Goal: Information Seeking & Learning: Learn about a topic

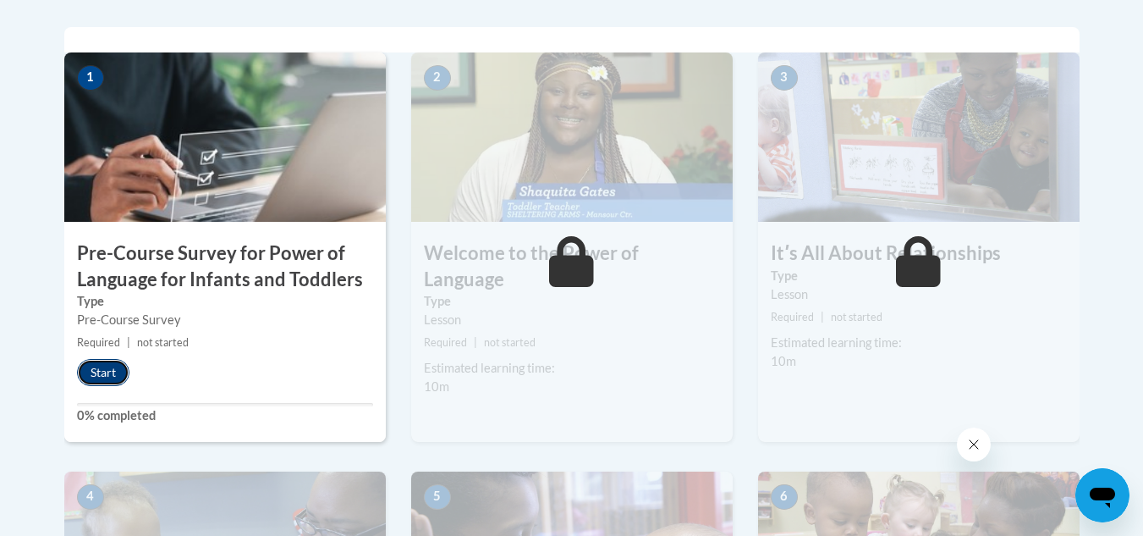
click at [105, 371] on button "Start" at bounding box center [103, 372] width 52 height 27
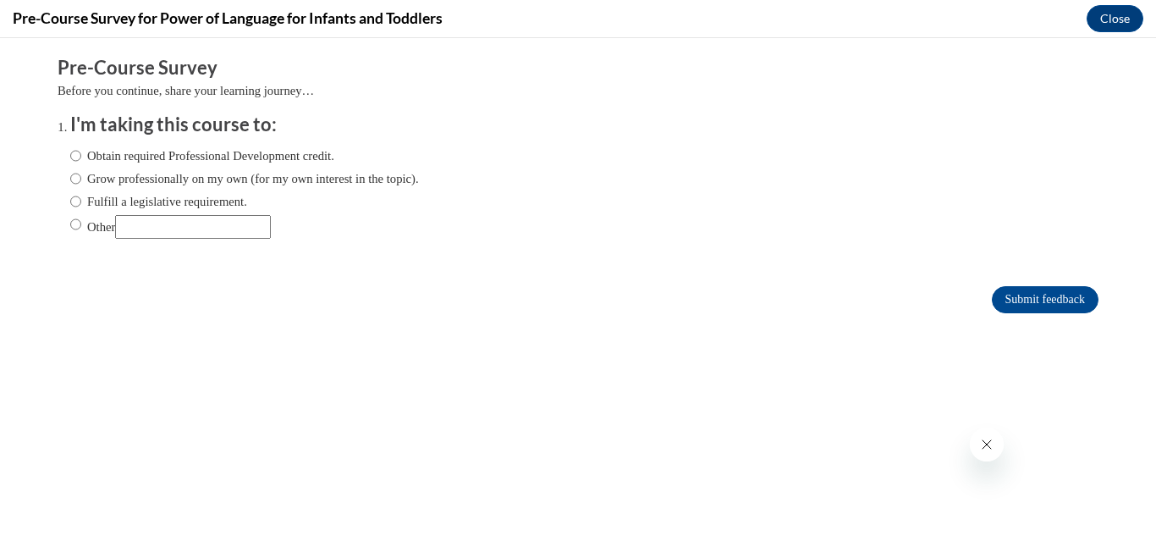
click at [70, 153] on input "Obtain required Professional Development credit." at bounding box center [75, 155] width 11 height 19
radio input "true"
click at [1031, 297] on input "Submit feedback" at bounding box center [1045, 299] width 107 height 27
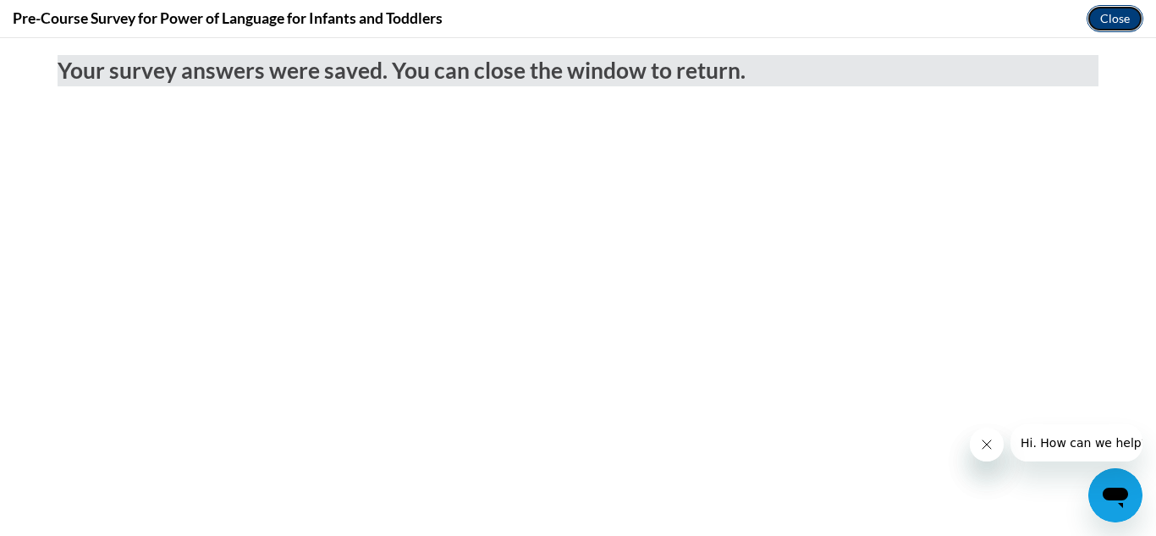
click at [1110, 14] on button "Close" at bounding box center [1115, 18] width 57 height 27
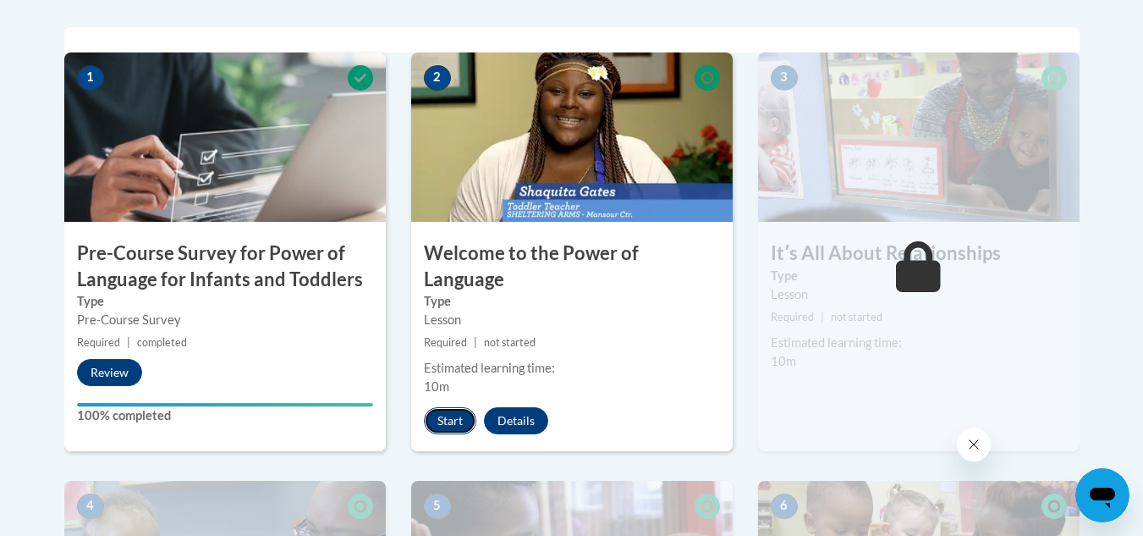
click at [448, 407] on button "Start" at bounding box center [450, 420] width 52 height 27
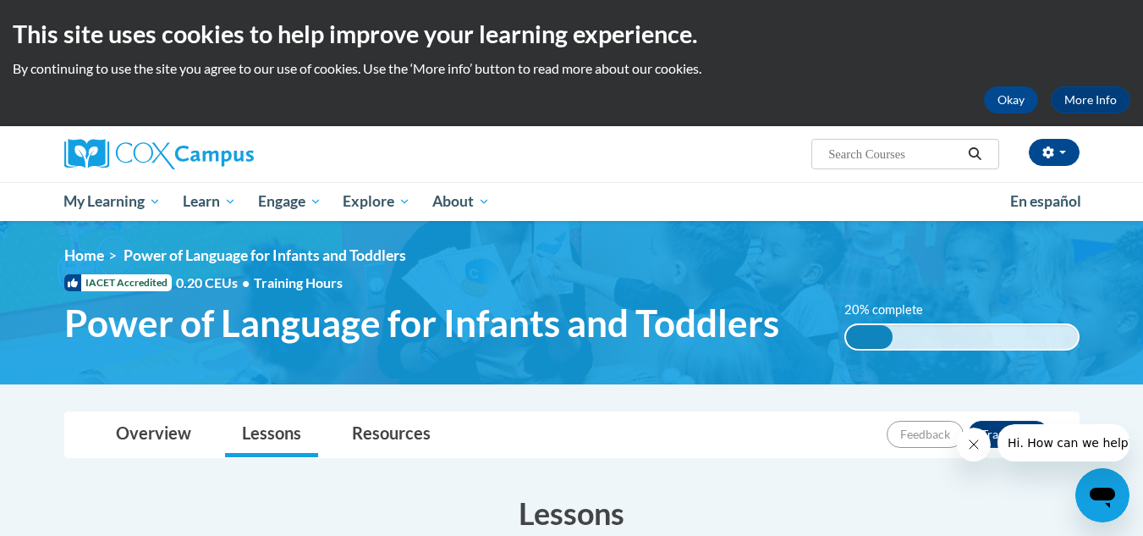
click at [777, 270] on div "<en>Home</en><fr>Accueil</fr><de>Zuhause</de><it>Casa</it><es>Casa</es><pt>Casa…" at bounding box center [572, 302] width 1066 height 113
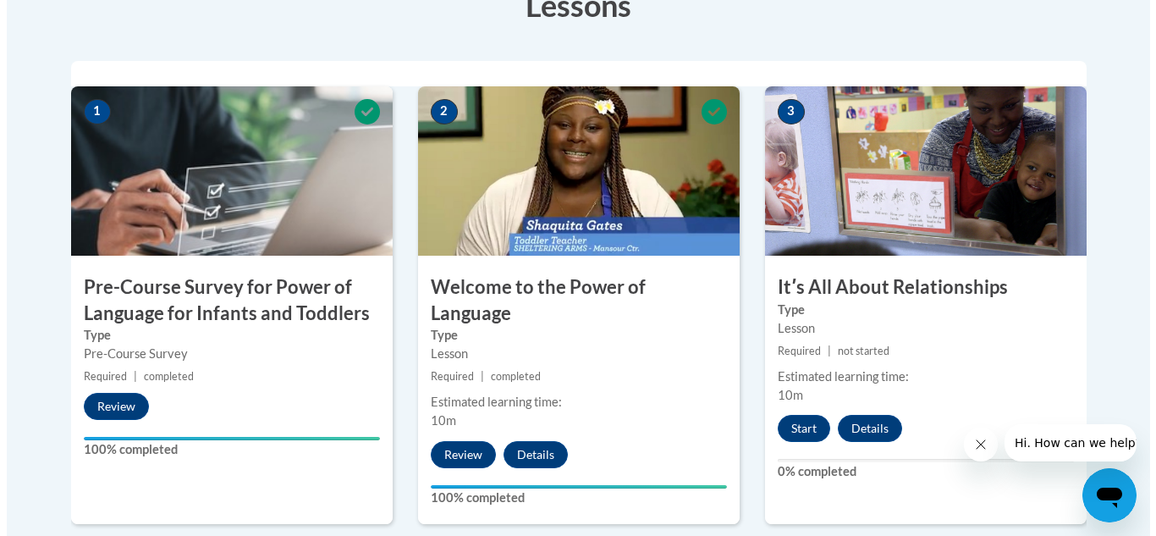
scroll to position [542, 0]
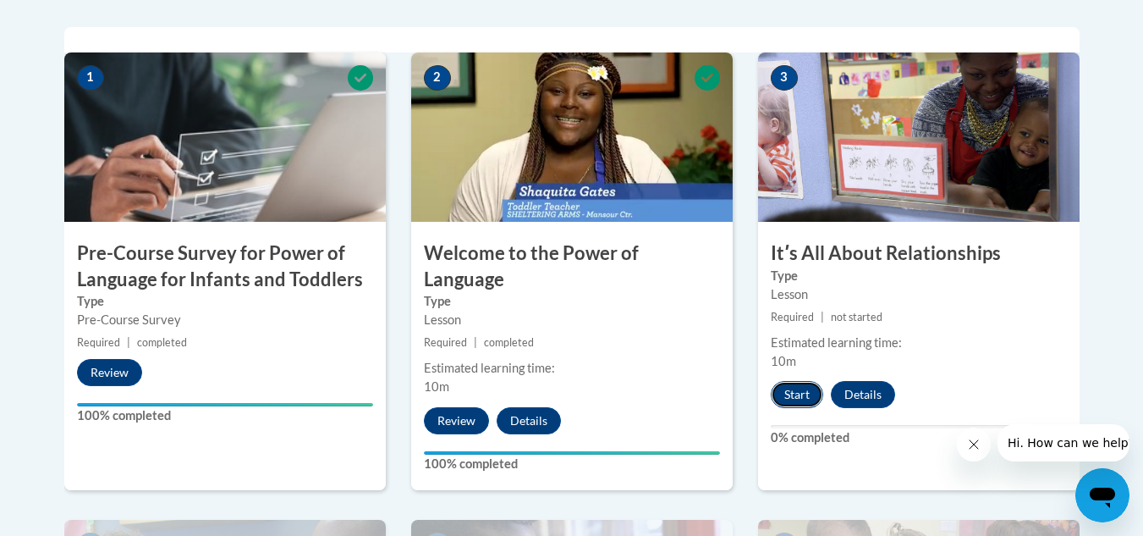
click at [786, 394] on button "Start" at bounding box center [797, 394] width 52 height 27
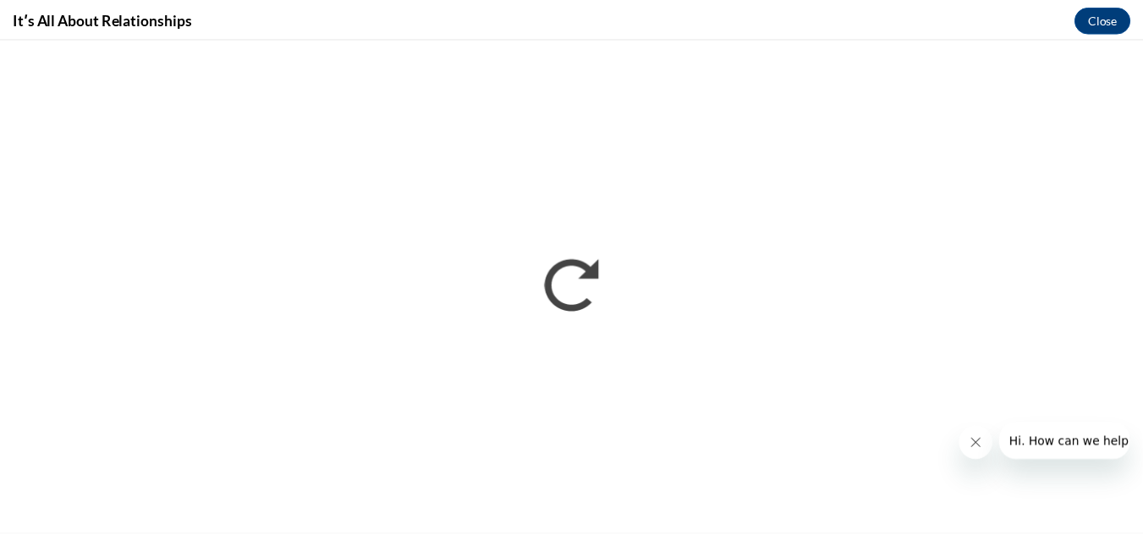
scroll to position [0, 0]
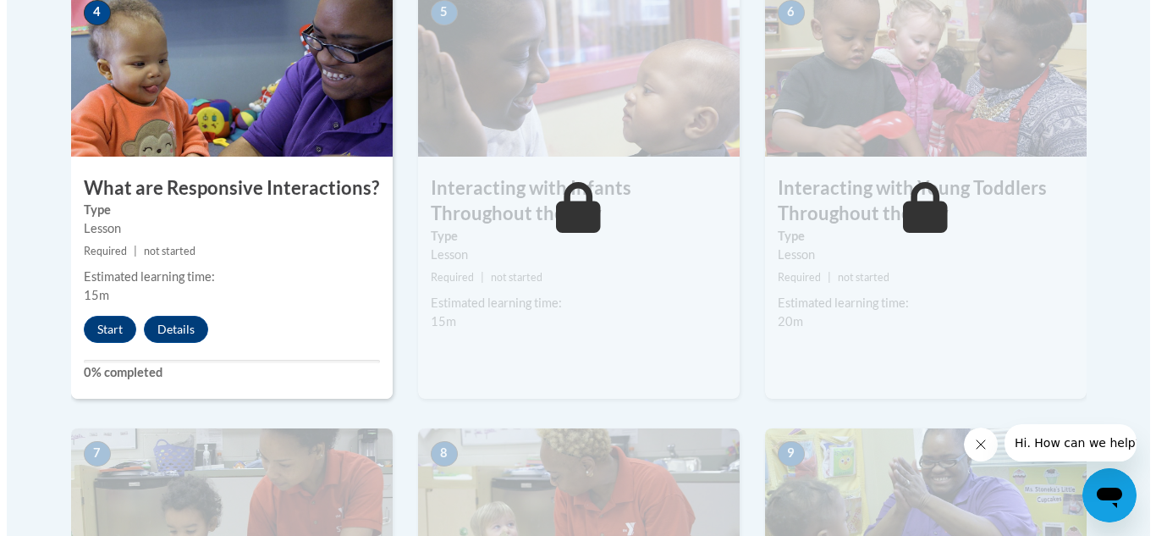
scroll to position [1078, 0]
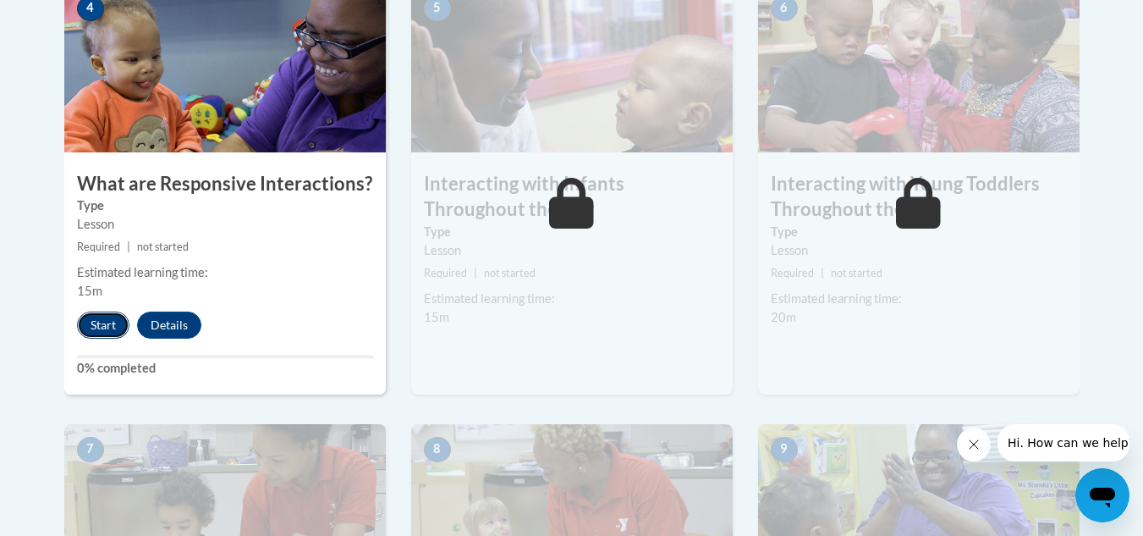
click at [103, 311] on button "Start" at bounding box center [103, 324] width 52 height 27
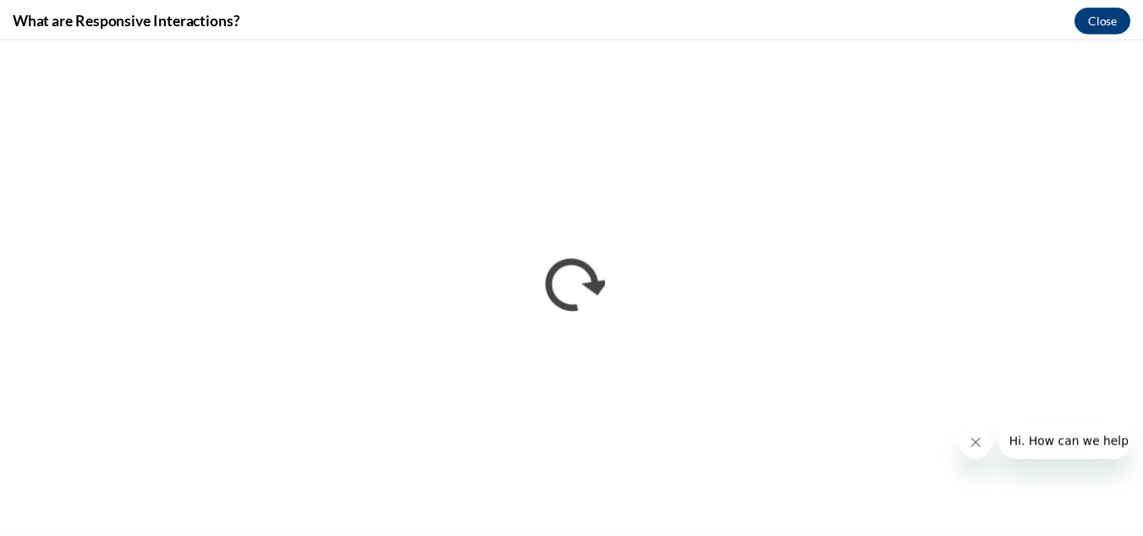
scroll to position [0, 0]
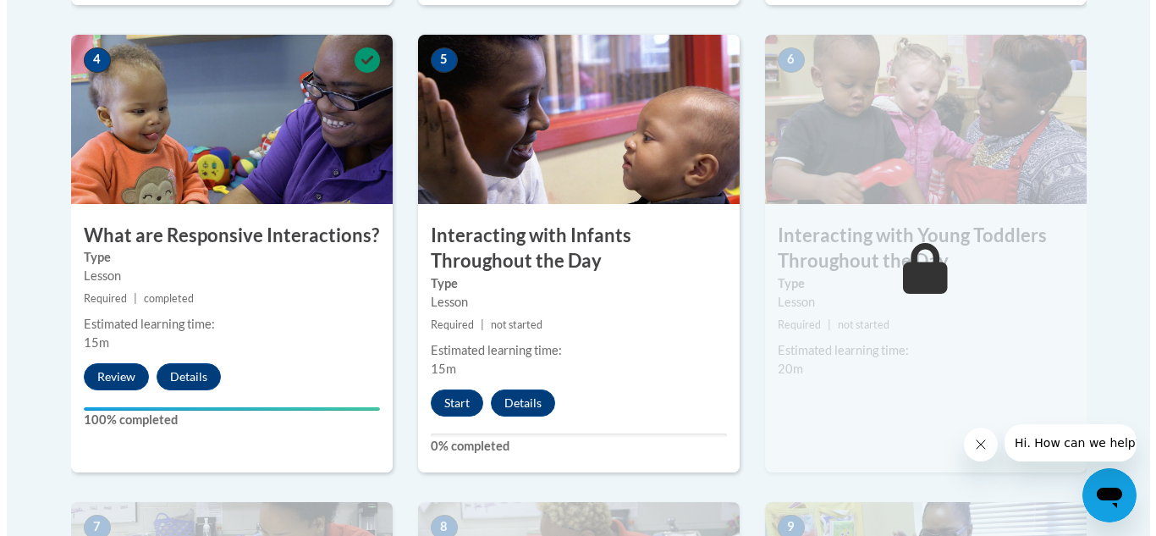
scroll to position [1004, 0]
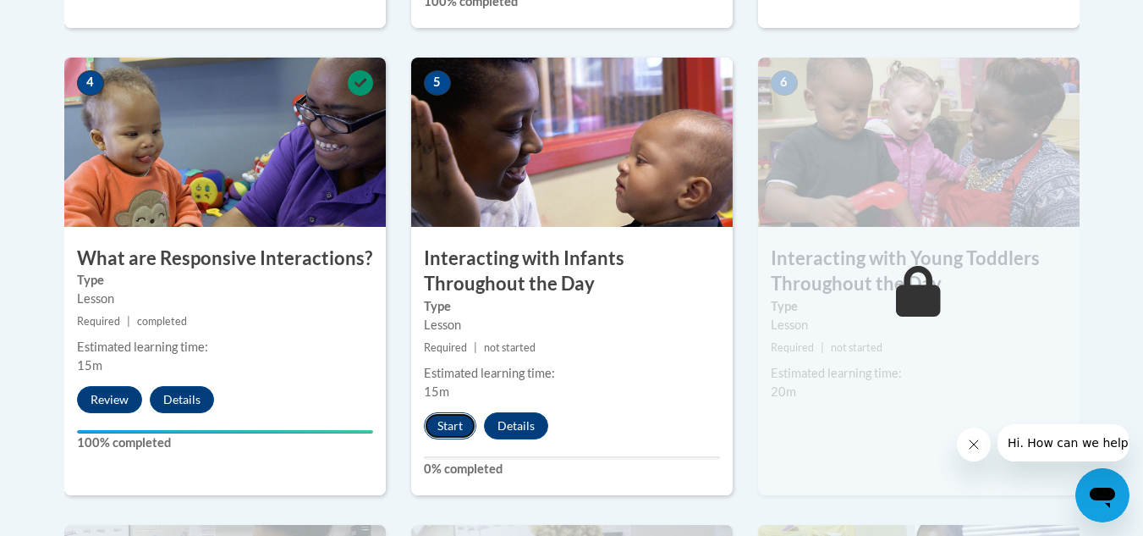
click at [442, 412] on button "Start" at bounding box center [450, 425] width 52 height 27
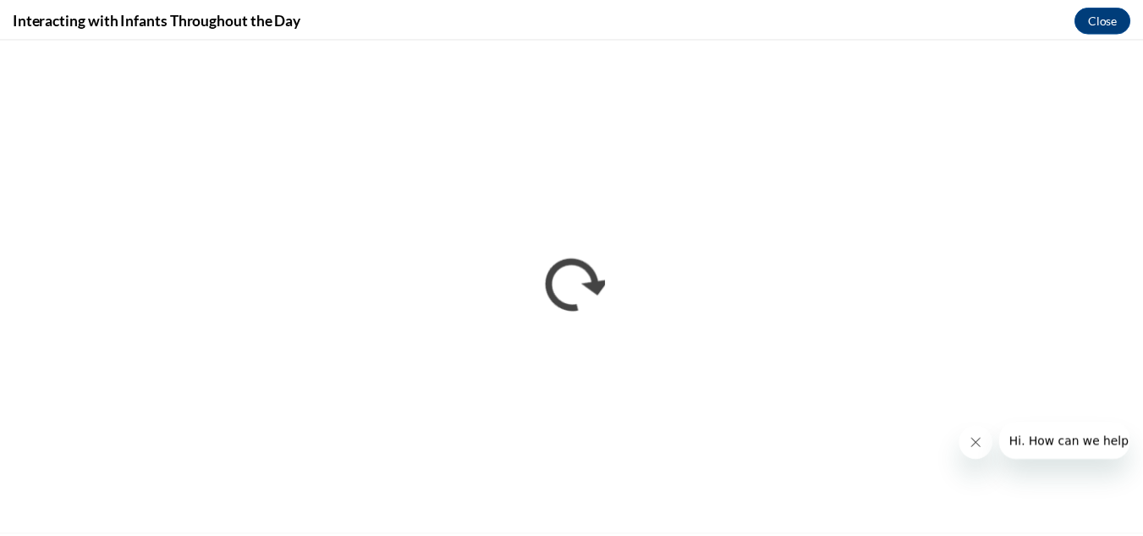
scroll to position [0, 0]
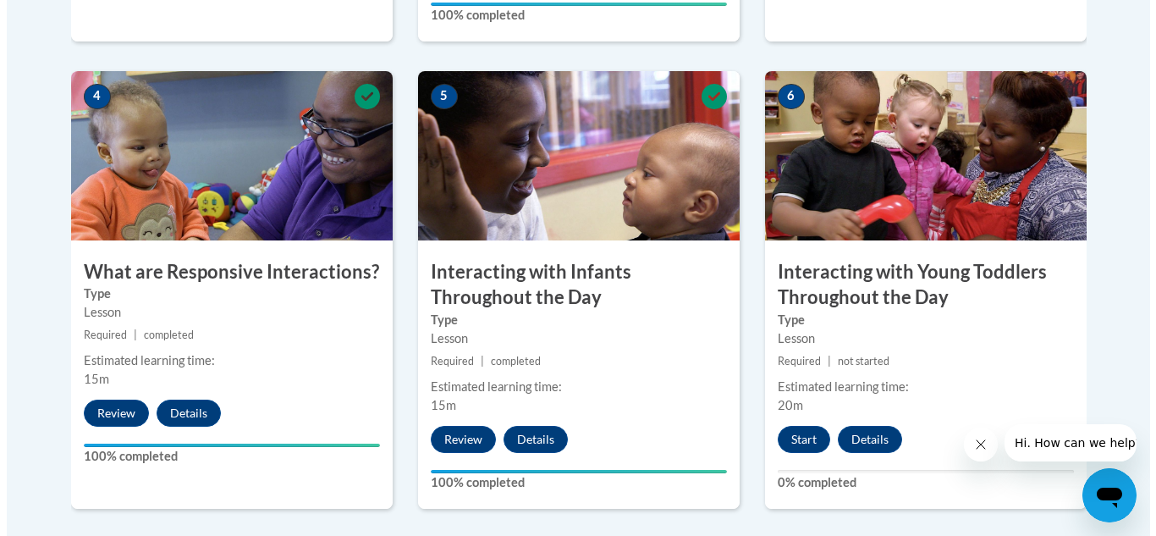
scroll to position [972, 0]
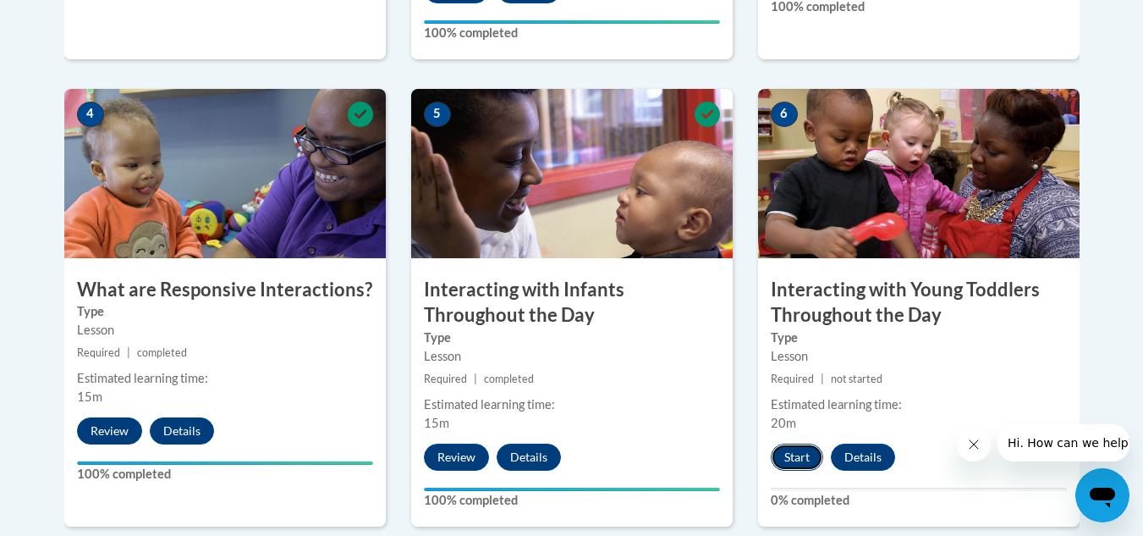
click at [802, 443] on button "Start" at bounding box center [797, 456] width 52 height 27
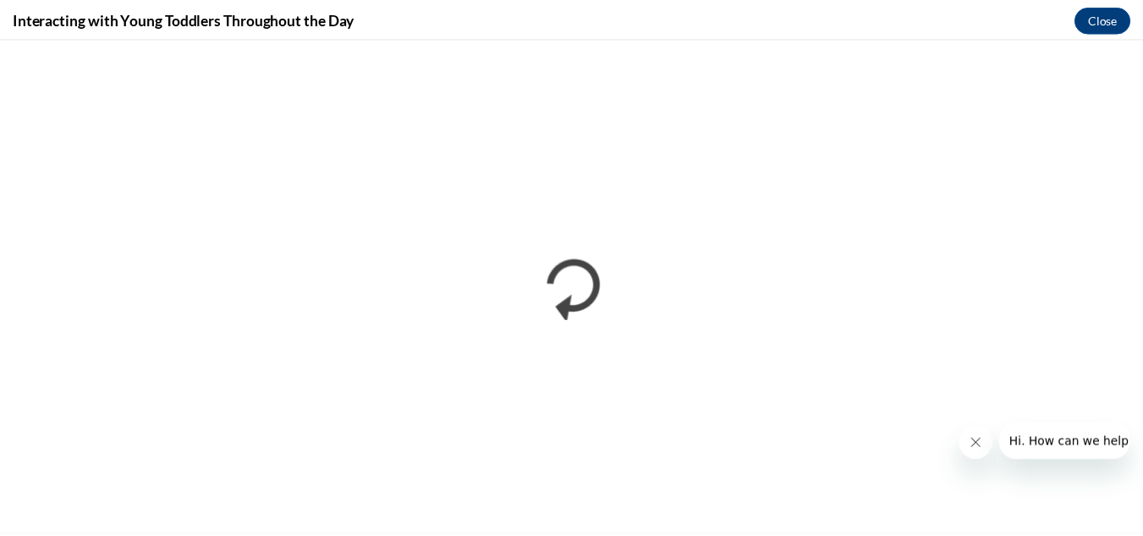
scroll to position [0, 0]
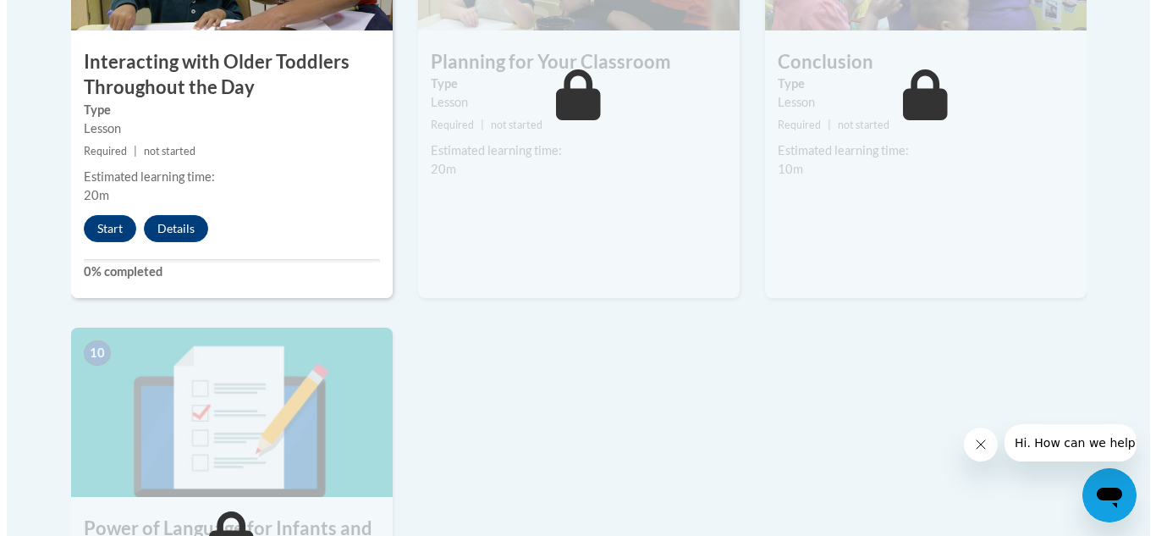
scroll to position [1755, 0]
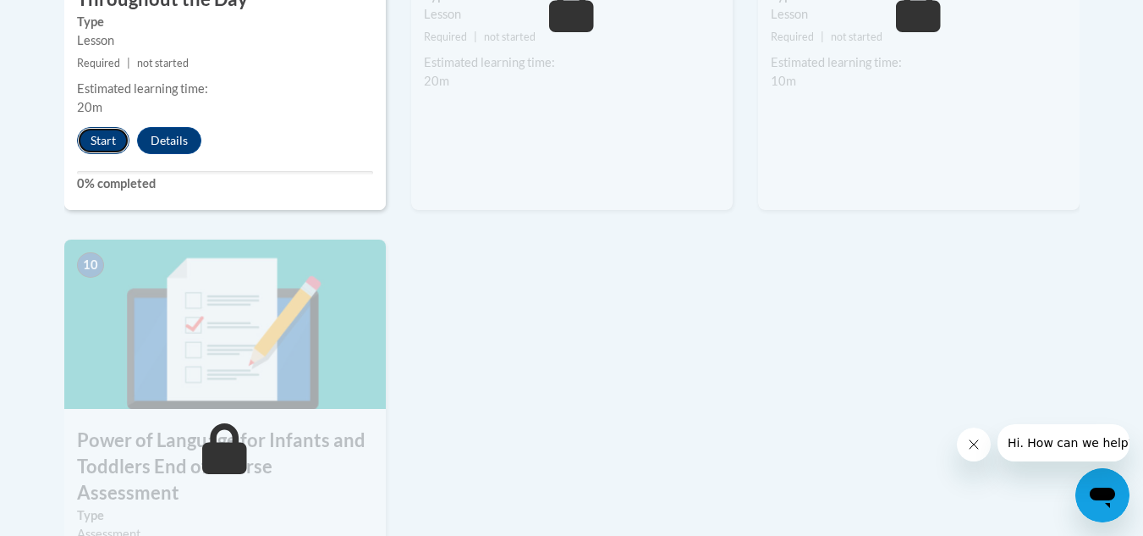
click at [107, 127] on button "Start" at bounding box center [103, 140] width 52 height 27
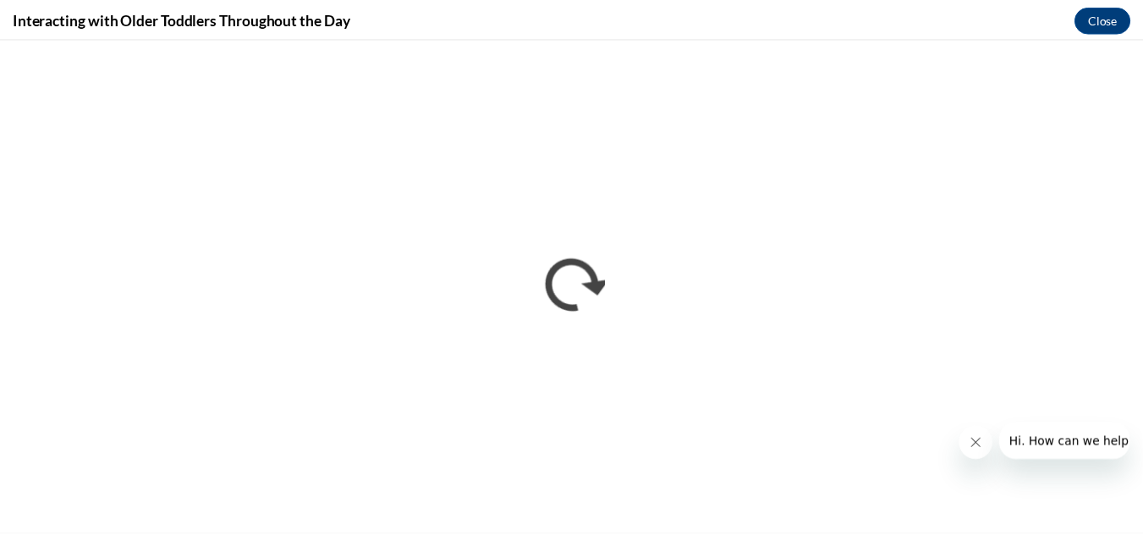
scroll to position [0, 0]
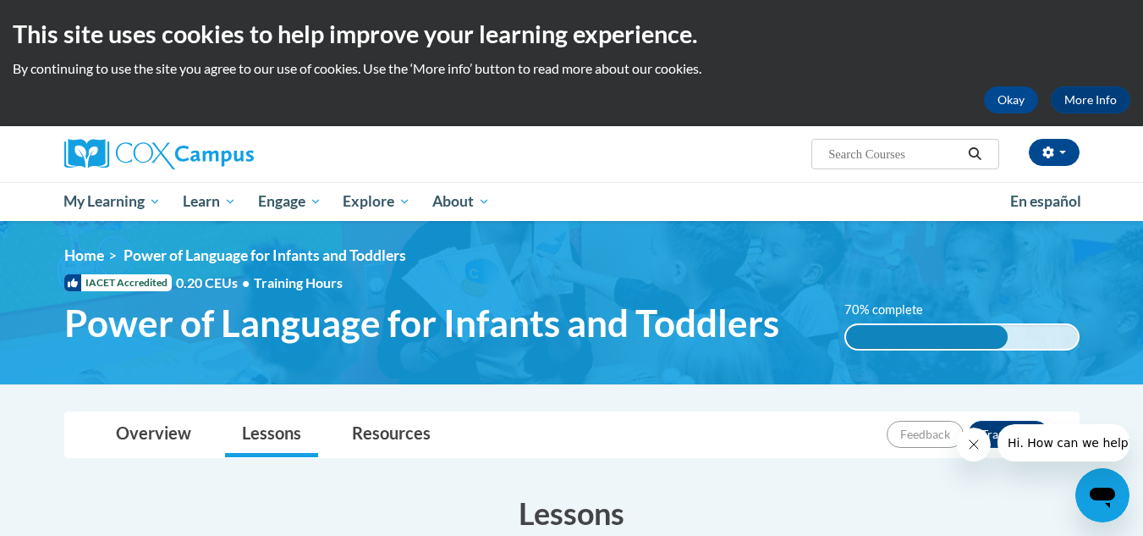
click at [917, 223] on img at bounding box center [571, 302] width 1143 height 163
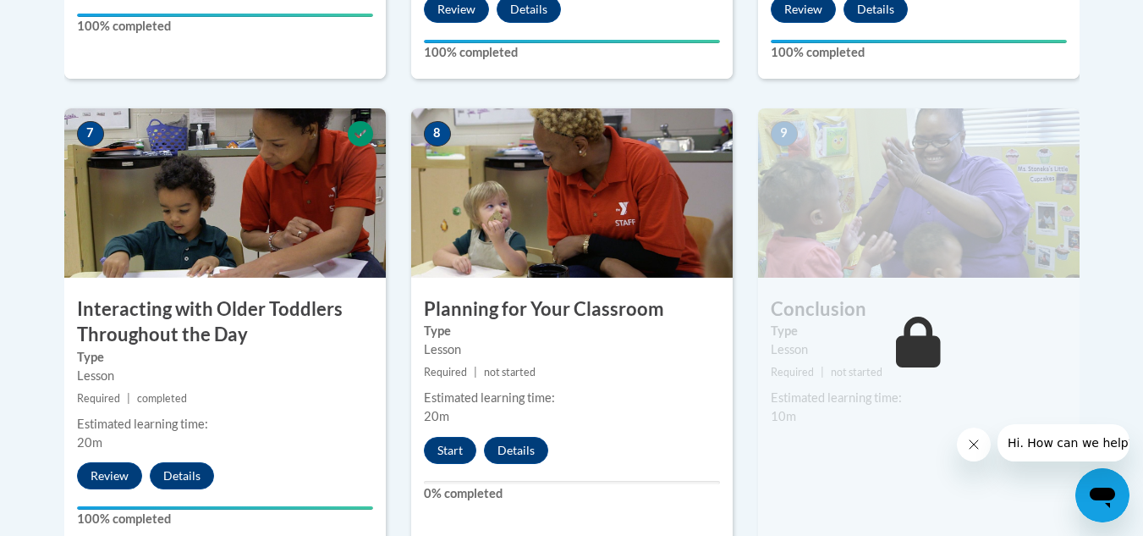
scroll to position [1422, 0]
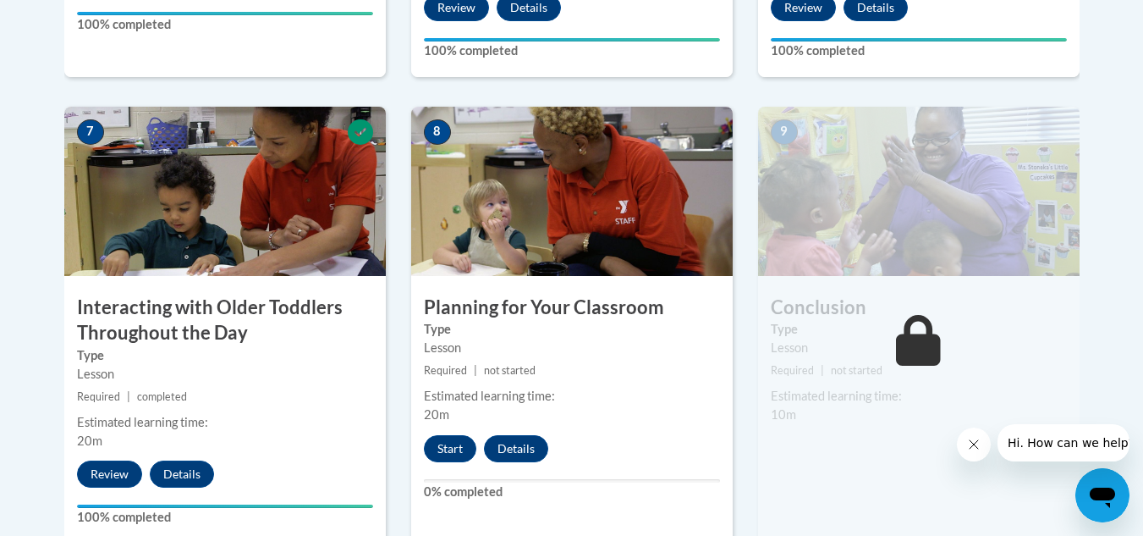
click at [738, 352] on div "8 Planning for Your Classroom Type Lesson Required | not started Estimated lear…" at bounding box center [572, 340] width 347 height 467
click at [452, 435] on button "Start" at bounding box center [450, 448] width 52 height 27
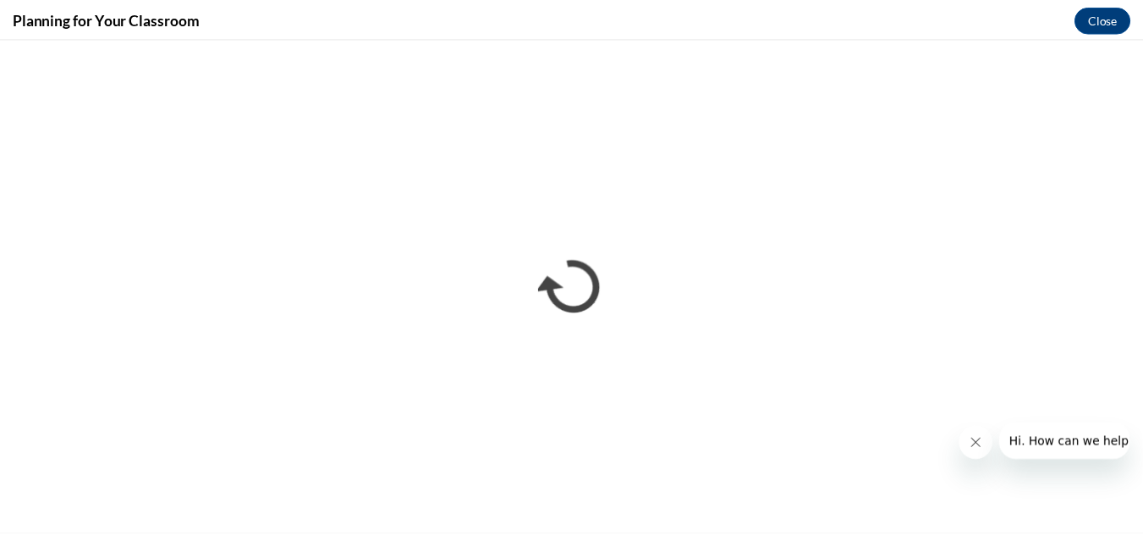
scroll to position [0, 0]
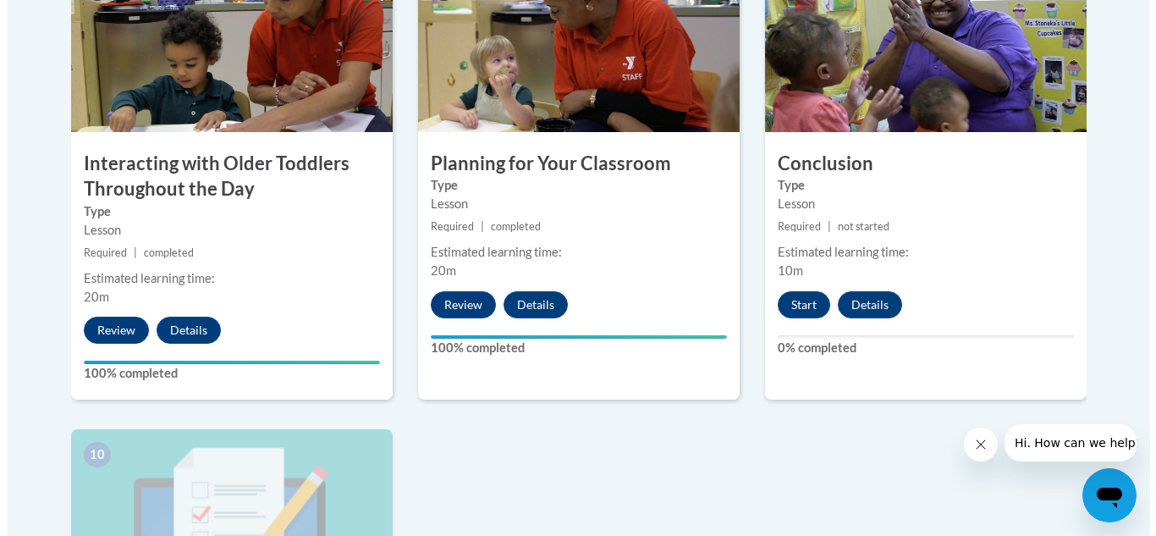
scroll to position [1589, 0]
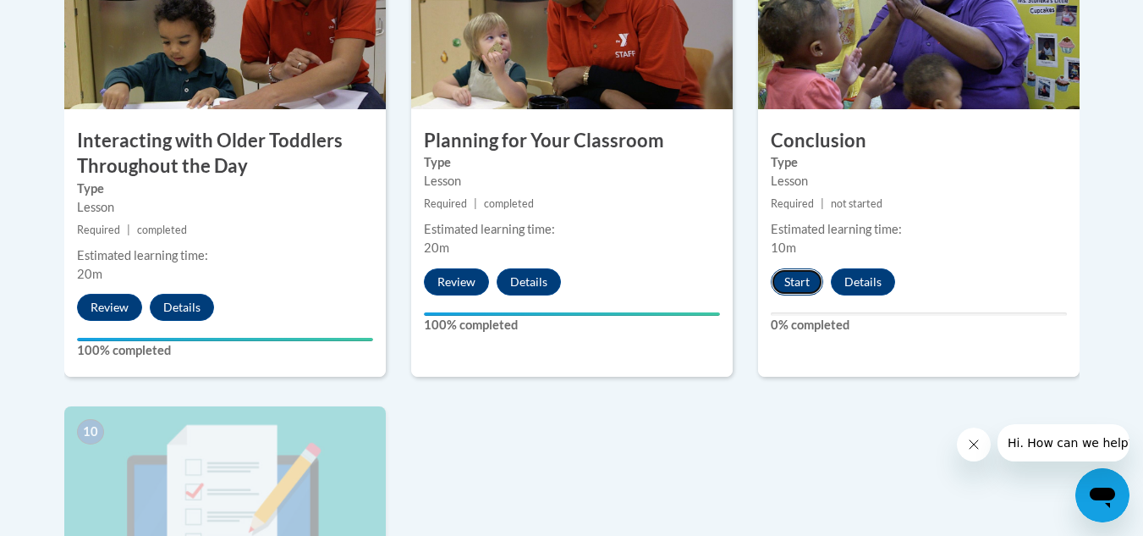
click at [807, 268] on button "Start" at bounding box center [797, 281] width 52 height 27
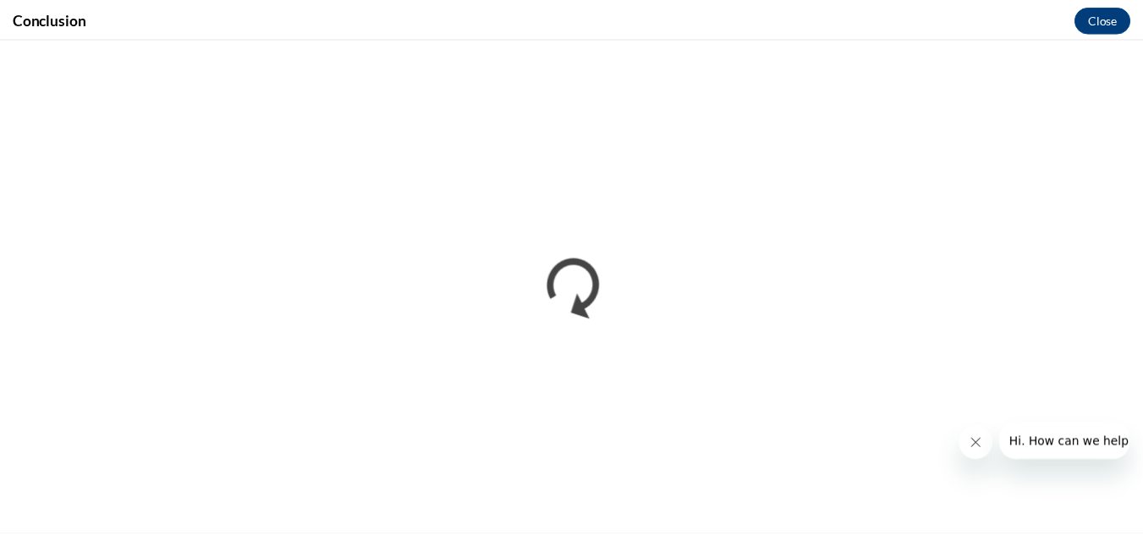
scroll to position [0, 0]
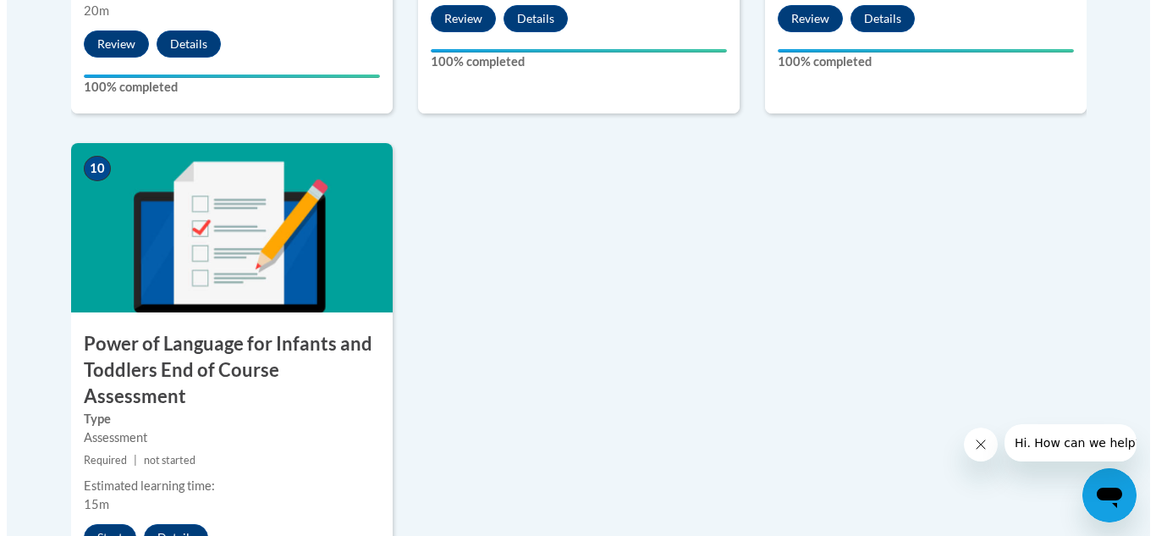
scroll to position [1909, 0]
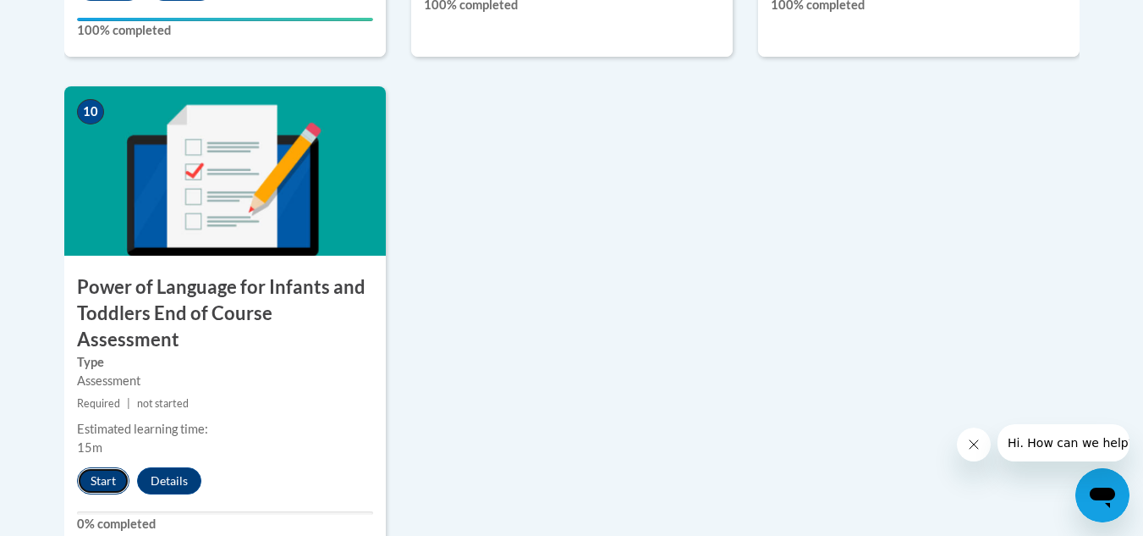
click at [109, 467] on button "Start" at bounding box center [103, 480] width 52 height 27
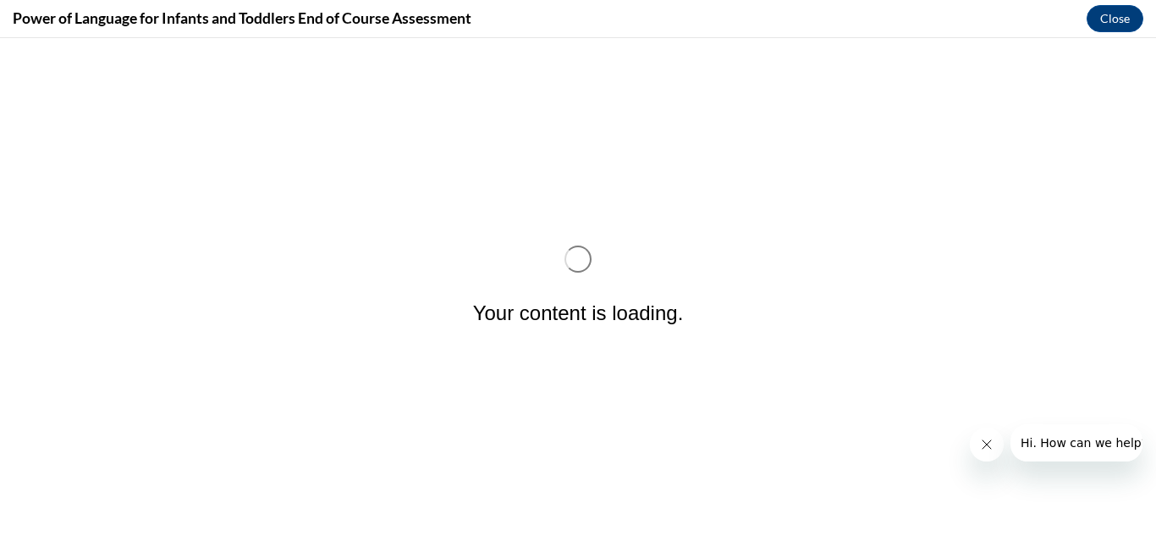
scroll to position [0, 0]
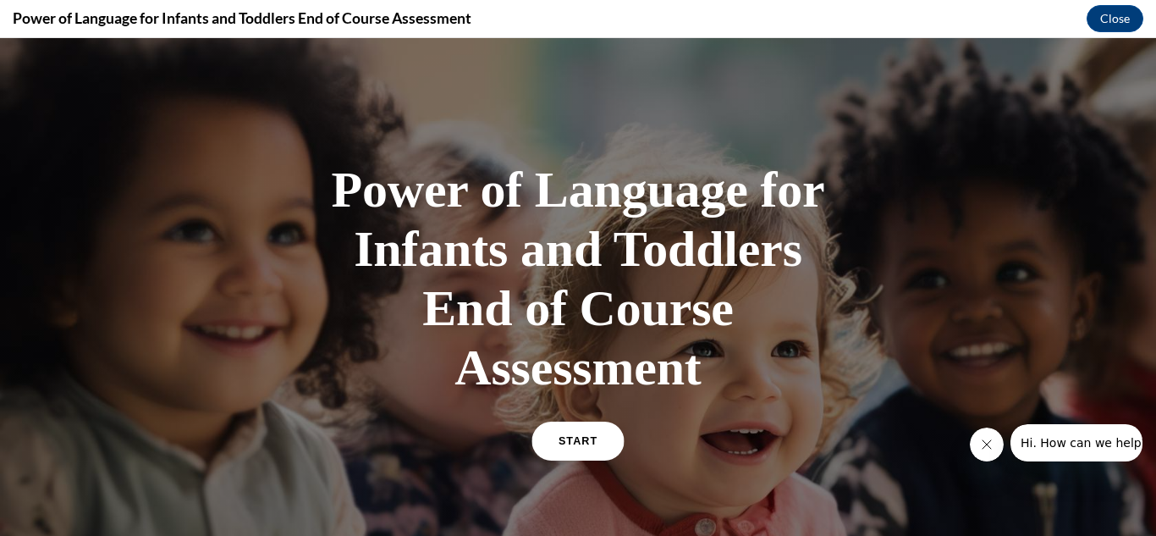
click at [559, 437] on span "START" at bounding box center [578, 441] width 39 height 13
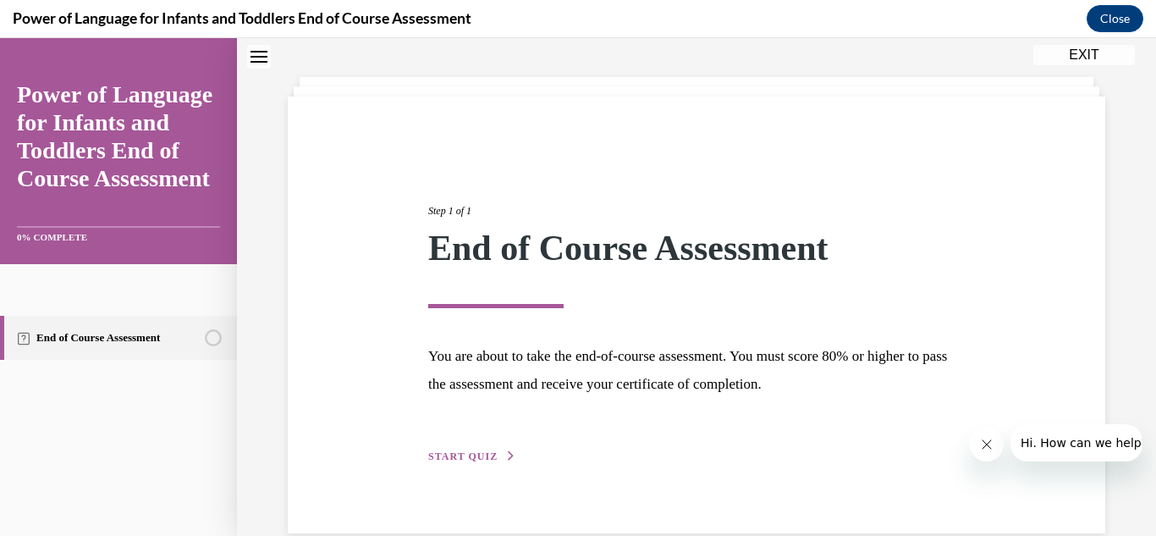
scroll to position [102, 0]
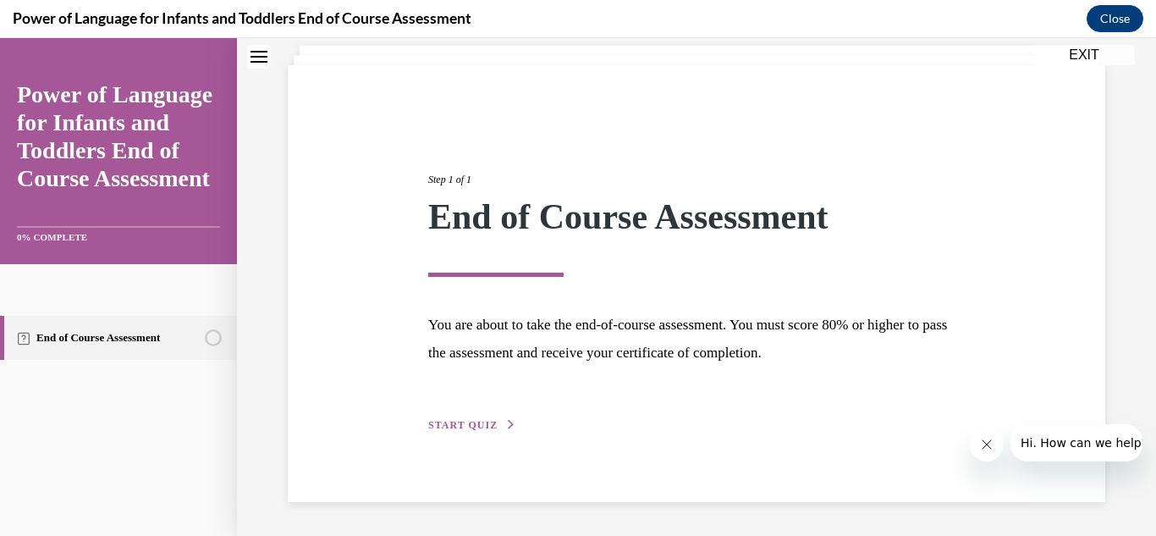
click at [449, 424] on span "START QUIZ" at bounding box center [462, 425] width 69 height 12
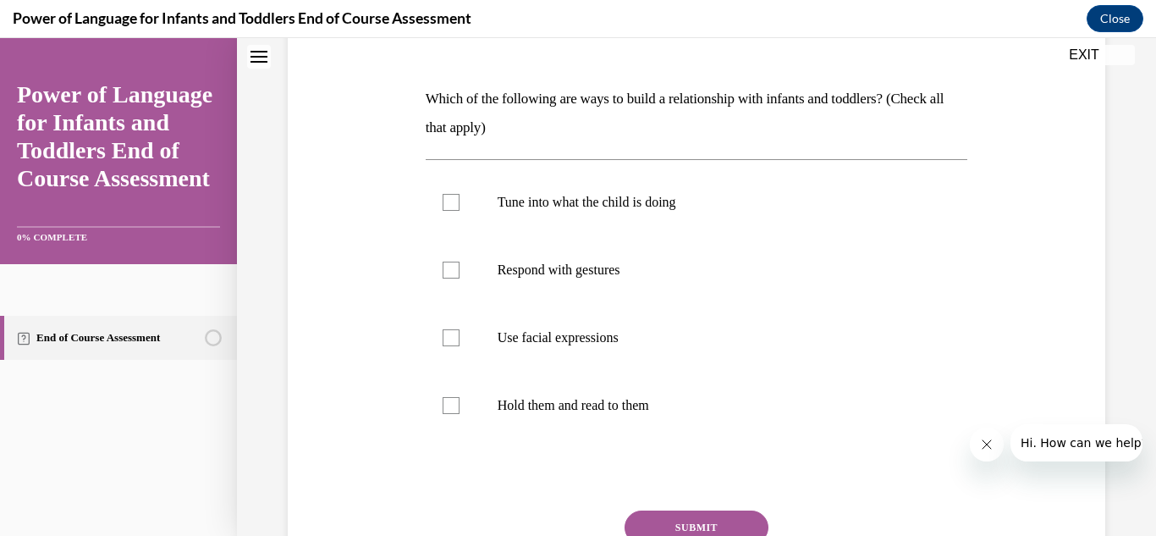
scroll to position [240, 0]
click at [452, 202] on div at bounding box center [451, 200] width 17 height 17
click at [452, 202] on input "Tune into what the child is doing" at bounding box center [451, 200] width 17 height 17
checkbox input "true"
click at [445, 268] on div at bounding box center [451, 268] width 17 height 17
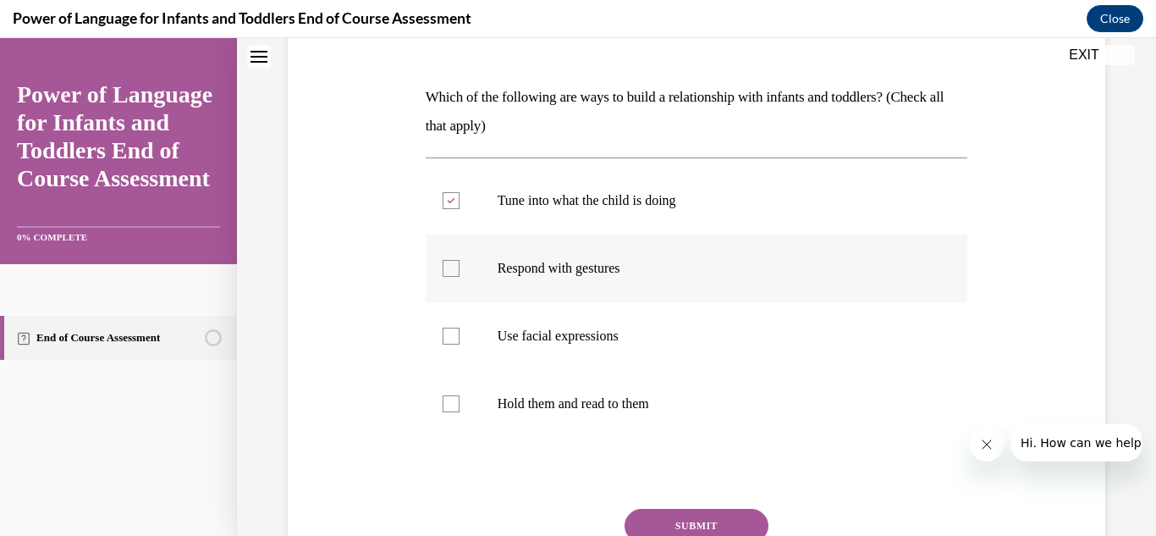
click at [445, 268] on input "Respond with gestures" at bounding box center [451, 268] width 17 height 17
checkbox input "true"
click at [449, 336] on div at bounding box center [451, 336] width 17 height 17
click at [449, 336] on input "Use facial expressions" at bounding box center [451, 336] width 17 height 17
checkbox input "true"
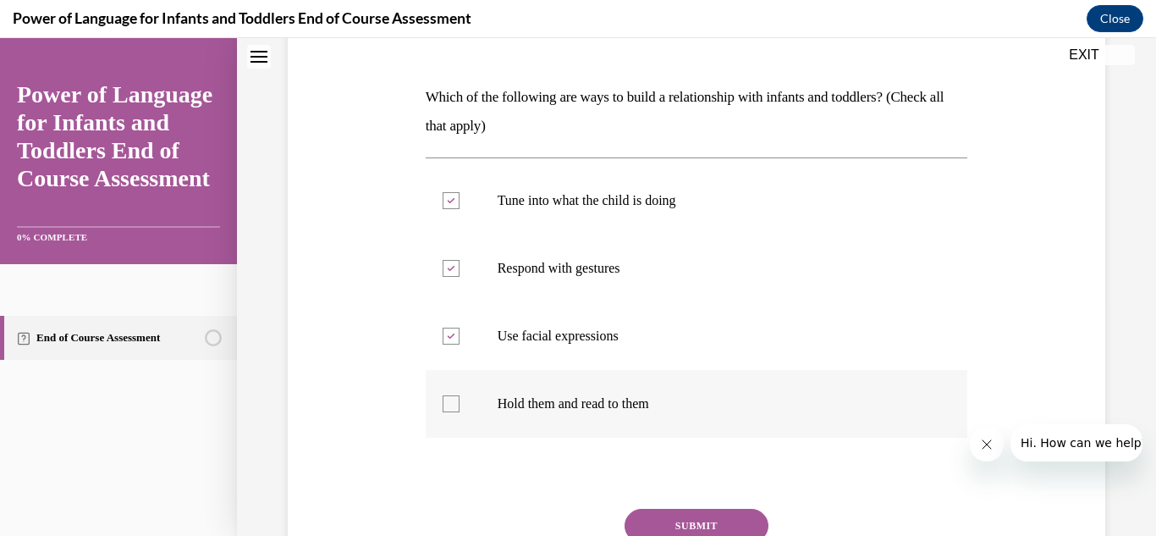
click at [449, 402] on div at bounding box center [451, 403] width 17 height 17
click at [449, 402] on input "Hold them and read to them" at bounding box center [451, 403] width 17 height 17
checkbox input "true"
click at [665, 518] on button "SUBMIT" at bounding box center [697, 526] width 144 height 34
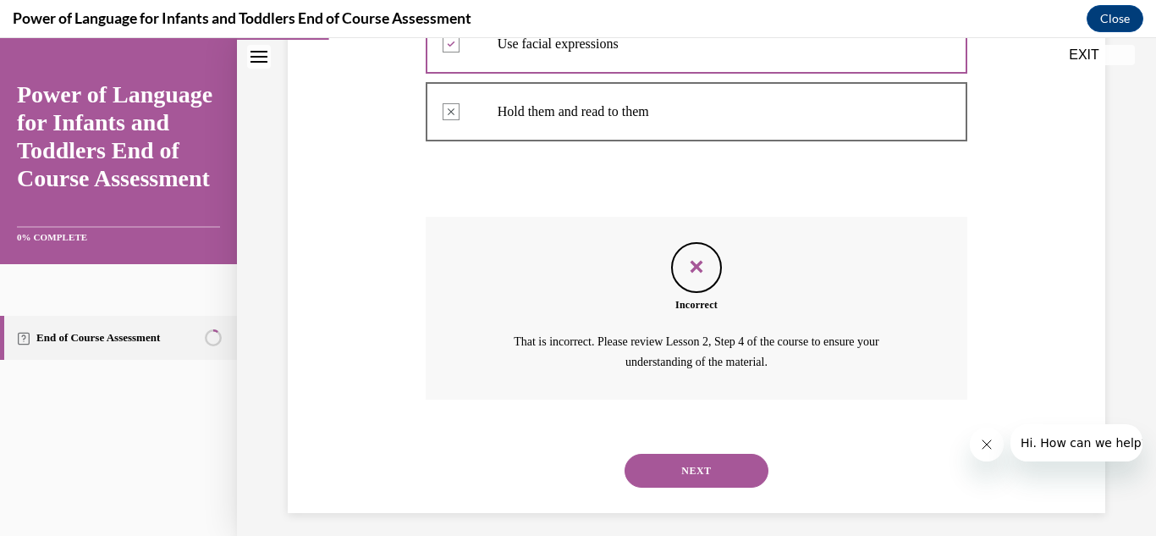
scroll to position [543, 0]
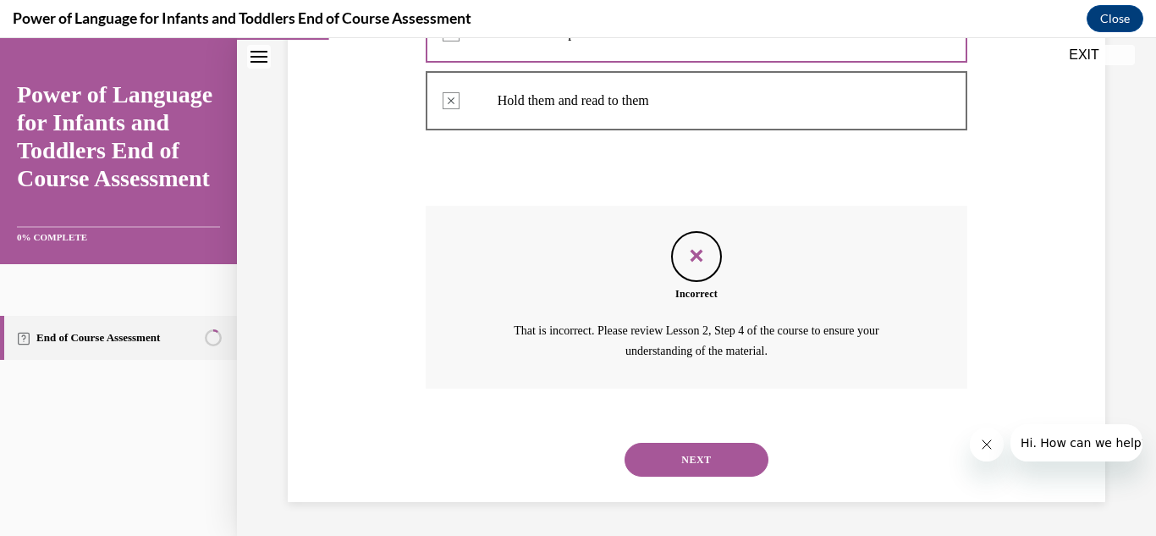
click at [691, 458] on button "NEXT" at bounding box center [697, 460] width 144 height 34
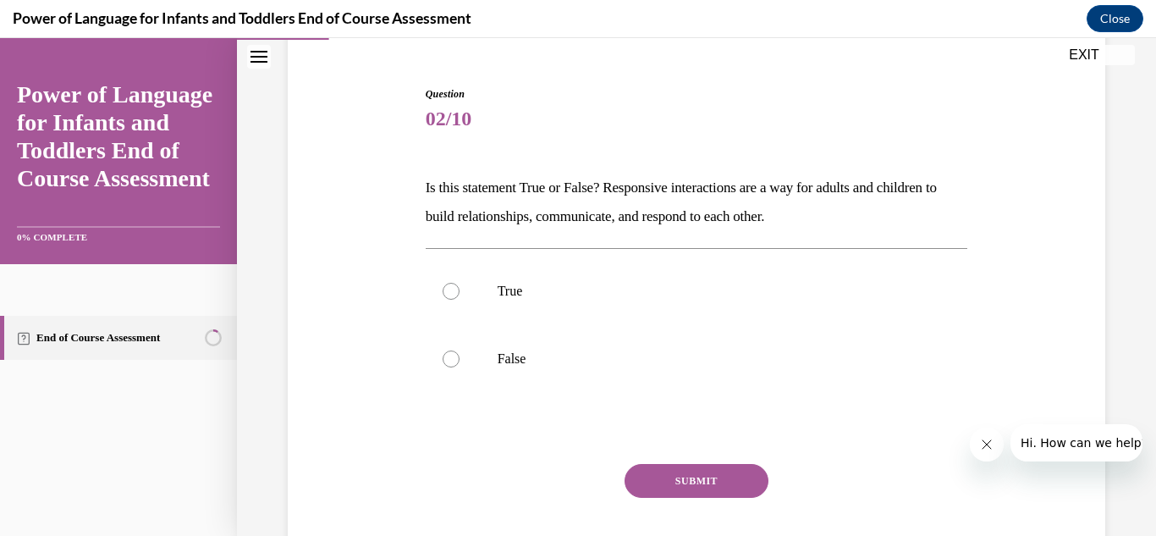
scroll to position [151, 0]
click at [449, 286] on div at bounding box center [451, 289] width 17 height 17
click at [449, 286] on input "True" at bounding box center [451, 289] width 17 height 17
radio input "true"
click at [695, 474] on button "SUBMIT" at bounding box center [697, 479] width 144 height 34
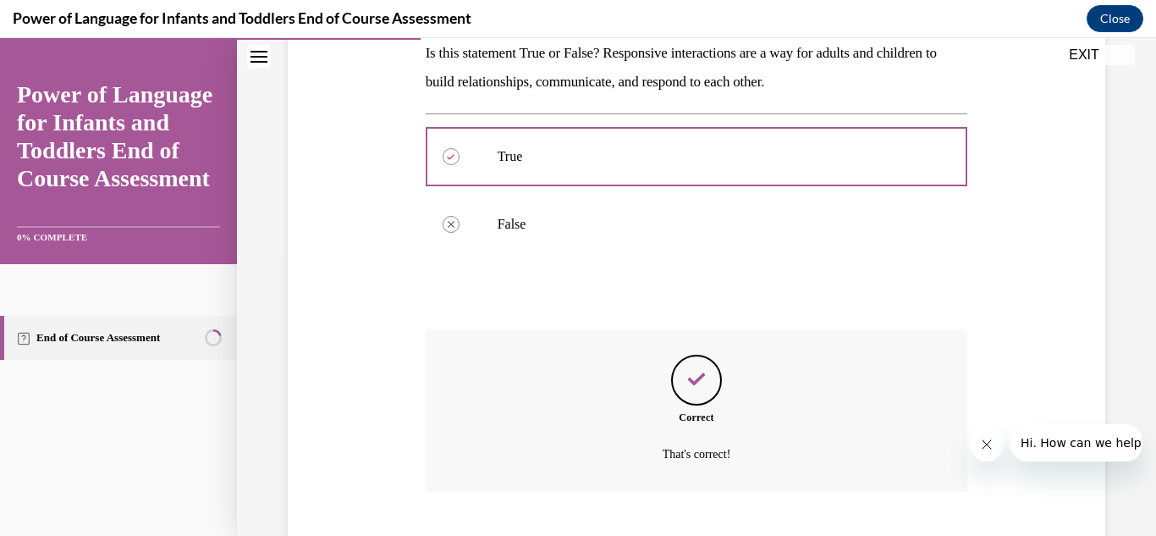
scroll to position [387, 0]
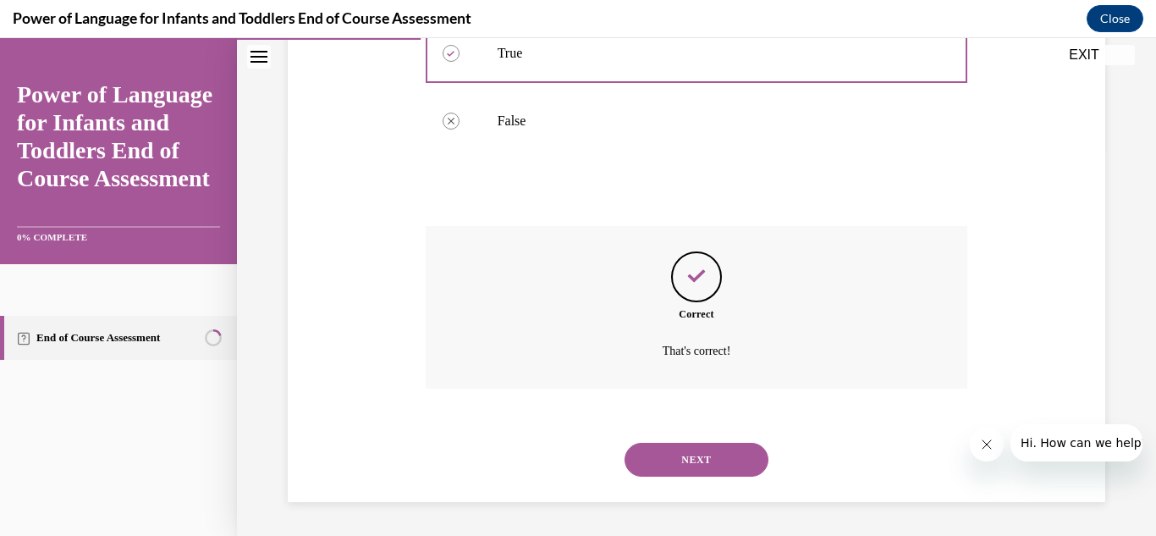
click at [688, 454] on button "NEXT" at bounding box center [697, 460] width 144 height 34
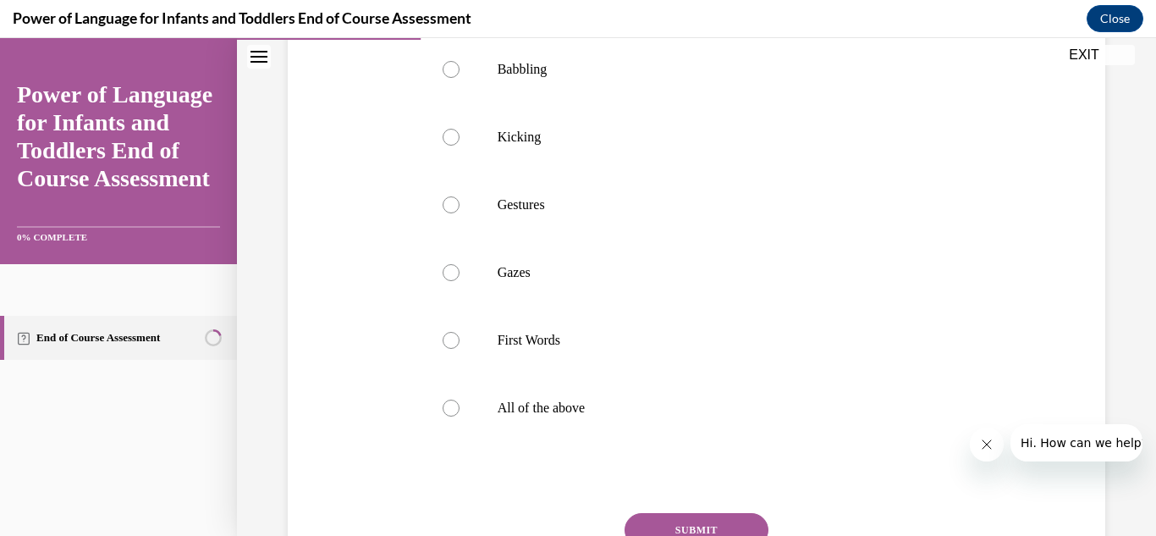
scroll to position [351, 0]
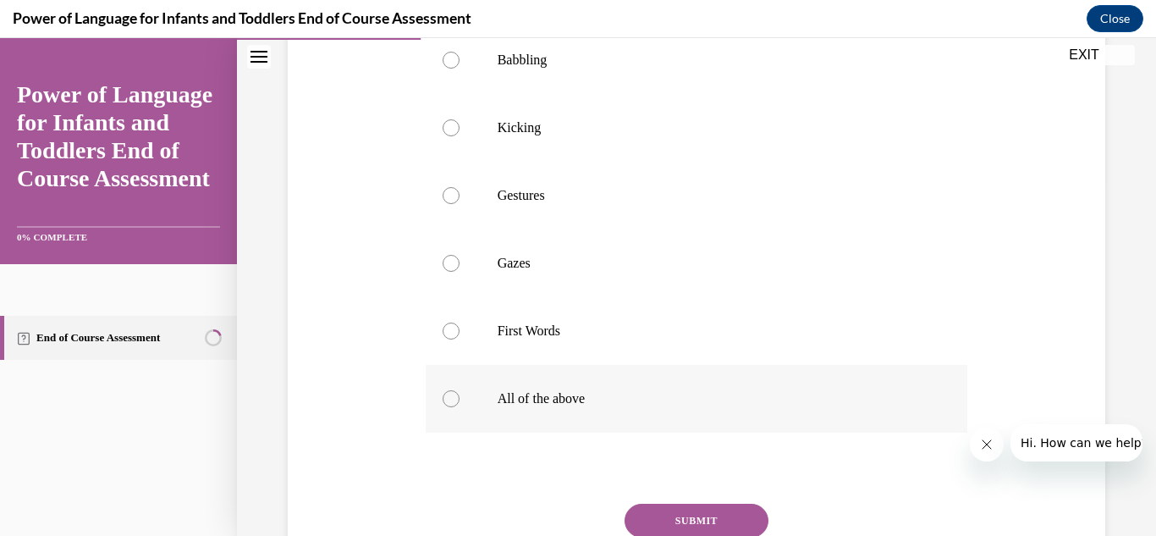
click at [446, 407] on div at bounding box center [451, 398] width 17 height 17
click at [446, 407] on input "All of the above" at bounding box center [451, 398] width 17 height 17
radio input "true"
click at [686, 349] on label "First Words" at bounding box center [697, 331] width 543 height 68
click at [460, 339] on input "First Words" at bounding box center [451, 330] width 17 height 17
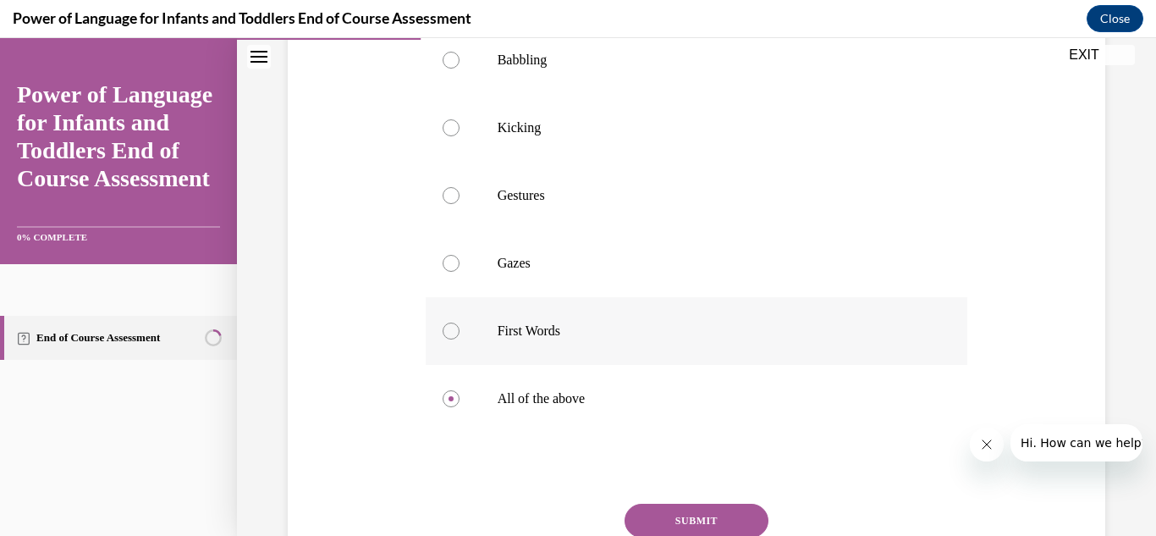
radio input "true"
click at [445, 407] on div at bounding box center [451, 398] width 17 height 17
click at [445, 407] on input "All of the above" at bounding box center [451, 398] width 17 height 17
radio input "true"
click at [386, 430] on div "Question 03/10 What are ways infants and toddlers may interact and communicate …" at bounding box center [697, 237] width 826 height 809
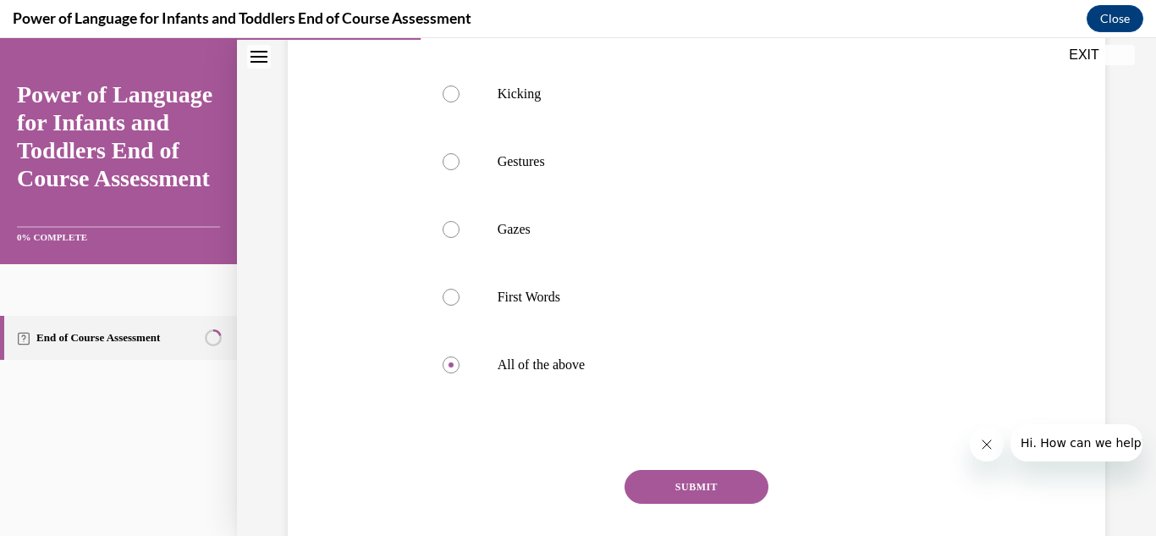
scroll to position [487, 0]
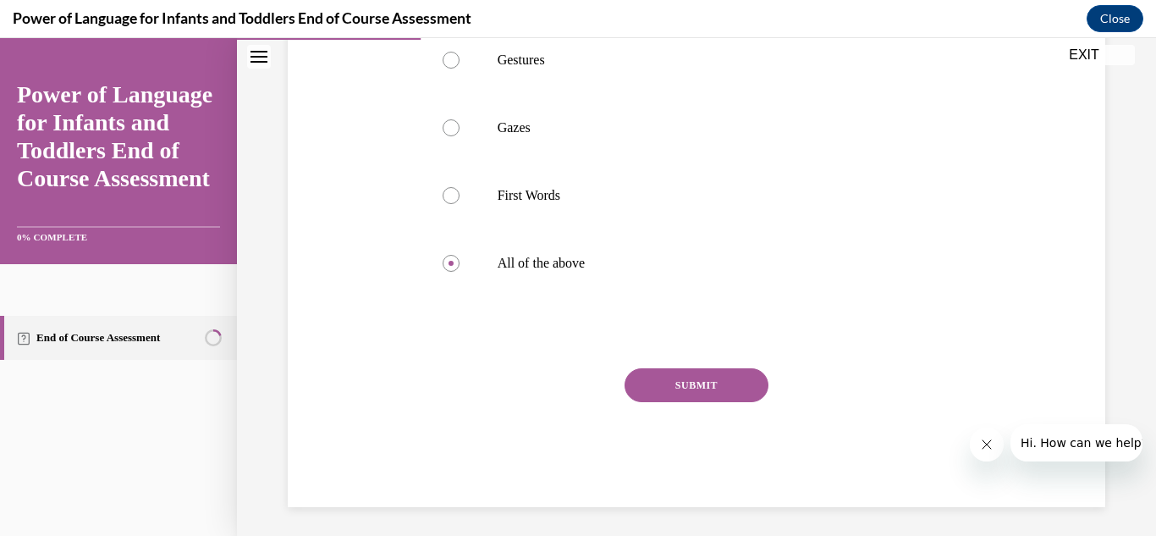
click at [667, 402] on button "SUBMIT" at bounding box center [697, 385] width 144 height 34
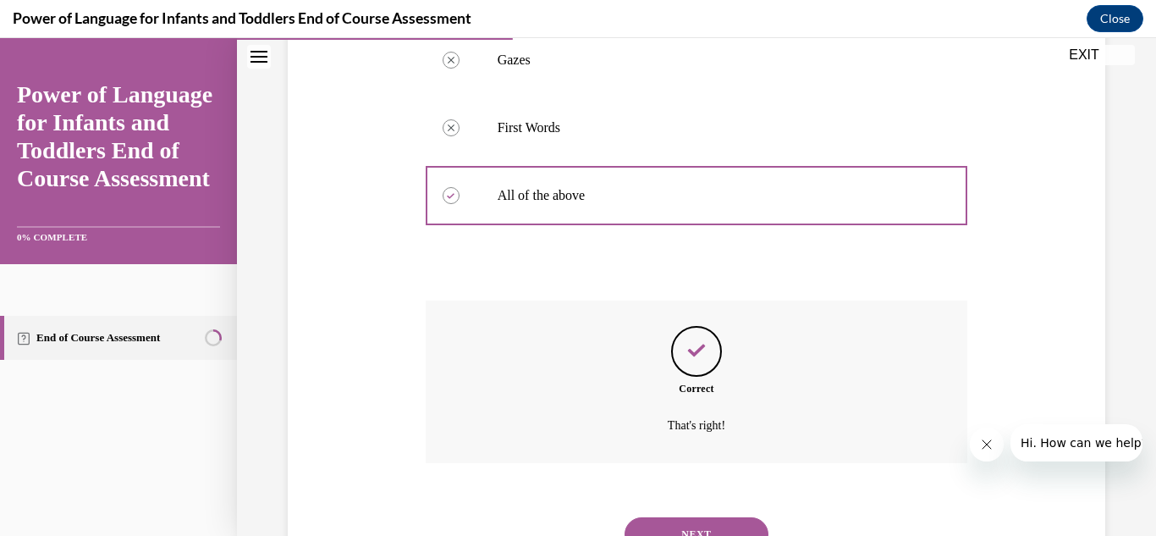
scroll to position [658, 0]
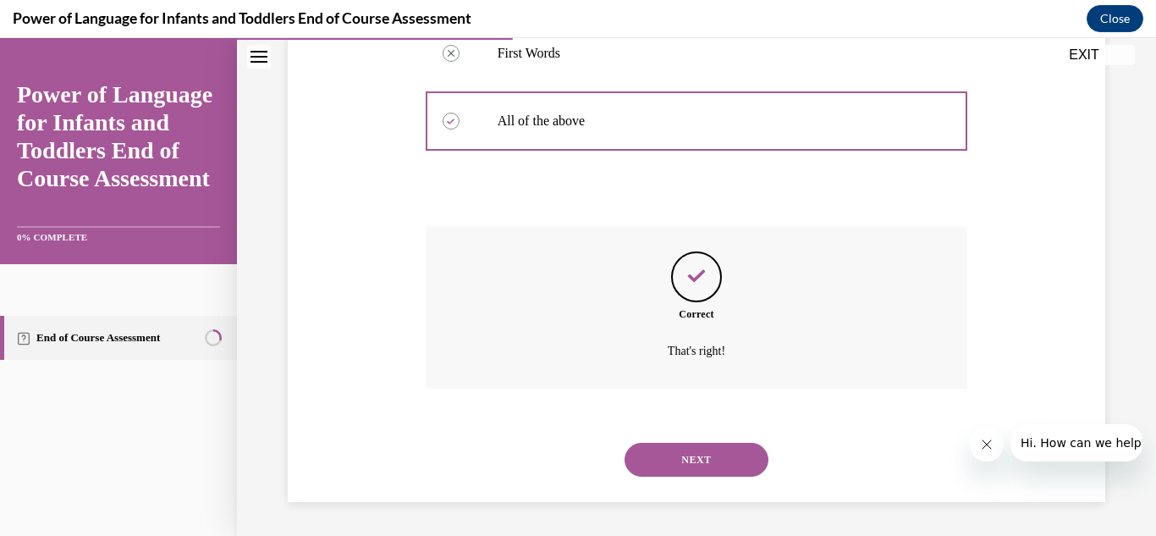
click at [682, 458] on button "NEXT" at bounding box center [697, 460] width 144 height 34
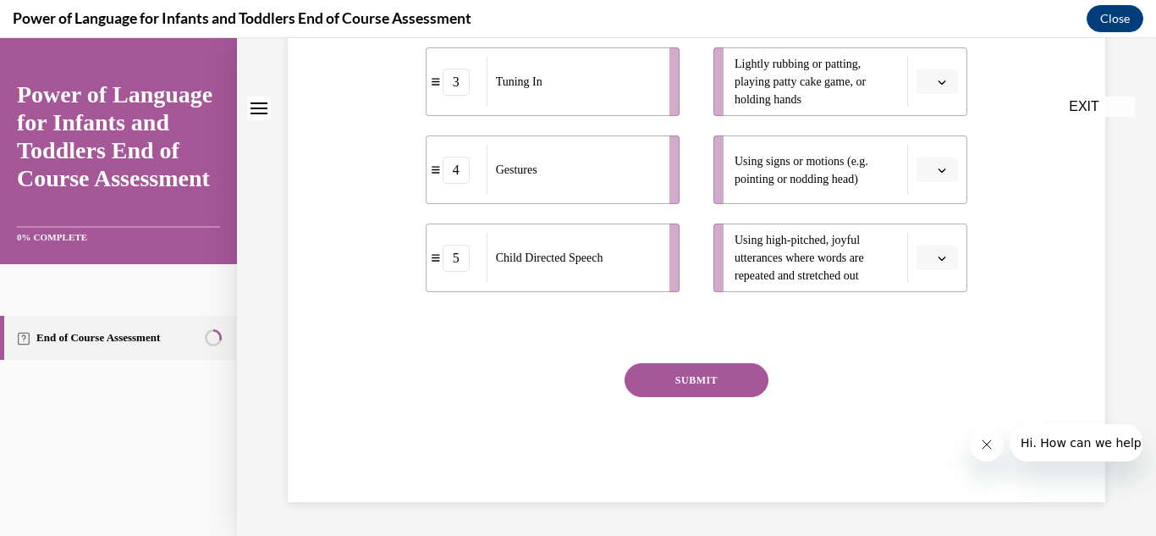
scroll to position [0, 0]
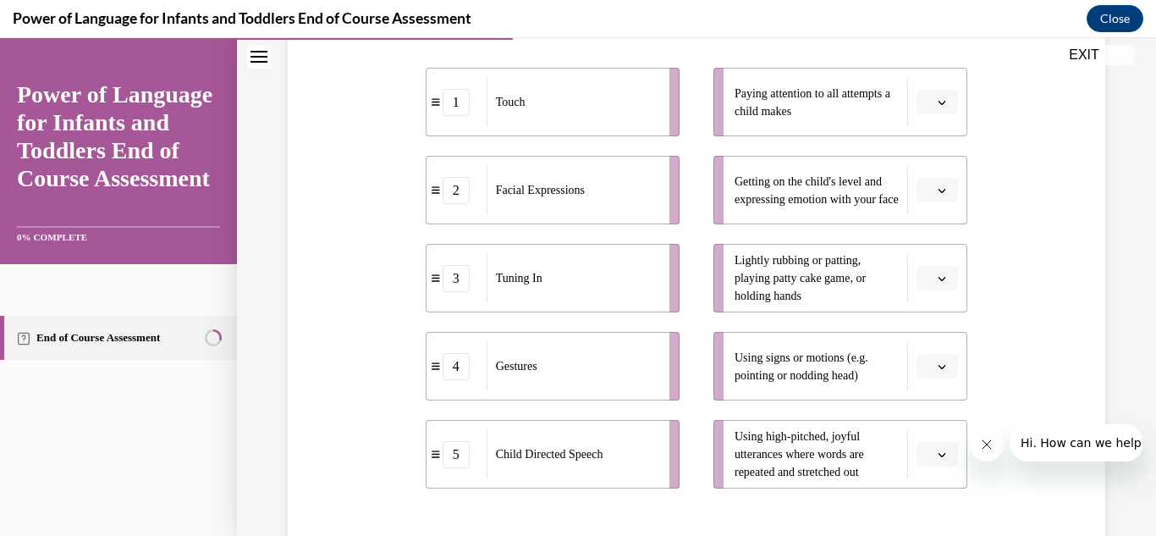
scroll to position [339, 0]
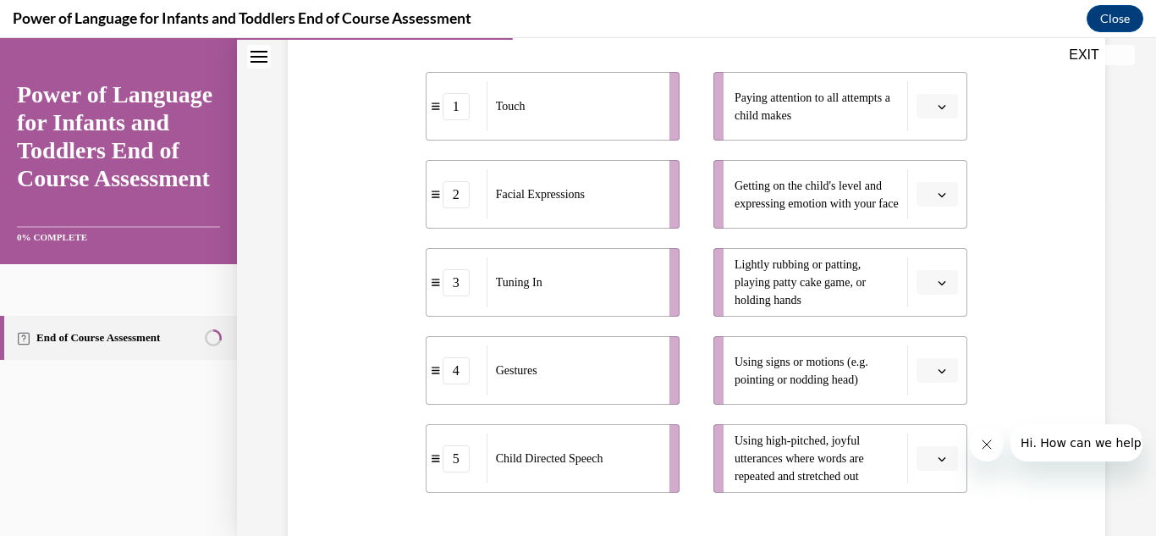
click at [938, 108] on icon "button" at bounding box center [942, 106] width 8 height 8
click at [926, 240] on div "3" at bounding box center [925, 246] width 42 height 34
click at [924, 193] on button "button" at bounding box center [937, 194] width 41 height 25
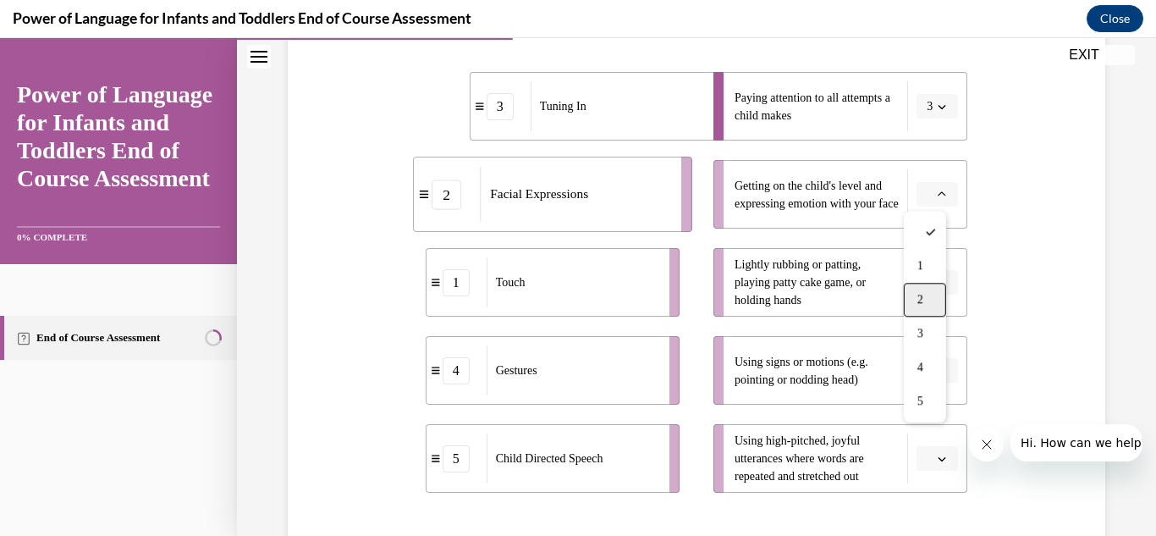
click at [921, 296] on span "2" at bounding box center [920, 300] width 6 height 14
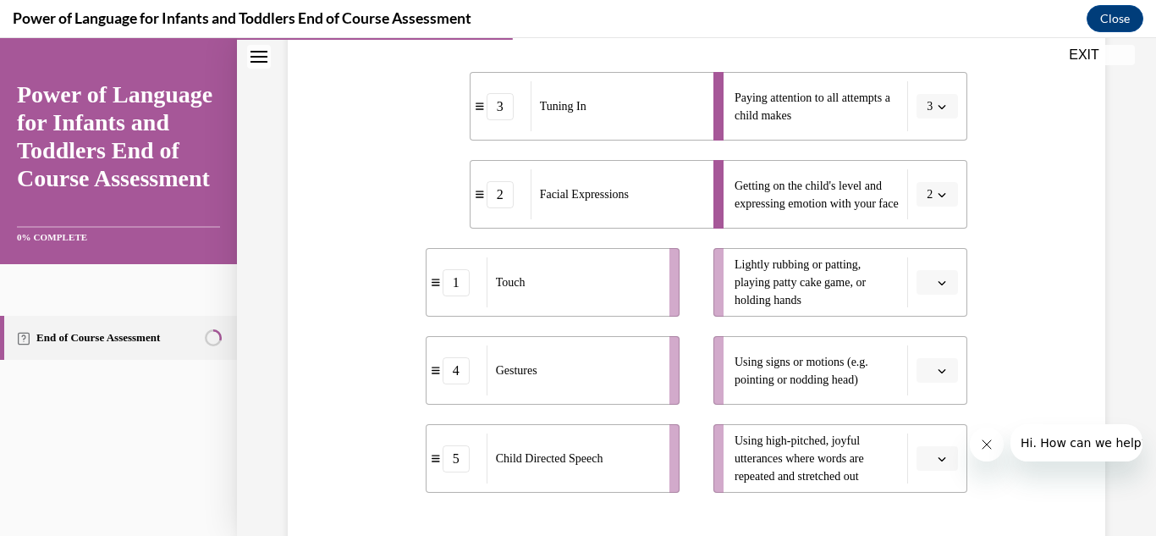
click at [938, 278] on icon "button" at bounding box center [942, 282] width 8 height 8
click at [923, 352] on span "1" at bounding box center [920, 354] width 6 height 14
click at [938, 369] on icon "button" at bounding box center [942, 370] width 8 height 8
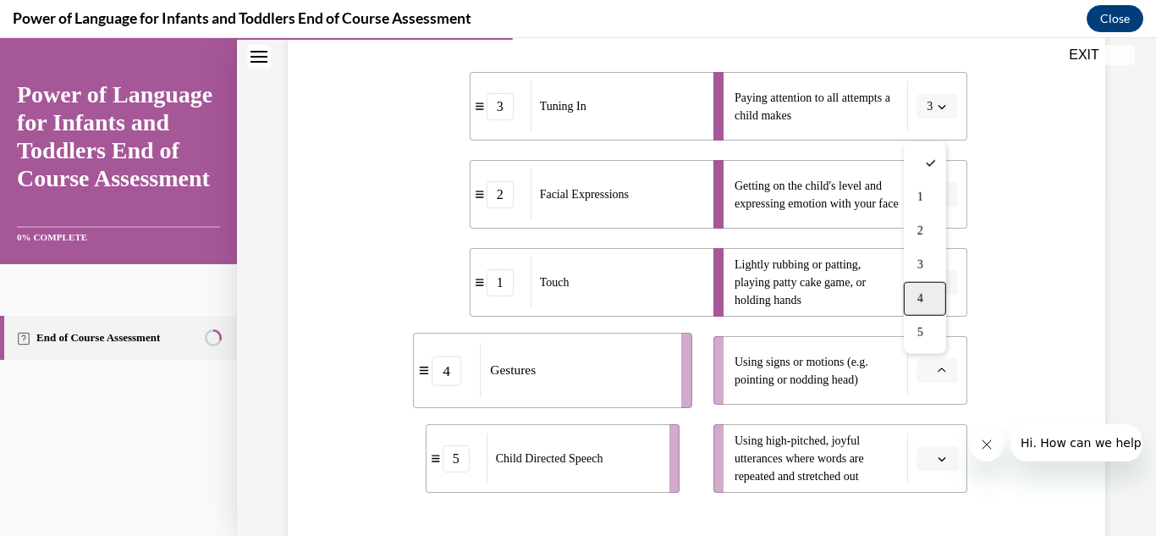
click at [922, 300] on span "4" at bounding box center [920, 299] width 6 height 14
click at [938, 456] on icon "button" at bounding box center [942, 458] width 8 height 8
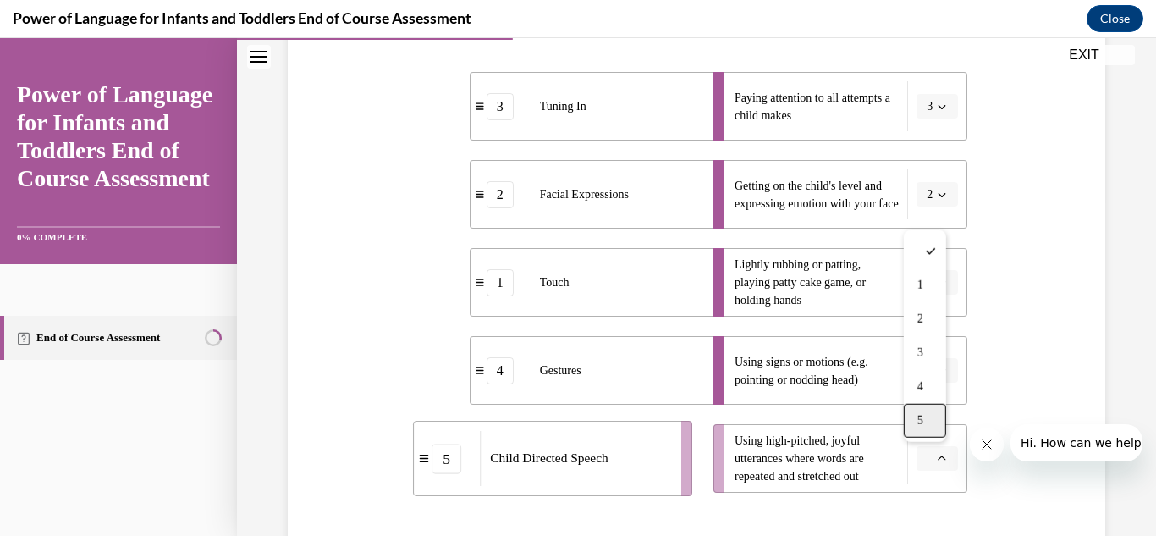
click at [926, 421] on div "5" at bounding box center [925, 421] width 42 height 34
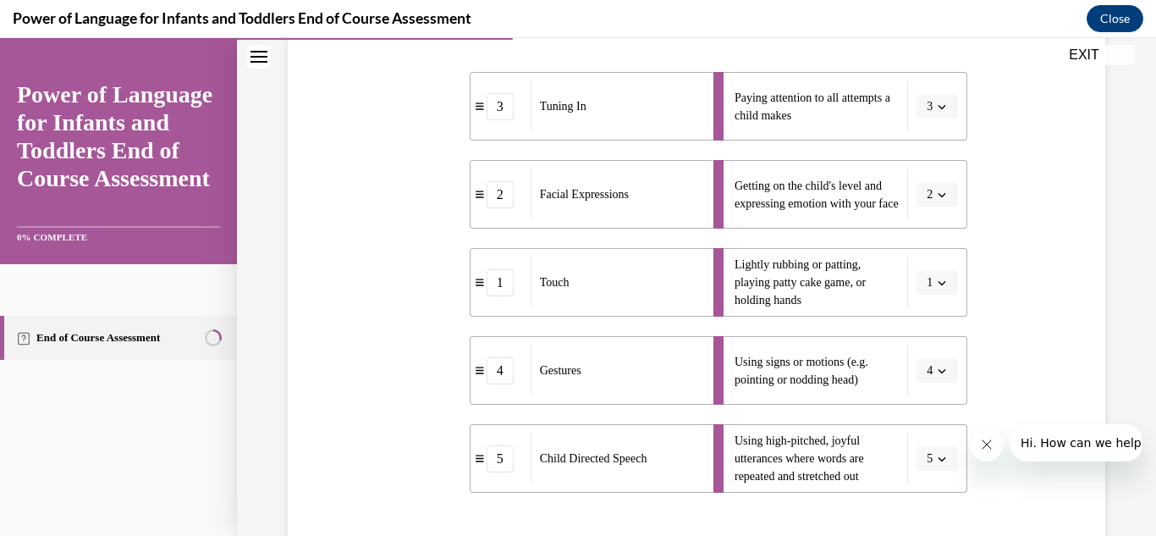
click at [995, 496] on div "Question 04/10 Please match each example with the correct element of responsive…" at bounding box center [697, 274] width 826 height 857
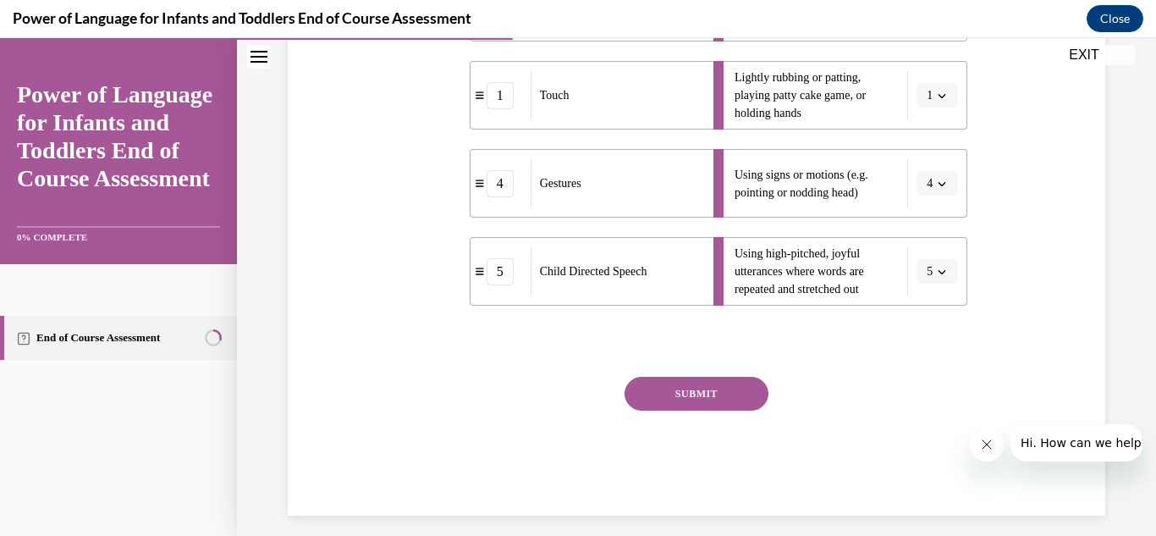
scroll to position [539, 0]
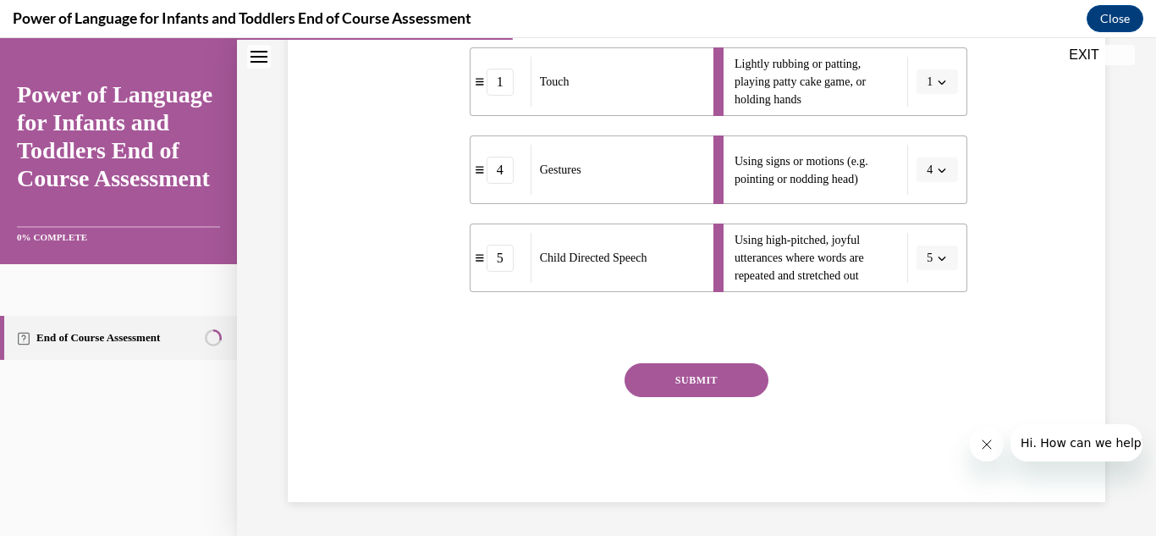
click at [680, 377] on button "SUBMIT" at bounding box center [697, 380] width 144 height 34
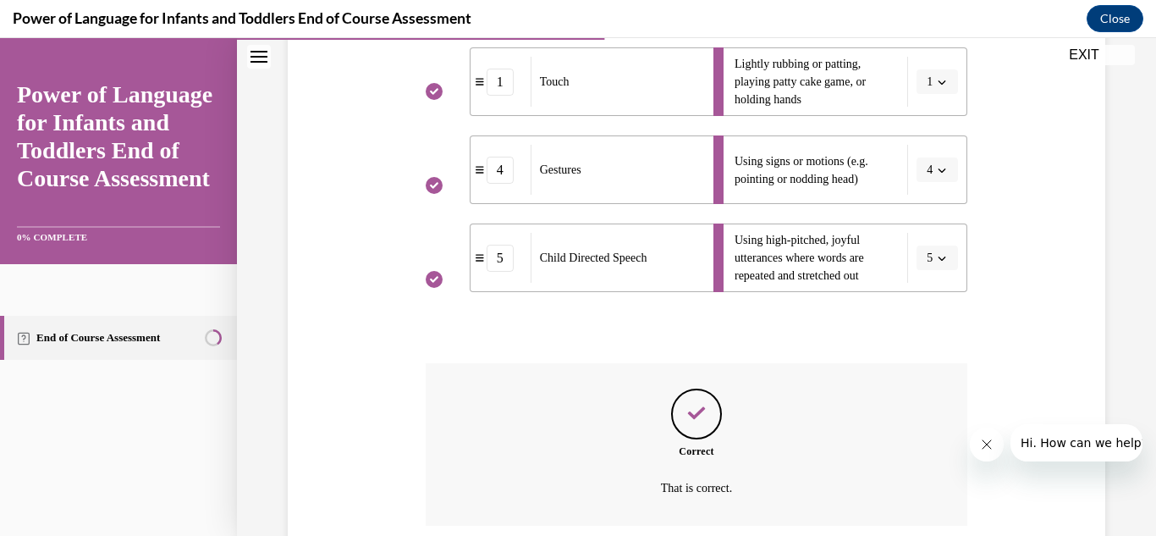
scroll to position [676, 0]
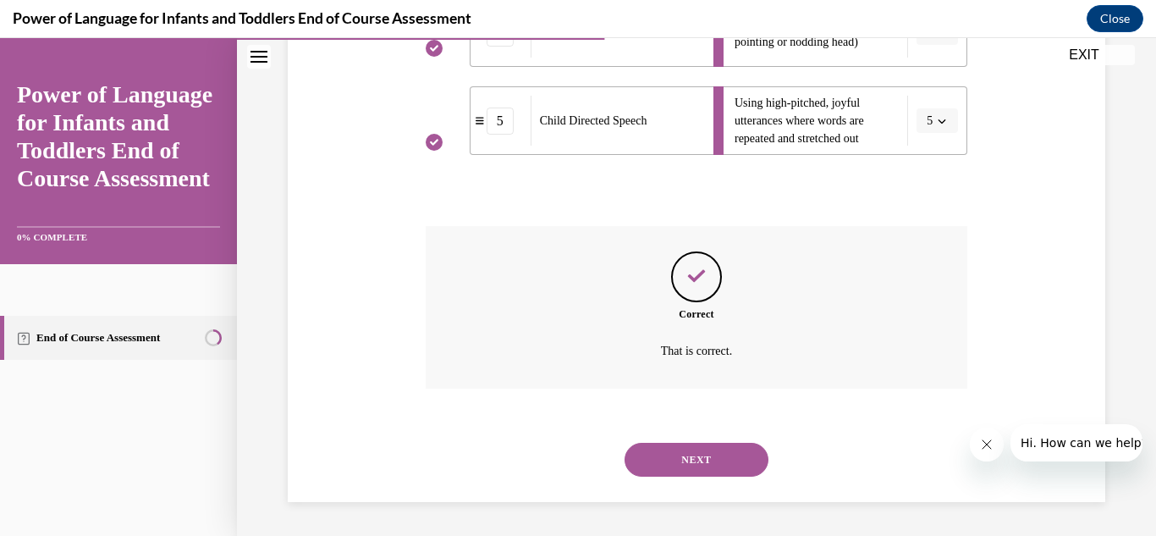
click at [695, 460] on button "NEXT" at bounding box center [697, 460] width 144 height 34
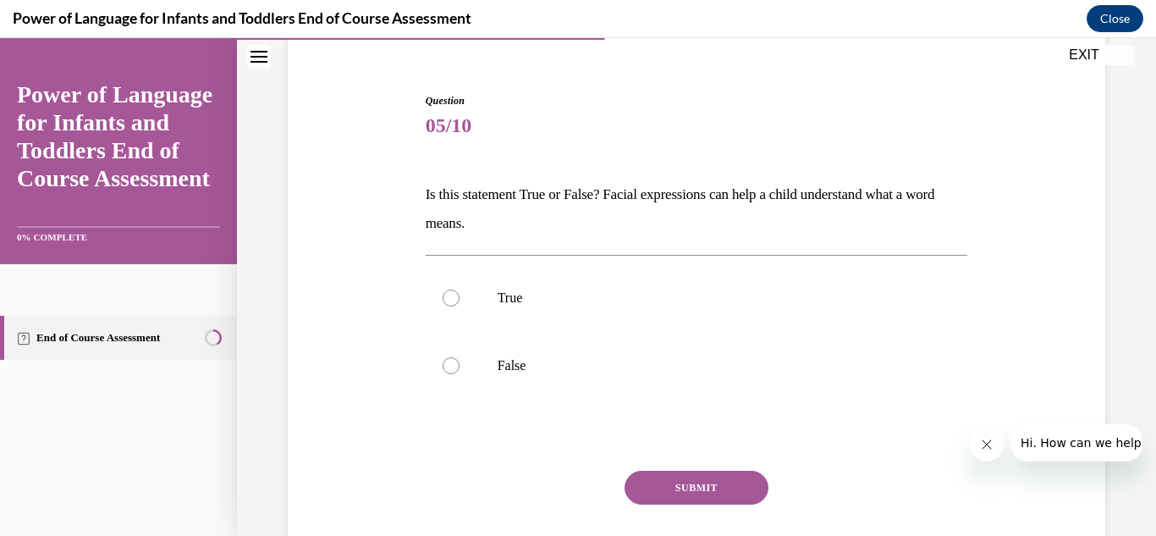
scroll to position [144, 0]
click at [449, 297] on div at bounding box center [451, 296] width 17 height 17
click at [449, 297] on input "True" at bounding box center [451, 296] width 17 height 17
radio input "true"
click at [658, 482] on button "SUBMIT" at bounding box center [697, 486] width 144 height 34
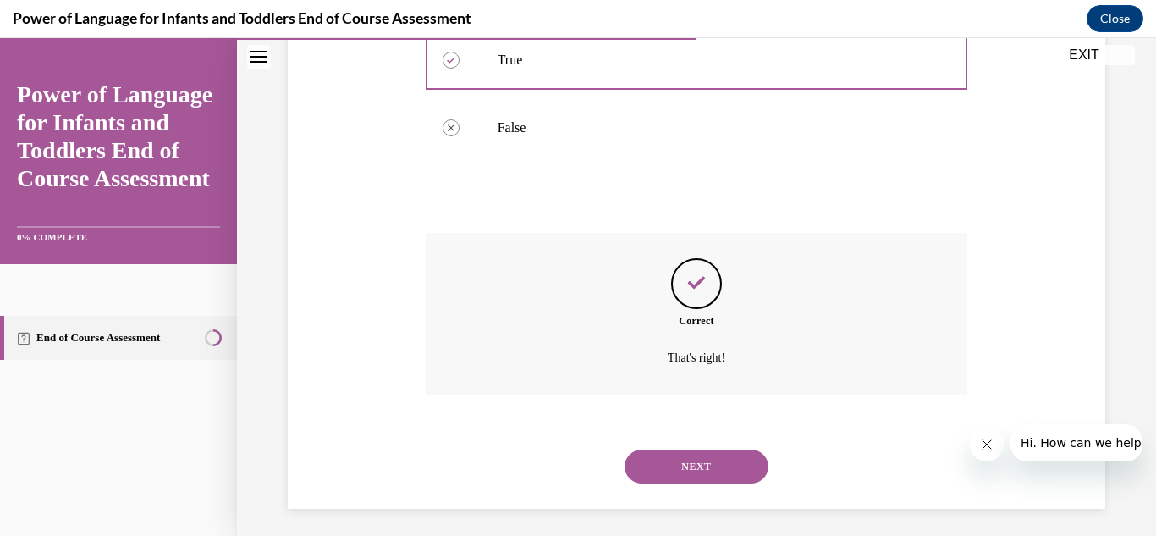
scroll to position [387, 0]
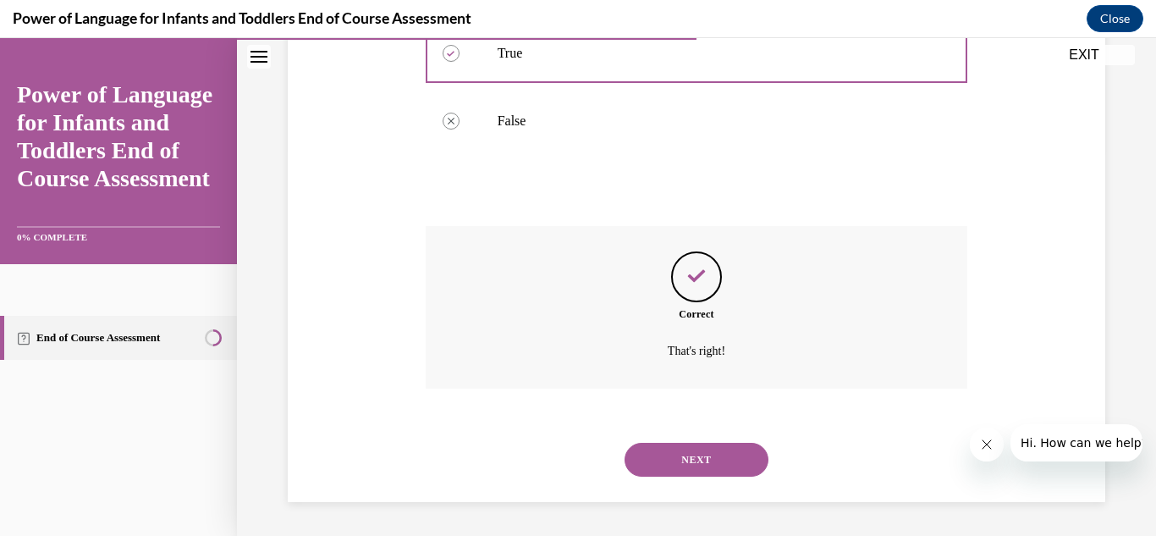
click at [665, 461] on button "NEXT" at bounding box center [697, 460] width 144 height 34
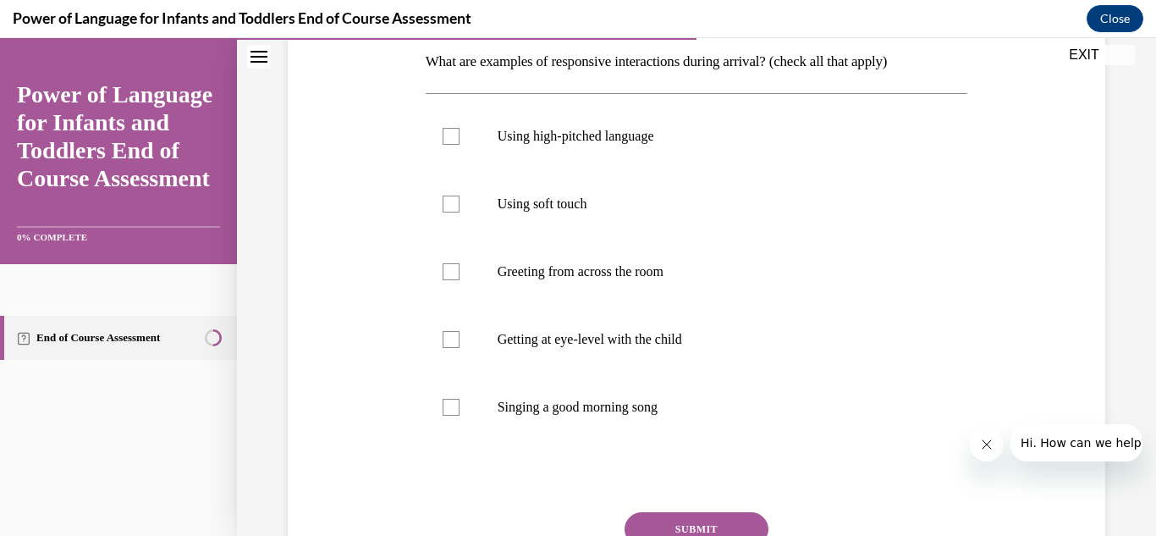
scroll to position [285, 0]
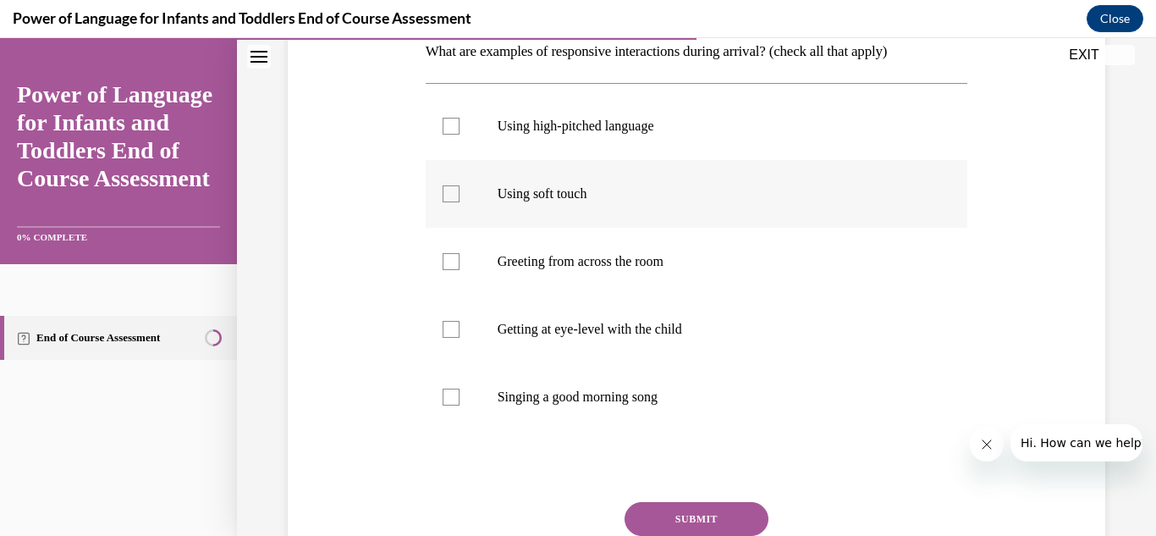
click at [448, 190] on div at bounding box center [451, 193] width 17 height 17
click at [448, 190] on input "Using soft touch" at bounding box center [451, 193] width 17 height 17
checkbox input "true"
click at [449, 261] on div at bounding box center [451, 261] width 17 height 17
click at [449, 261] on input "Greeting from across the room" at bounding box center [451, 261] width 17 height 17
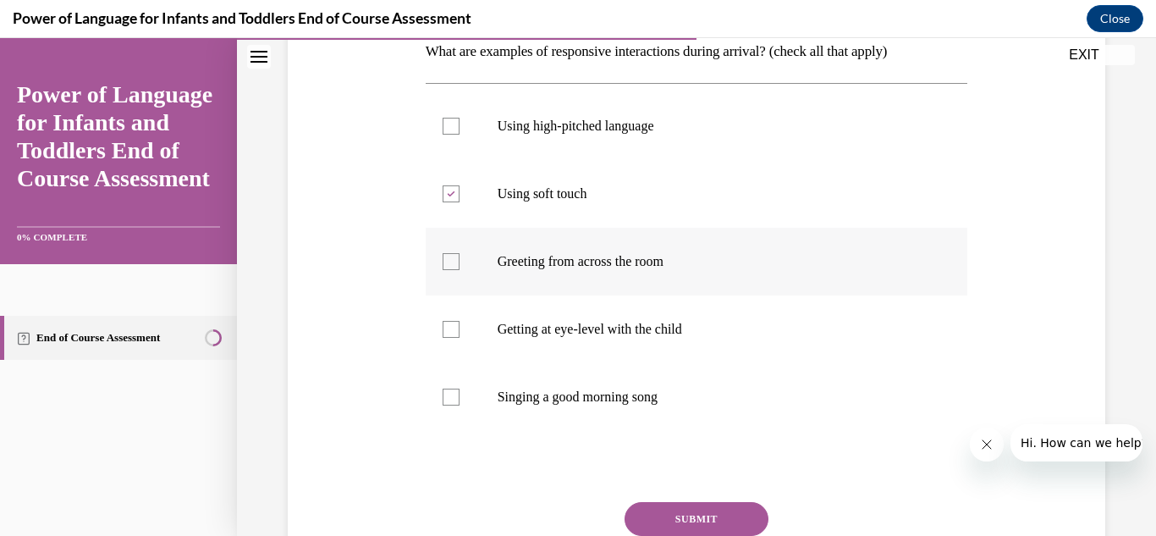
checkbox input "true"
click at [444, 328] on div at bounding box center [451, 329] width 17 height 17
click at [444, 328] on input "Getting at eye-level with the child" at bounding box center [451, 329] width 17 height 17
checkbox input "true"
click at [454, 129] on div at bounding box center [451, 126] width 17 height 17
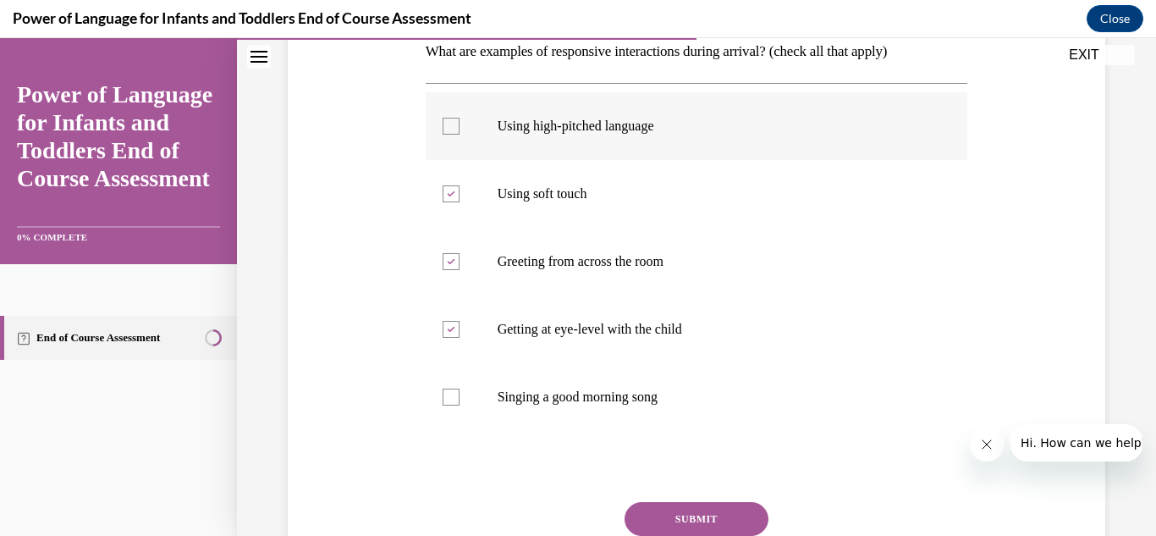
click at [454, 129] on input "Using high-pitched language" at bounding box center [451, 126] width 17 height 17
checkbox input "true"
click at [447, 263] on icon at bounding box center [451, 262] width 8 height 6
click at [447, 263] on input "Greeting from across the room" at bounding box center [451, 261] width 17 height 17
checkbox input "false"
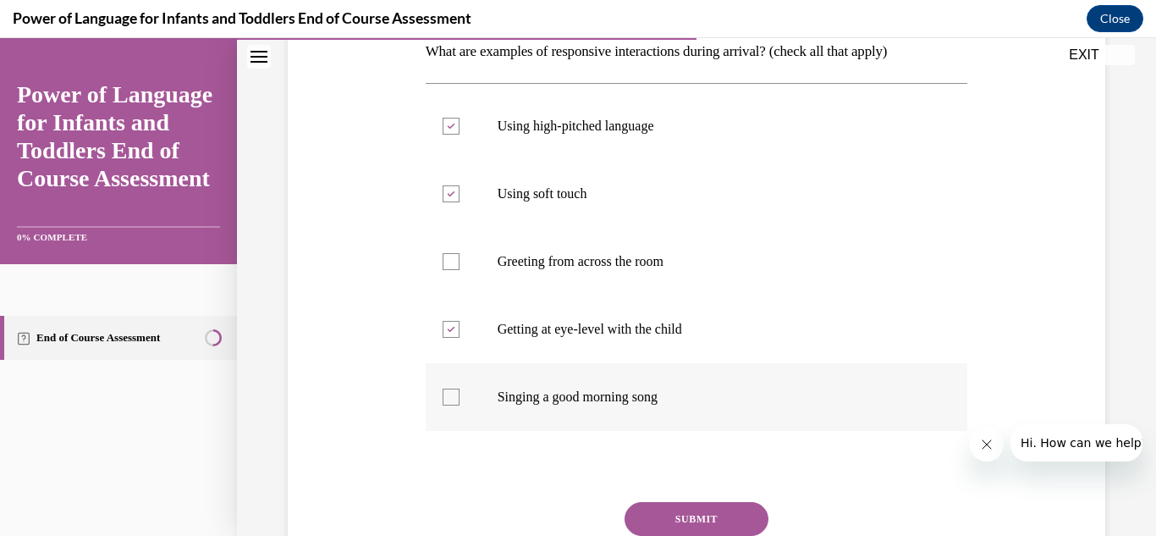
click at [446, 393] on div at bounding box center [451, 396] width 17 height 17
click at [446, 393] on input "Singing a good morning song" at bounding box center [451, 396] width 17 height 17
checkbox input "true"
click at [676, 516] on button "SUBMIT" at bounding box center [697, 519] width 144 height 34
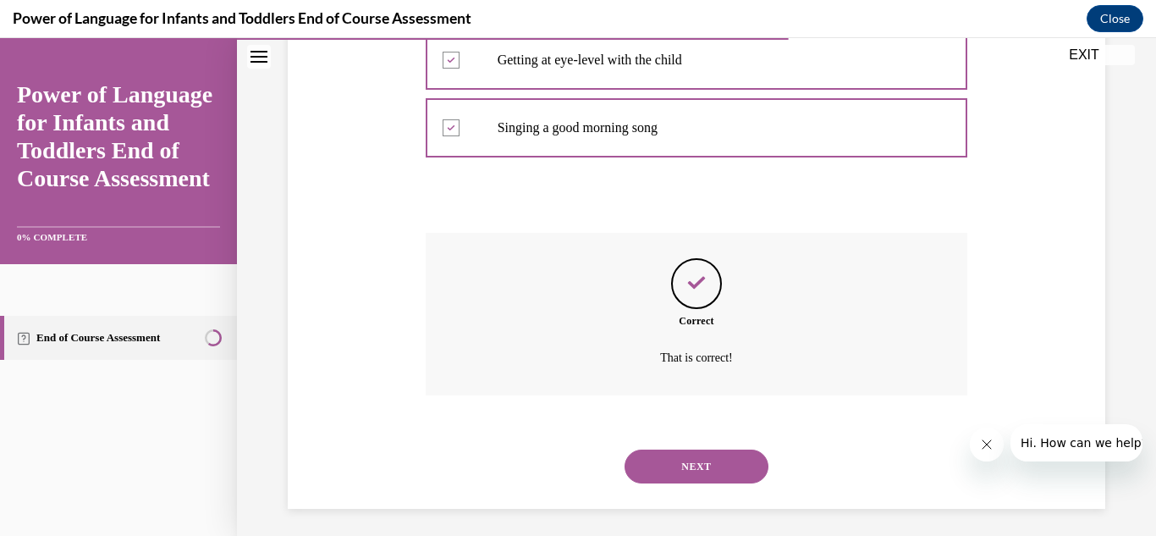
scroll to position [561, 0]
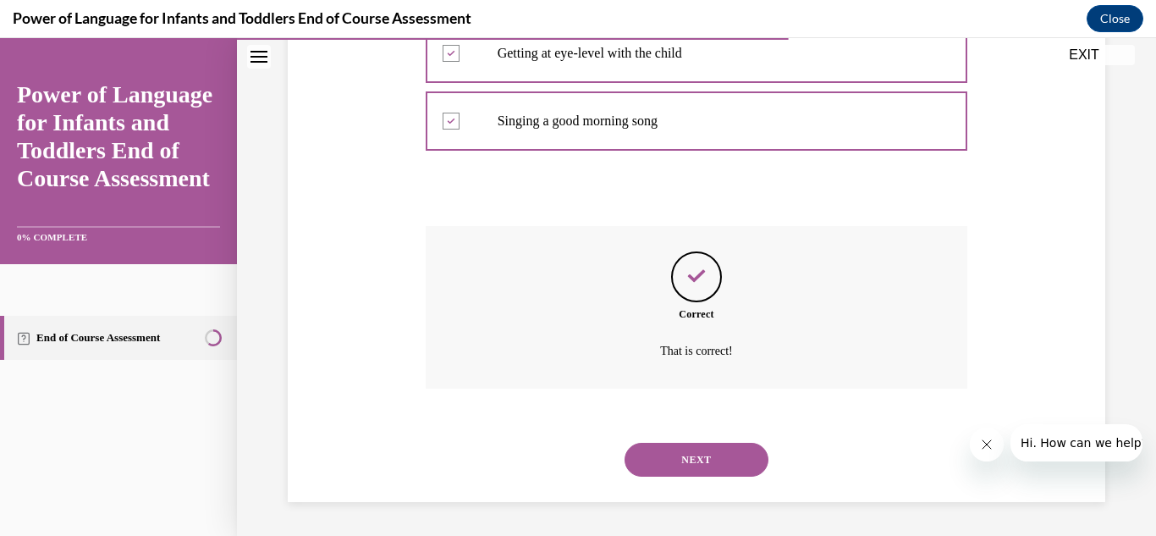
click at [676, 458] on button "NEXT" at bounding box center [697, 460] width 144 height 34
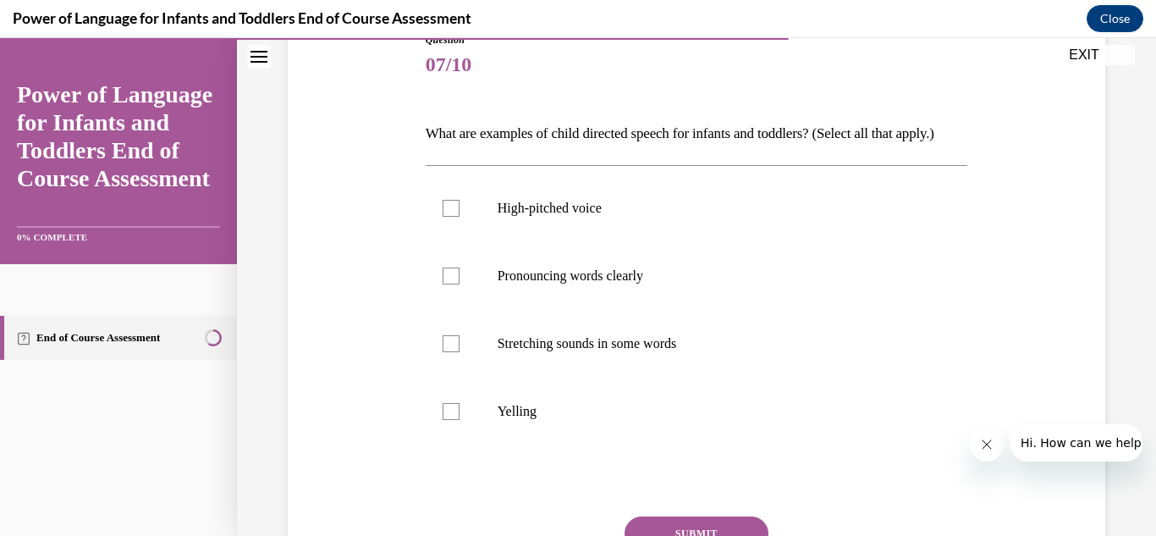
scroll to position [237, 0]
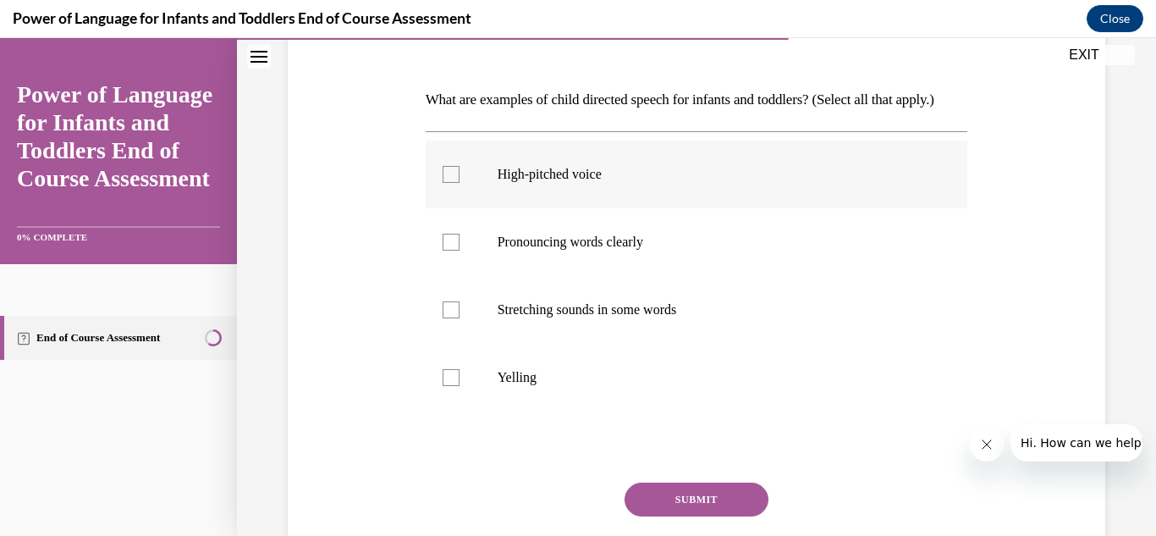
click at [449, 183] on div at bounding box center [451, 174] width 17 height 17
click at [449, 183] on input "High-pitched voice" at bounding box center [451, 174] width 17 height 17
checkbox input "true"
click at [452, 251] on div at bounding box center [451, 242] width 17 height 17
click at [452, 251] on input "Pronouncing words clearly" at bounding box center [451, 242] width 17 height 17
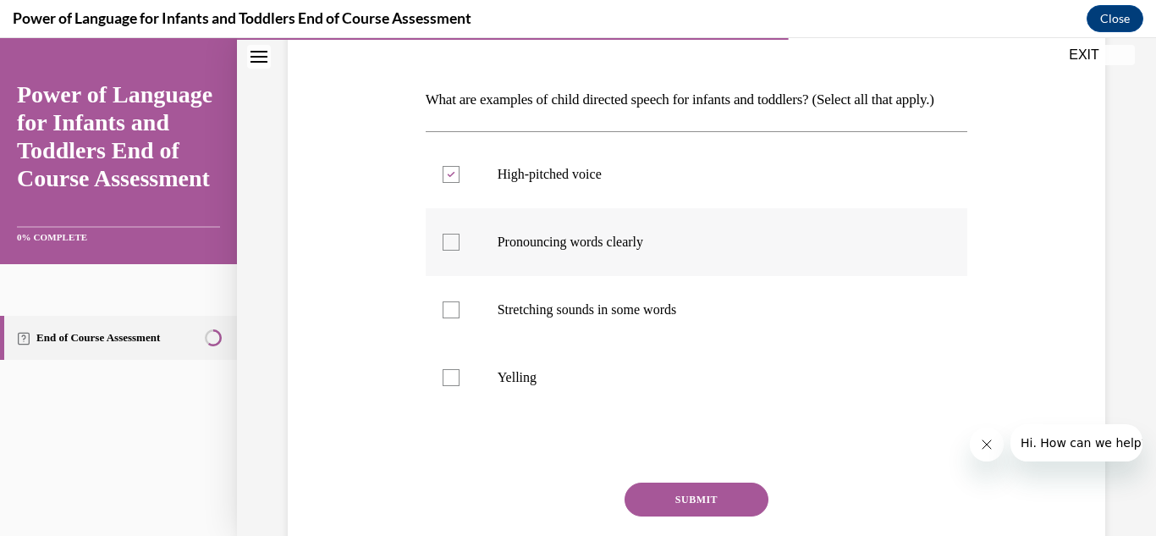
checkbox input "true"
click at [446, 318] on div at bounding box center [451, 309] width 17 height 17
click at [446, 318] on input "Stretching sounds in some words" at bounding box center [451, 309] width 17 height 17
checkbox input "true"
click at [645, 516] on button "SUBMIT" at bounding box center [697, 499] width 144 height 34
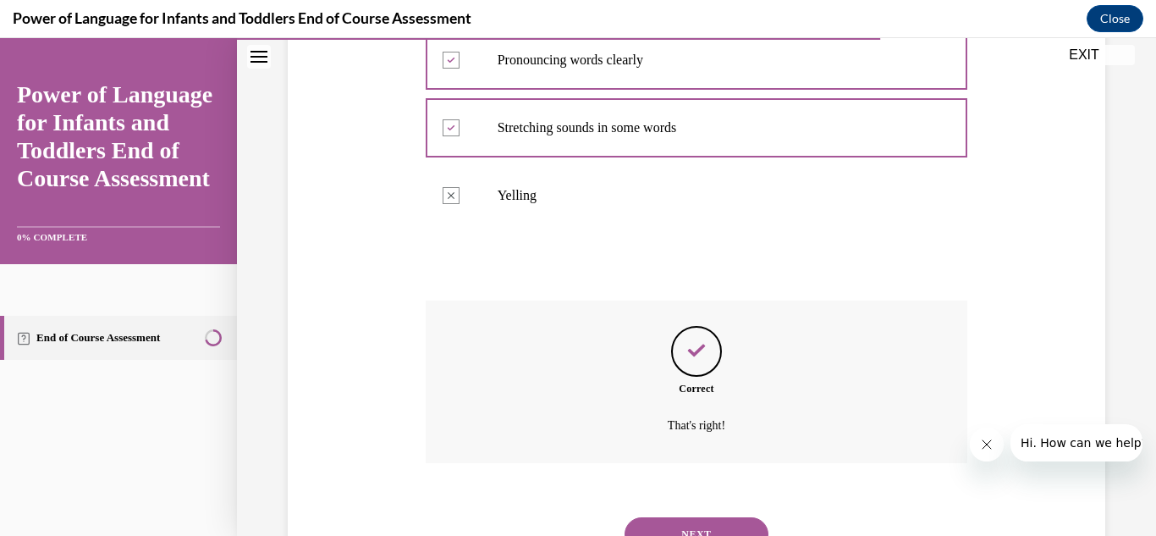
scroll to position [522, 0]
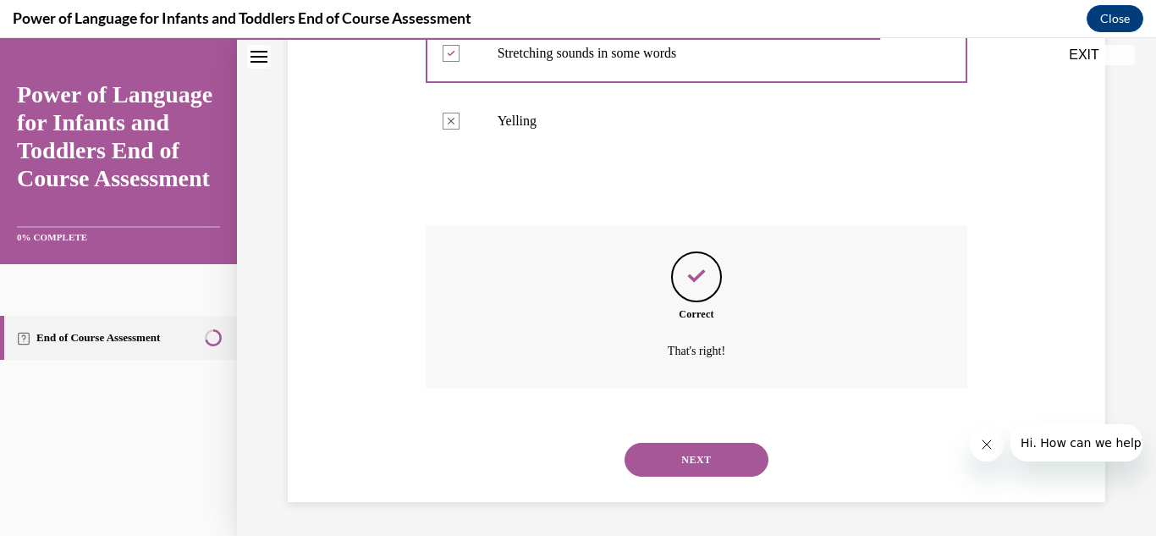
click at [686, 458] on button "NEXT" at bounding box center [697, 460] width 144 height 34
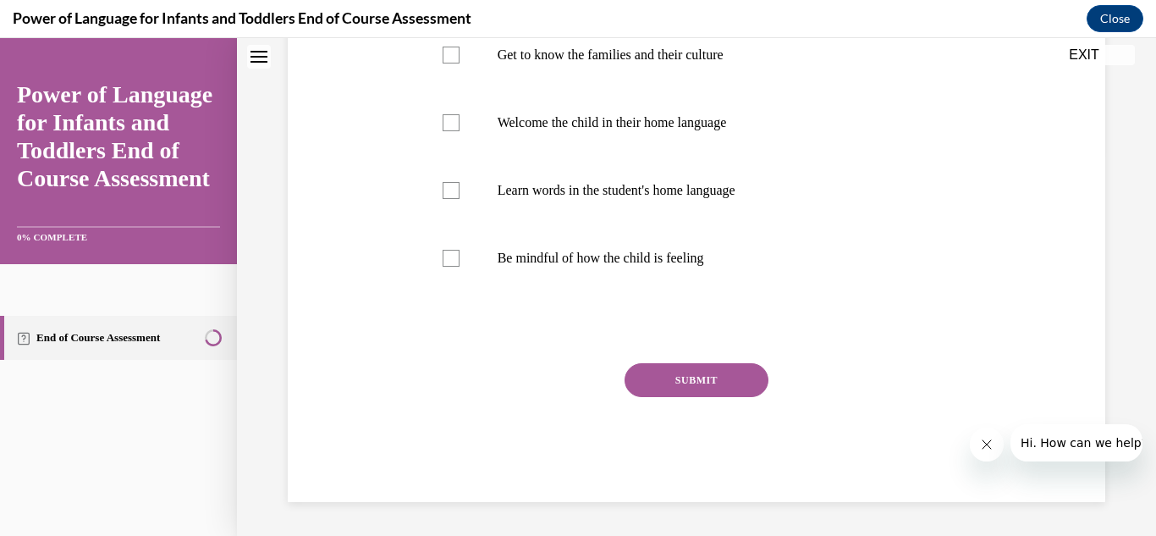
scroll to position [0, 0]
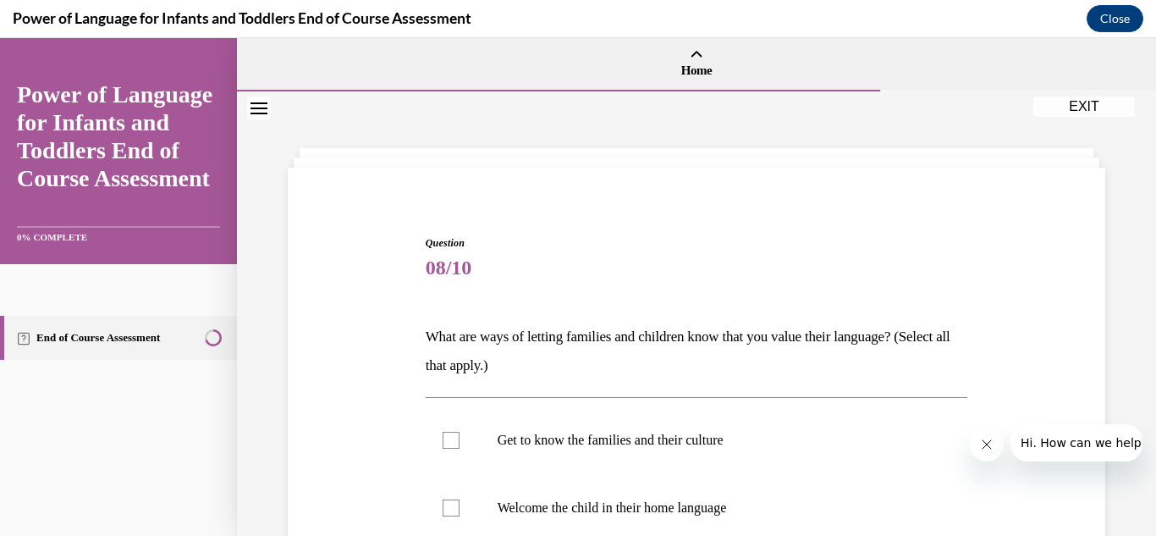
click at [749, 377] on p "What are ways of letting families and children know that you value their langua…" at bounding box center [697, 351] width 543 height 58
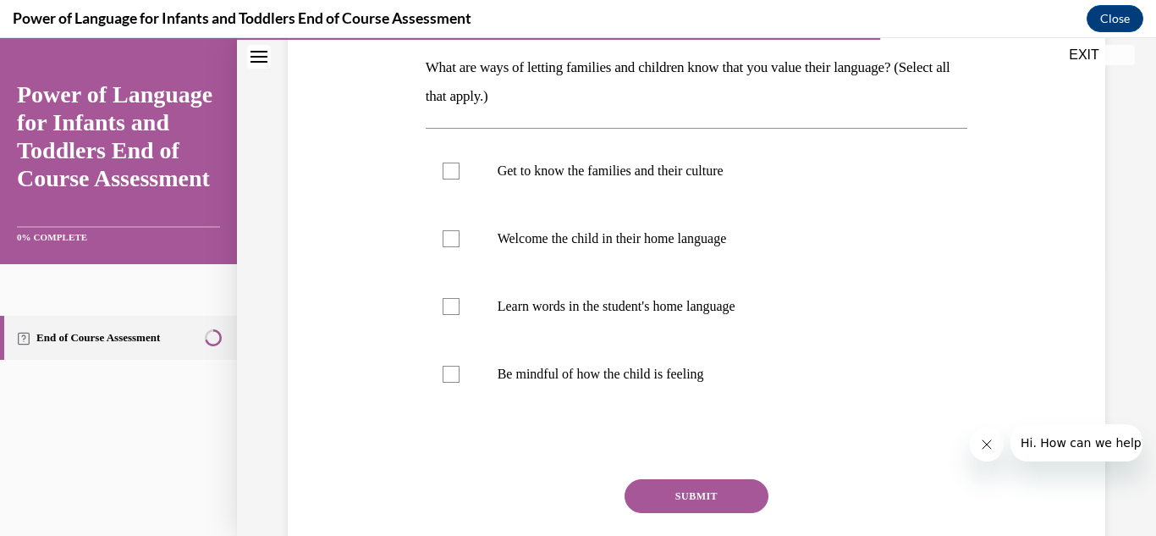
scroll to position [271, 0]
click at [446, 169] on div at bounding box center [451, 169] width 17 height 17
click at [446, 169] on input "Get to know the families and their culture" at bounding box center [451, 169] width 17 height 17
checkbox input "true"
click at [447, 235] on div at bounding box center [451, 237] width 17 height 17
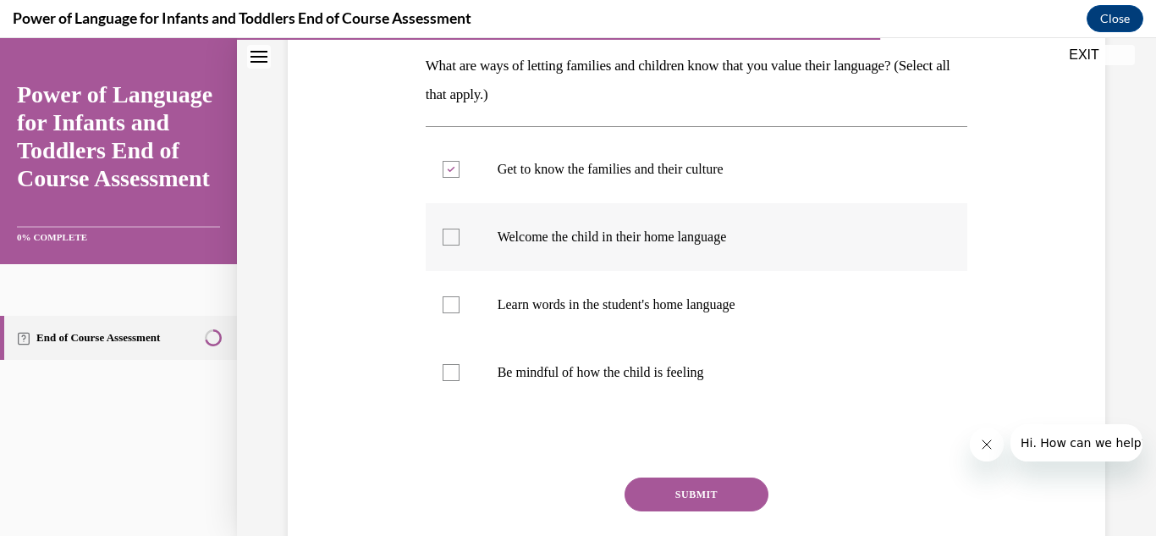
click at [447, 235] on input "Welcome the child in their home language" at bounding box center [451, 237] width 17 height 17
checkbox input "true"
click at [447, 300] on div at bounding box center [451, 304] width 17 height 17
click at [447, 300] on input "Learn words in the student's home language" at bounding box center [451, 304] width 17 height 17
checkbox input "true"
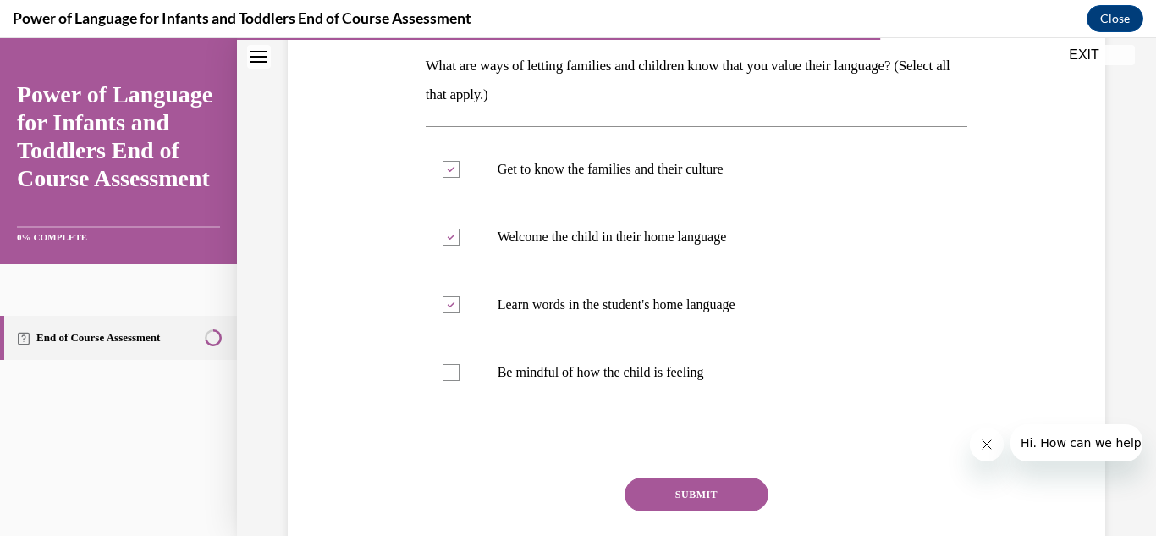
click at [651, 490] on button "SUBMIT" at bounding box center [697, 494] width 144 height 34
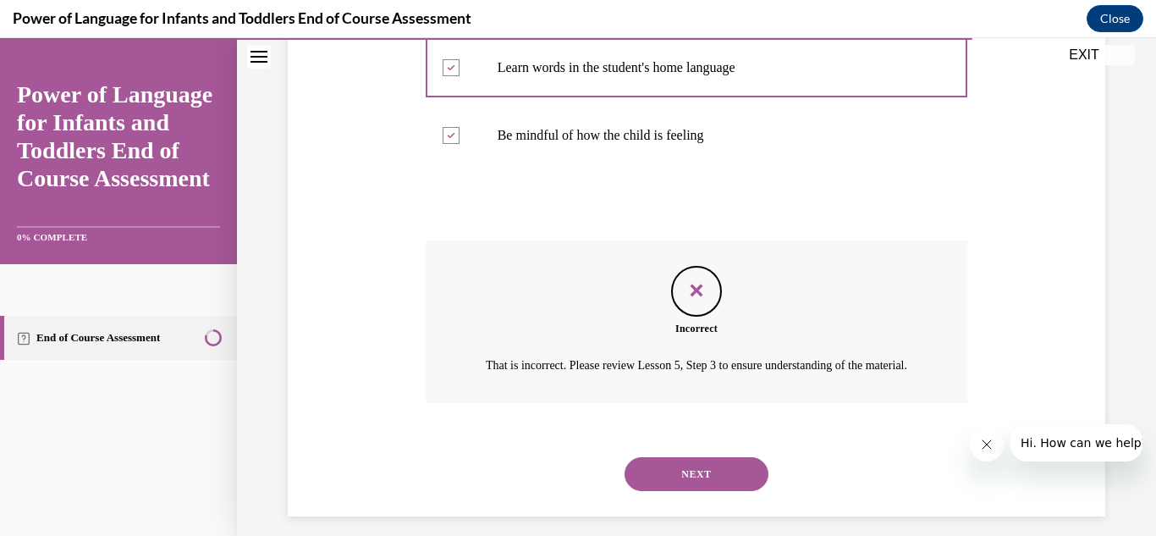
scroll to position [543, 0]
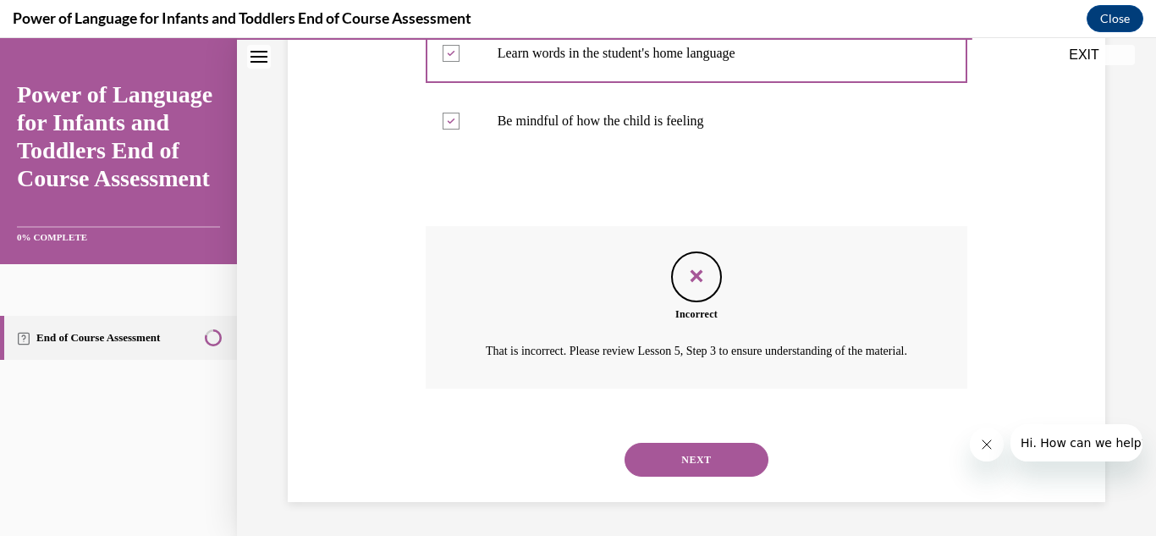
click at [698, 454] on button "NEXT" at bounding box center [697, 460] width 144 height 34
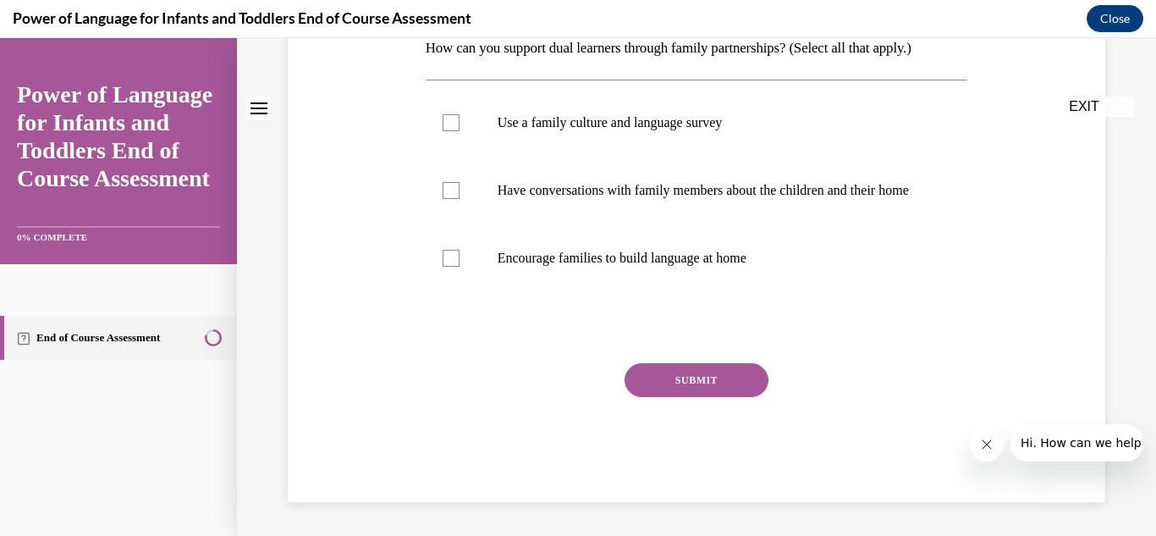
scroll to position [0, 0]
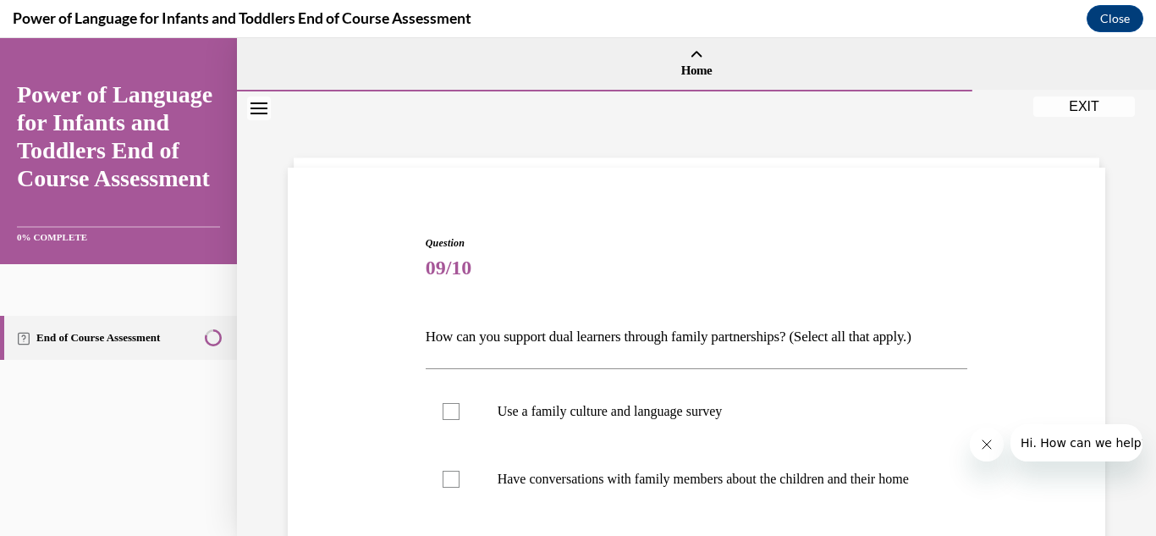
click at [652, 245] on span "Question" at bounding box center [697, 242] width 543 height 15
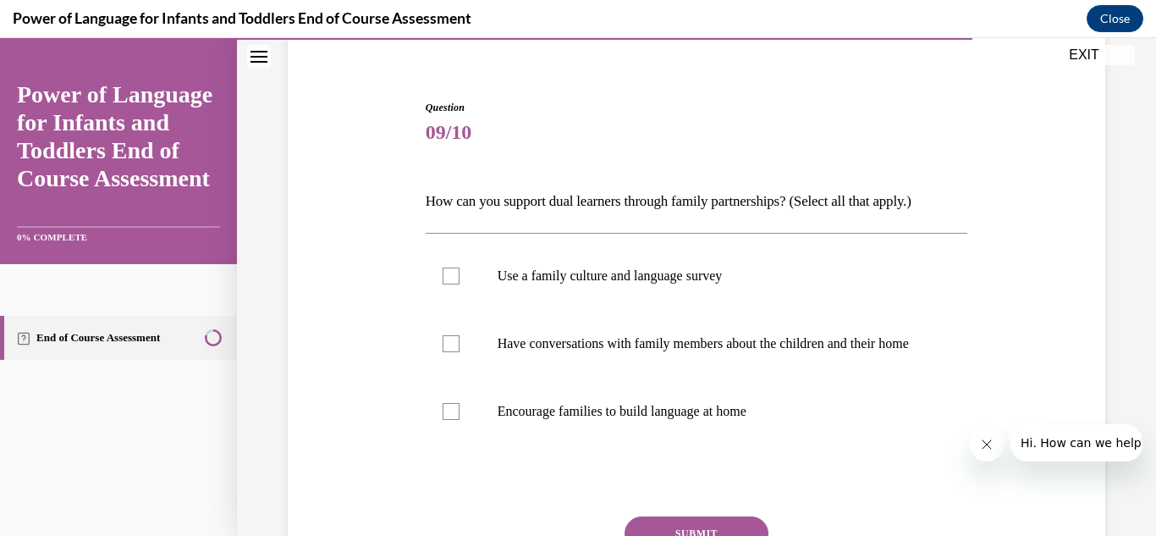
scroll to position [169, 0]
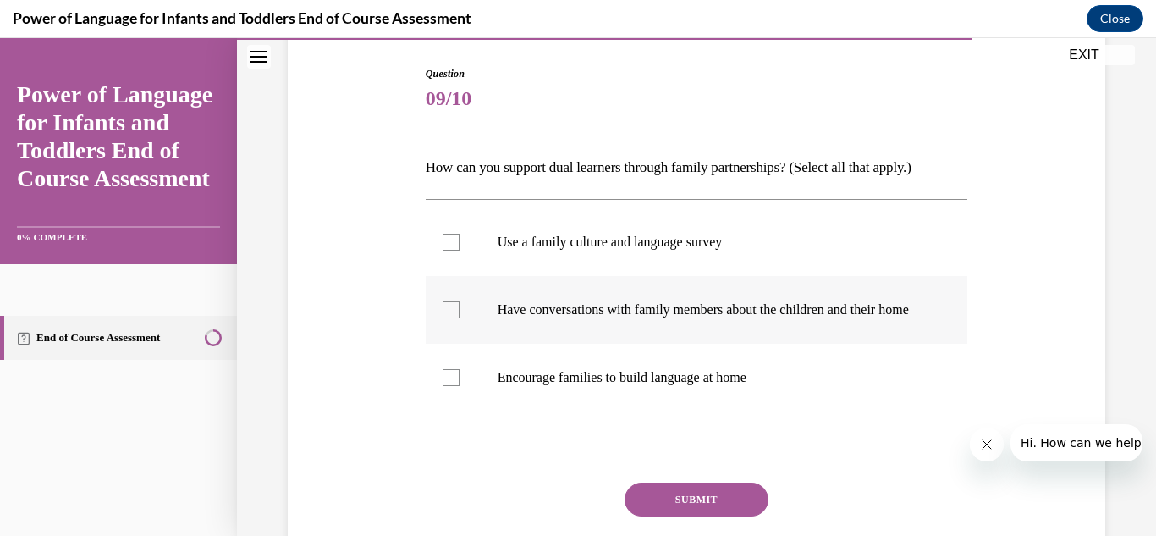
click at [447, 318] on div at bounding box center [451, 309] width 17 height 17
click at [447, 318] on input "Have conversations with family members about the children and their home" at bounding box center [451, 309] width 17 height 17
checkbox input "true"
click at [446, 239] on div at bounding box center [451, 242] width 17 height 17
click at [446, 239] on input "Use a family culture and language survey" at bounding box center [451, 242] width 17 height 17
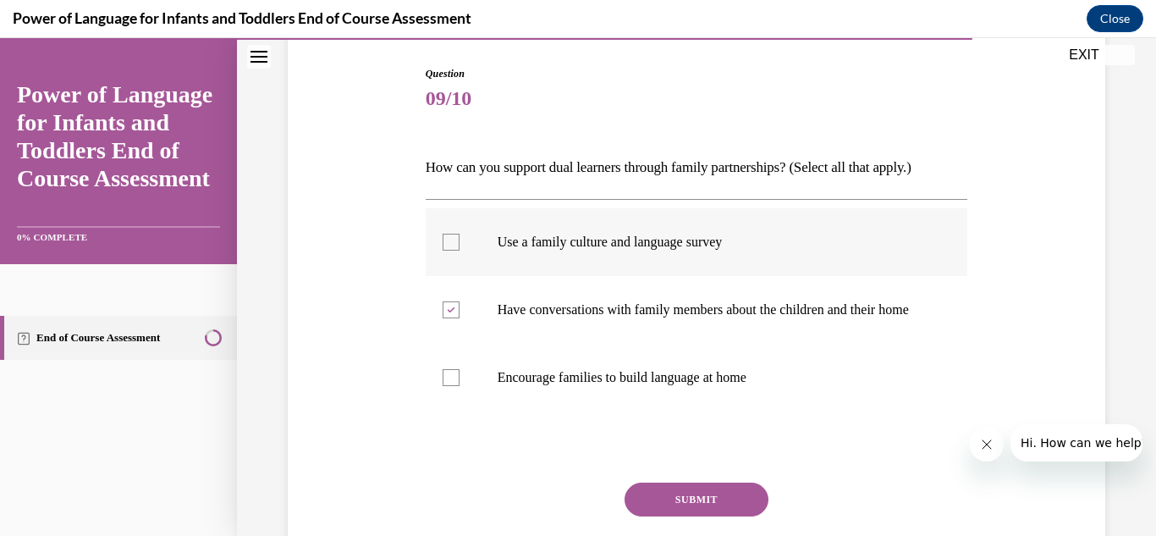
checkbox input "true"
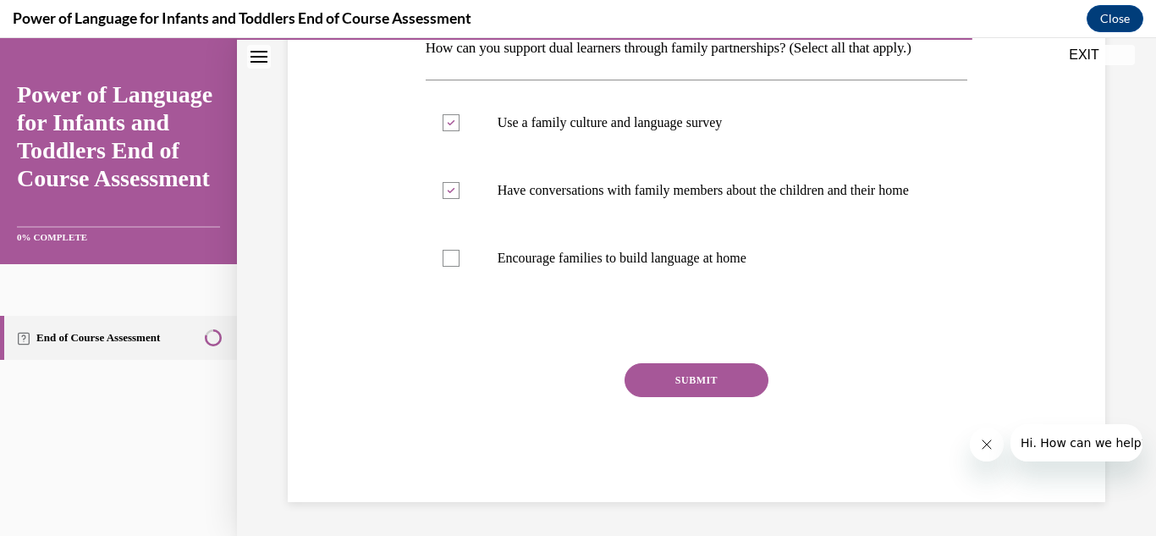
click at [686, 372] on button "SUBMIT" at bounding box center [697, 380] width 144 height 34
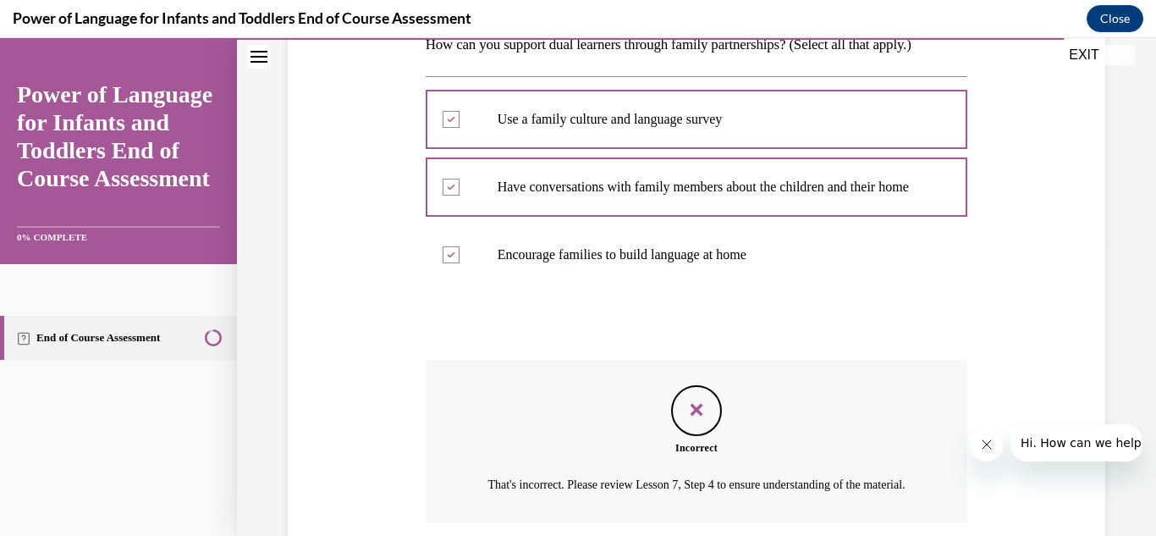
scroll to position [463, 0]
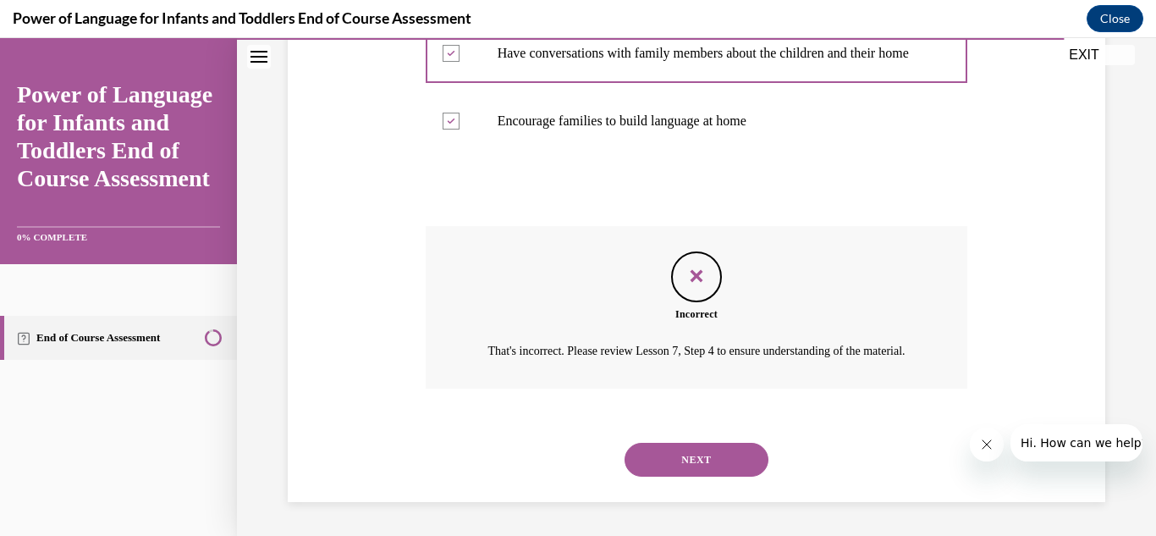
click at [681, 456] on button "NEXT" at bounding box center [697, 460] width 144 height 34
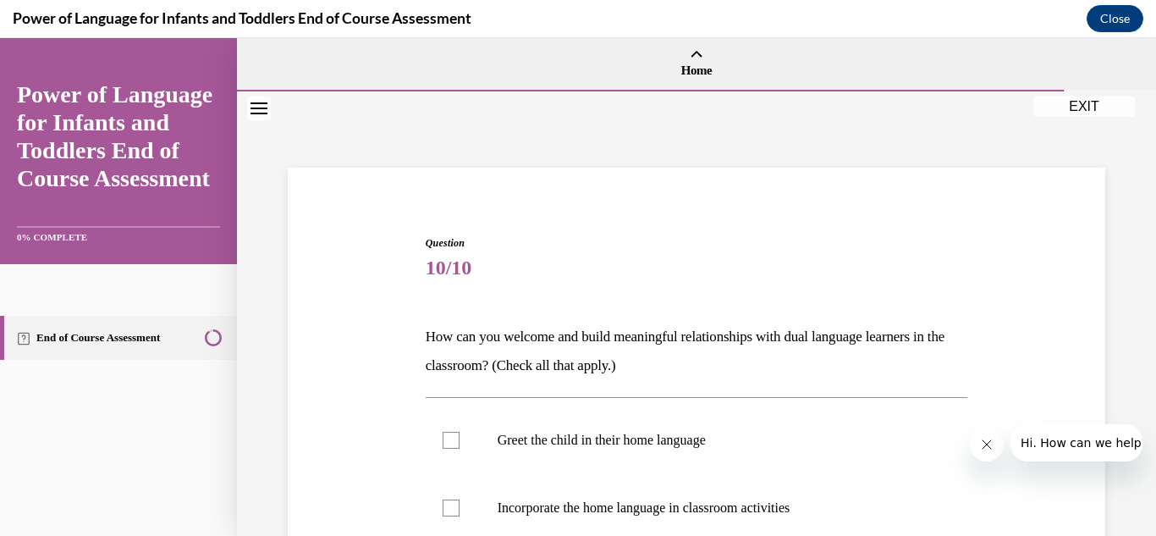
click at [353, 339] on div "Question 10/10 How can you welcome and build meaningful relationships with dual…" at bounding box center [697, 536] width 826 height 702
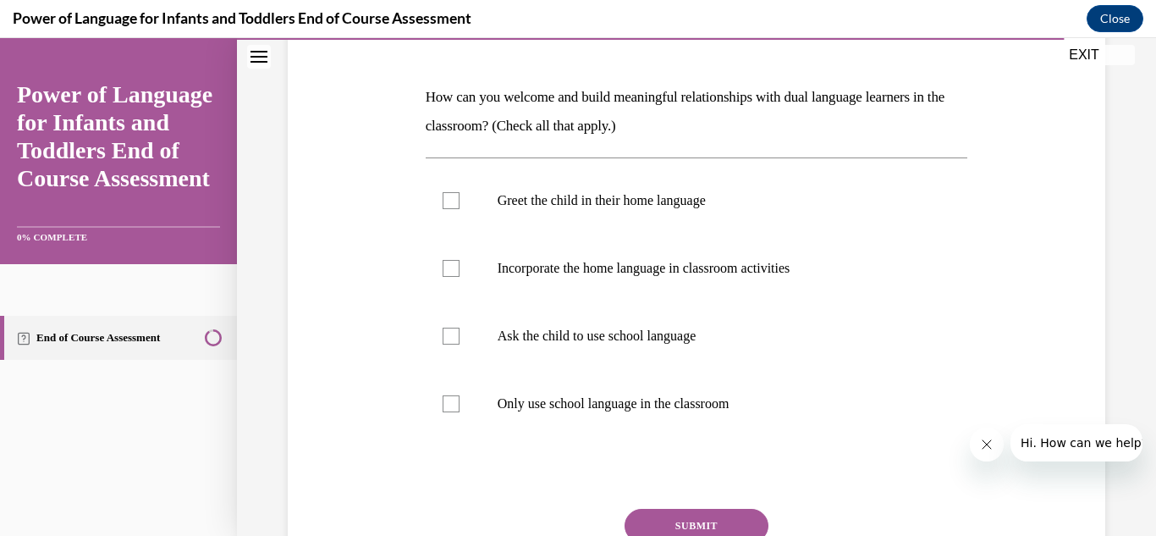
scroll to position [241, 0]
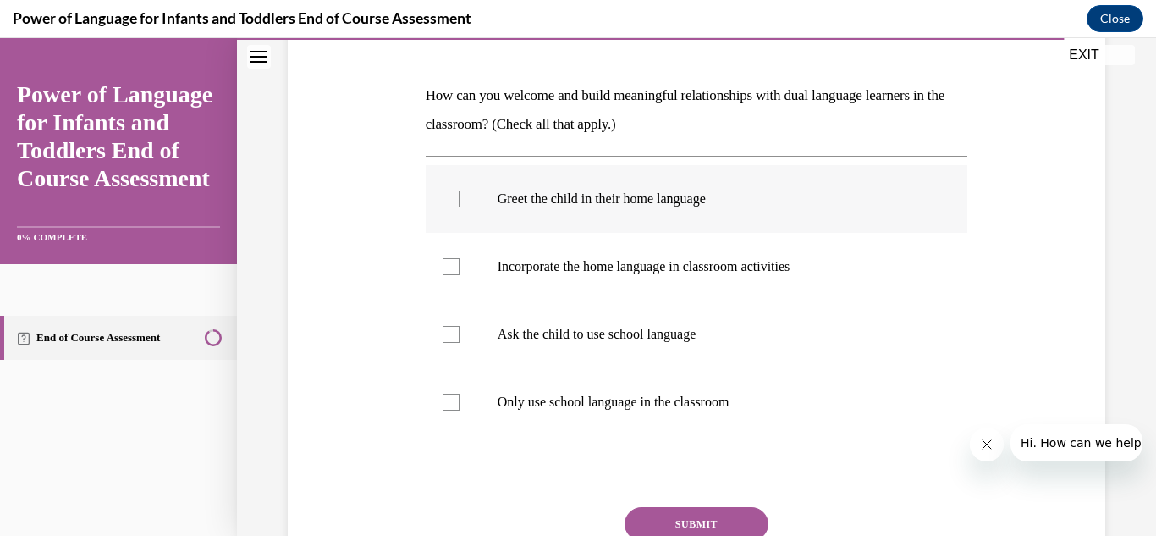
click at [448, 198] on div at bounding box center [451, 198] width 17 height 17
click at [448, 198] on input "Greet the child in their home language" at bounding box center [451, 198] width 17 height 17
checkbox input "true"
click at [447, 261] on div at bounding box center [451, 266] width 17 height 17
click at [447, 261] on input "Incorporate the home language in classroom activities" at bounding box center [451, 266] width 17 height 17
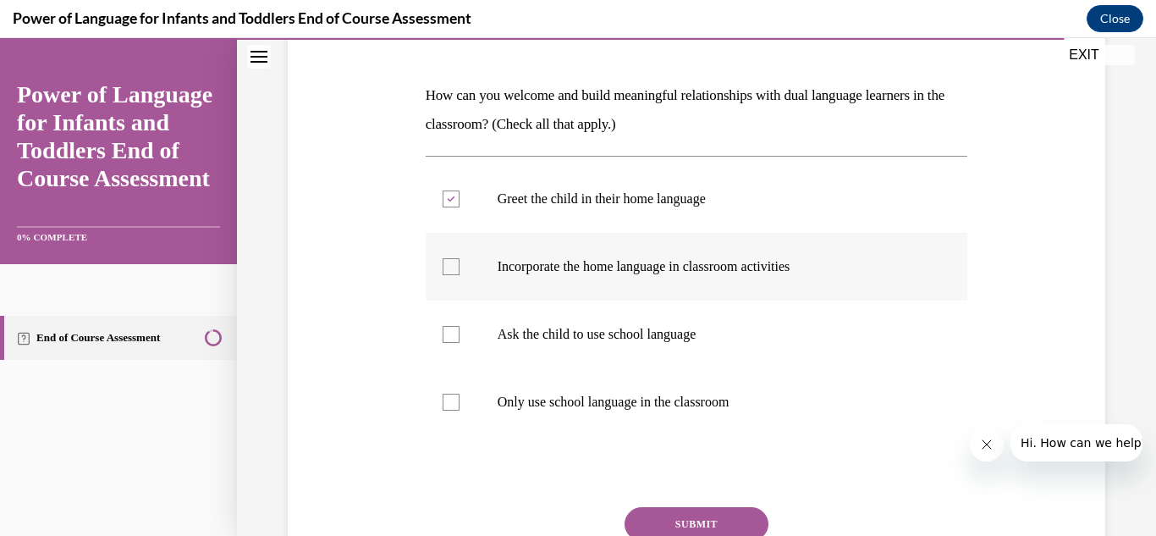
checkbox input "true"
click at [702, 515] on button "SUBMIT" at bounding box center [697, 524] width 144 height 34
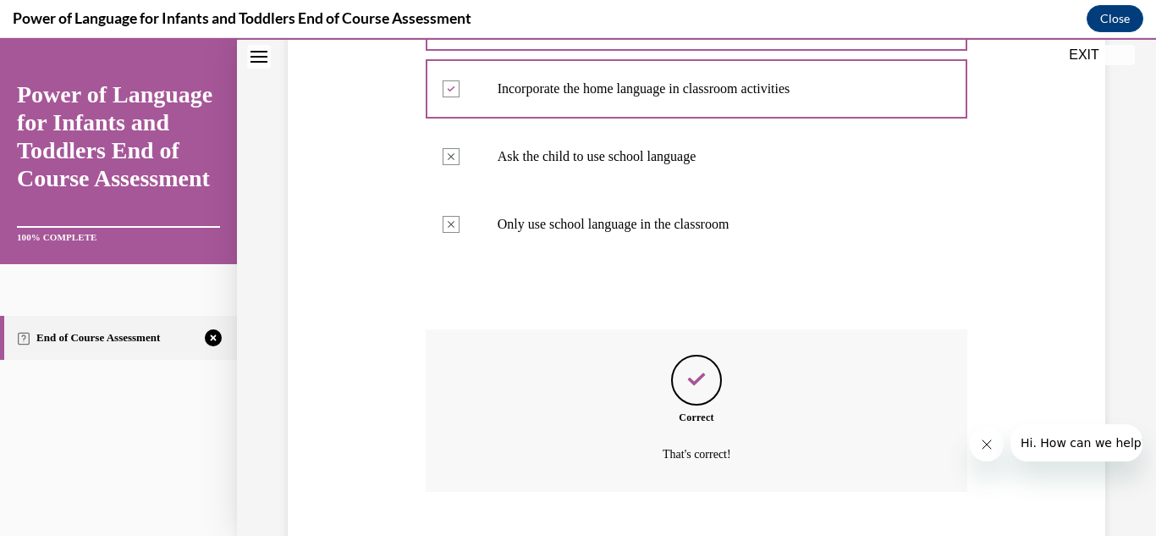
scroll to position [522, 0]
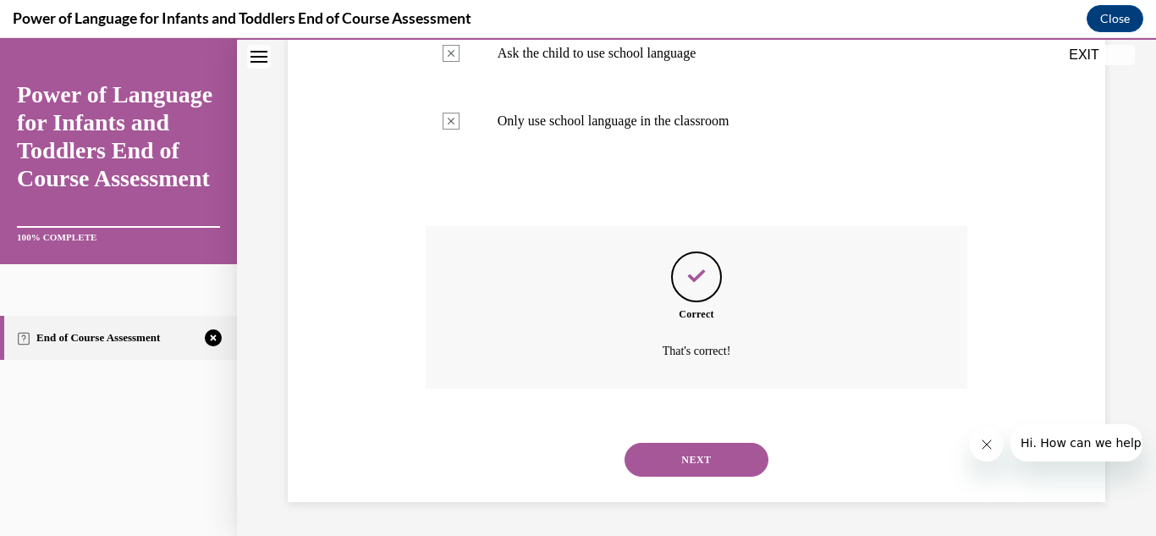
click at [689, 459] on button "NEXT" at bounding box center [697, 460] width 144 height 34
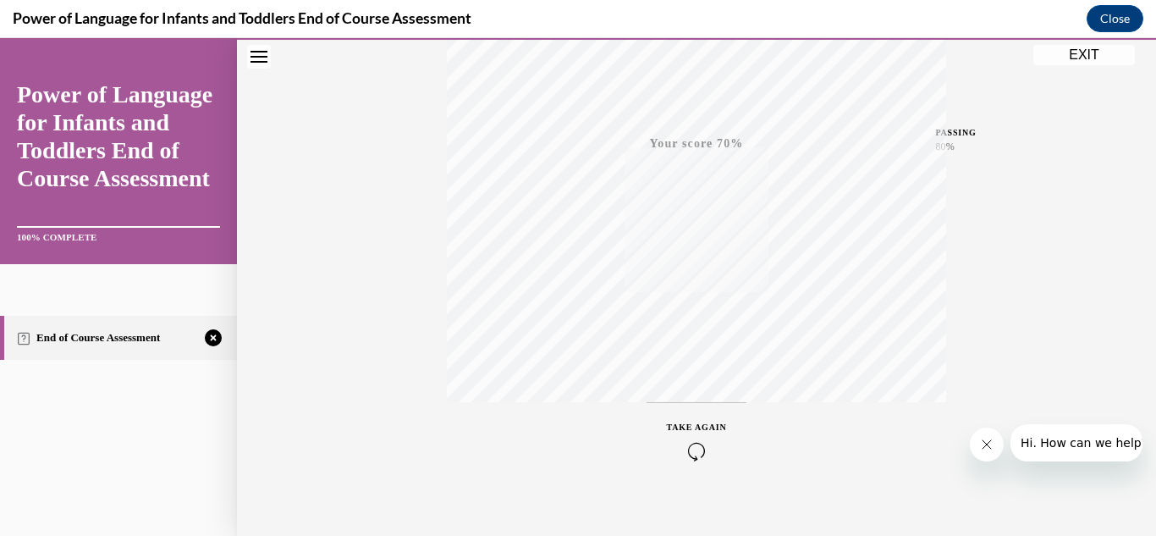
scroll to position [370, 0]
click at [688, 404] on span "TAKE AGAIN" at bounding box center [697, 408] width 60 height 9
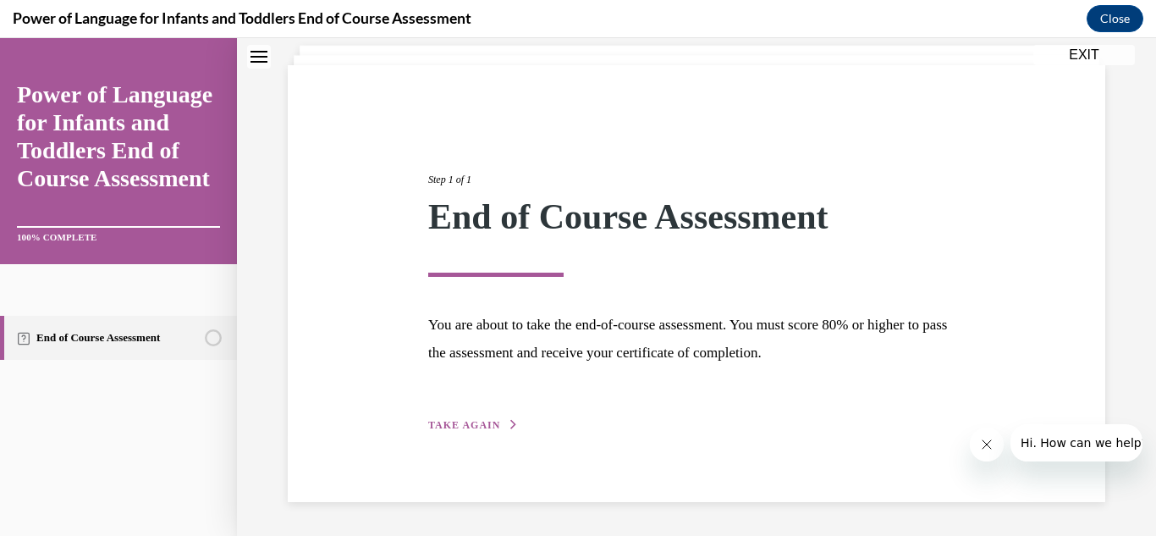
scroll to position [102, 0]
click at [476, 424] on span "TAKE AGAIN" at bounding box center [464, 425] width 72 height 12
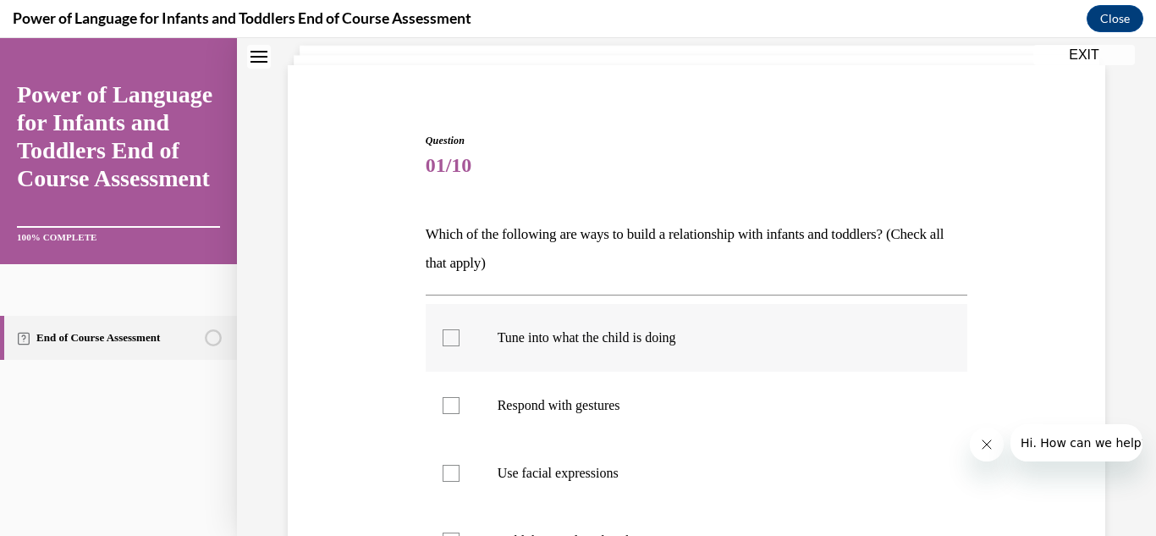
click at [443, 335] on div at bounding box center [451, 337] width 17 height 17
click at [443, 335] on input "Tune into what the child is doing" at bounding box center [451, 337] width 17 height 17
checkbox input "true"
click at [371, 344] on div "Question 01/10 Which of the following are ways to build a relationship with inf…" at bounding box center [697, 433] width 826 height 702
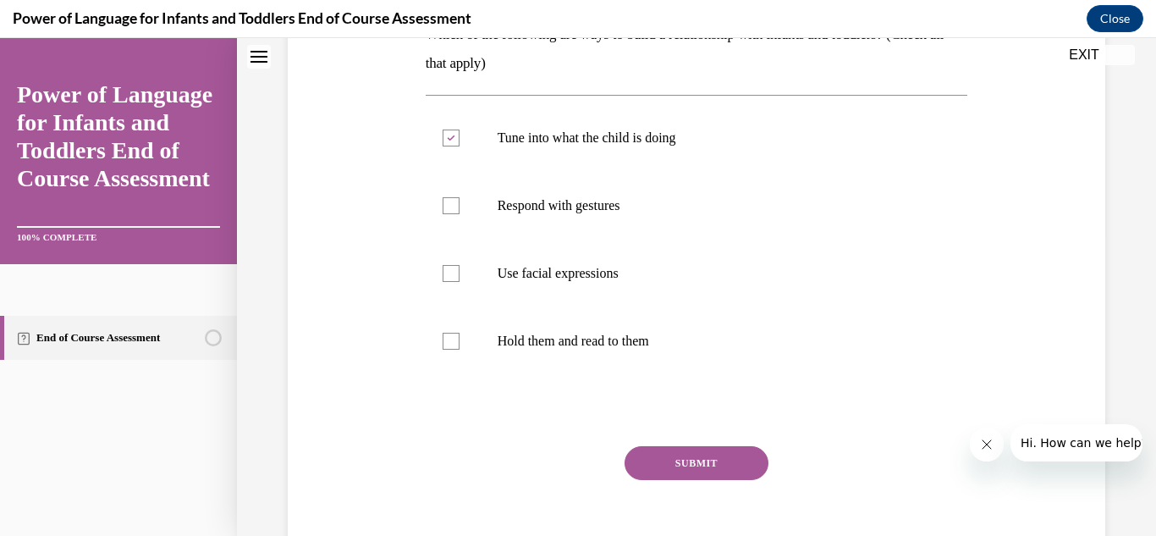
scroll to position [385, 0]
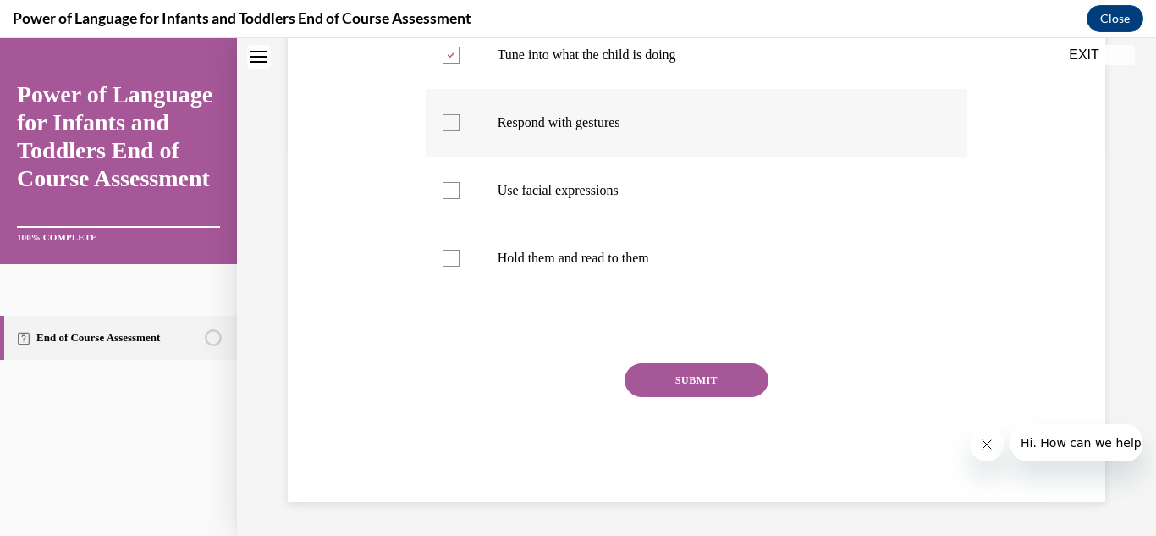
click at [446, 127] on div at bounding box center [451, 122] width 17 height 17
click at [446, 127] on input "Respond with gestures" at bounding box center [451, 122] width 17 height 17
checkbox input "true"
click at [447, 189] on div at bounding box center [451, 190] width 17 height 17
click at [447, 189] on input "Use facial expressions" at bounding box center [451, 190] width 17 height 17
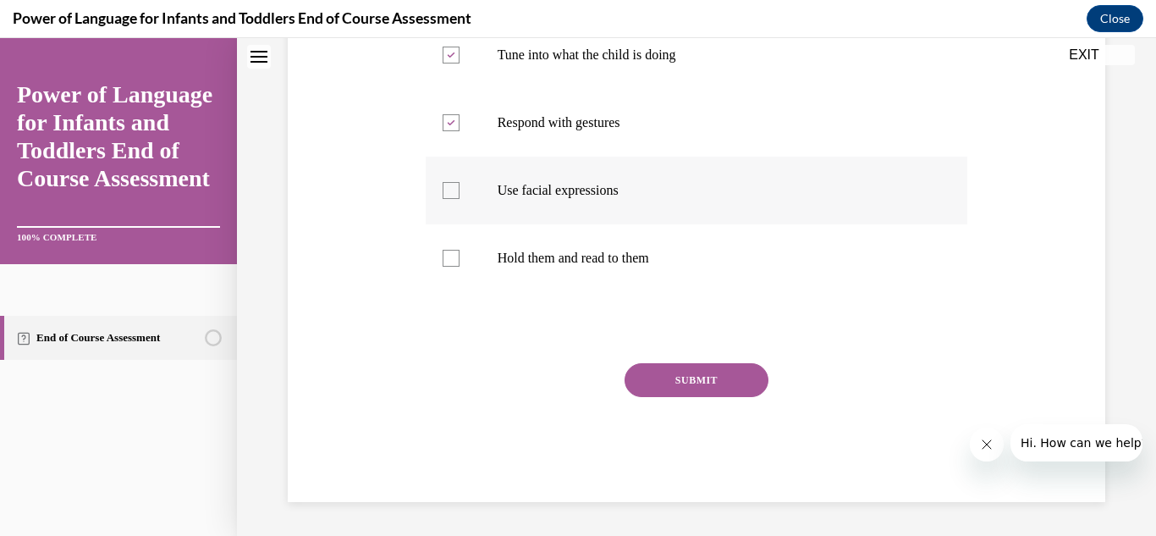
checkbox input "true"
click at [677, 375] on button "SUBMIT" at bounding box center [697, 380] width 144 height 34
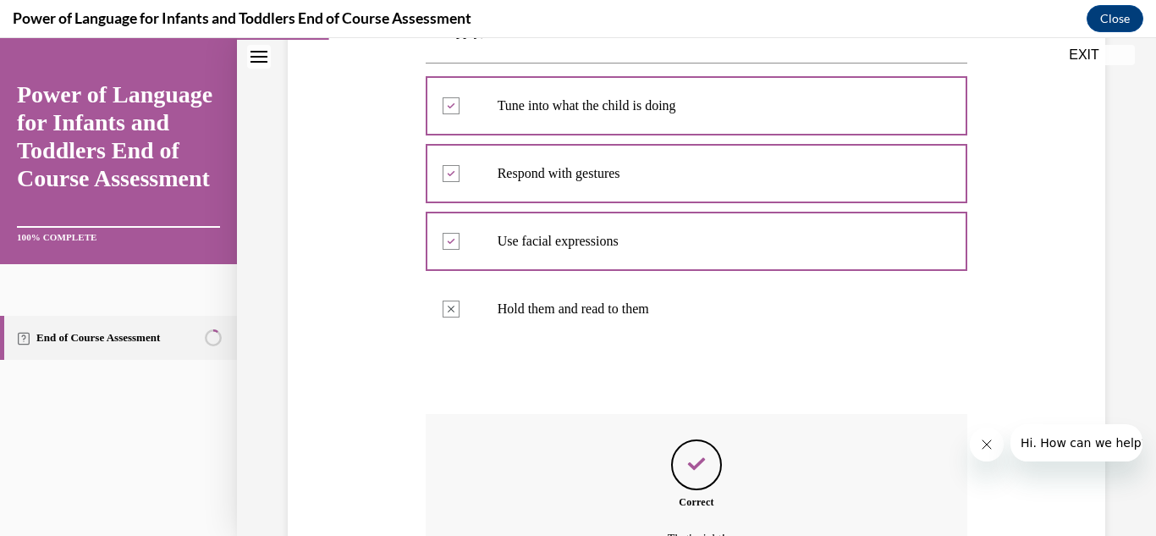
scroll to position [522, 0]
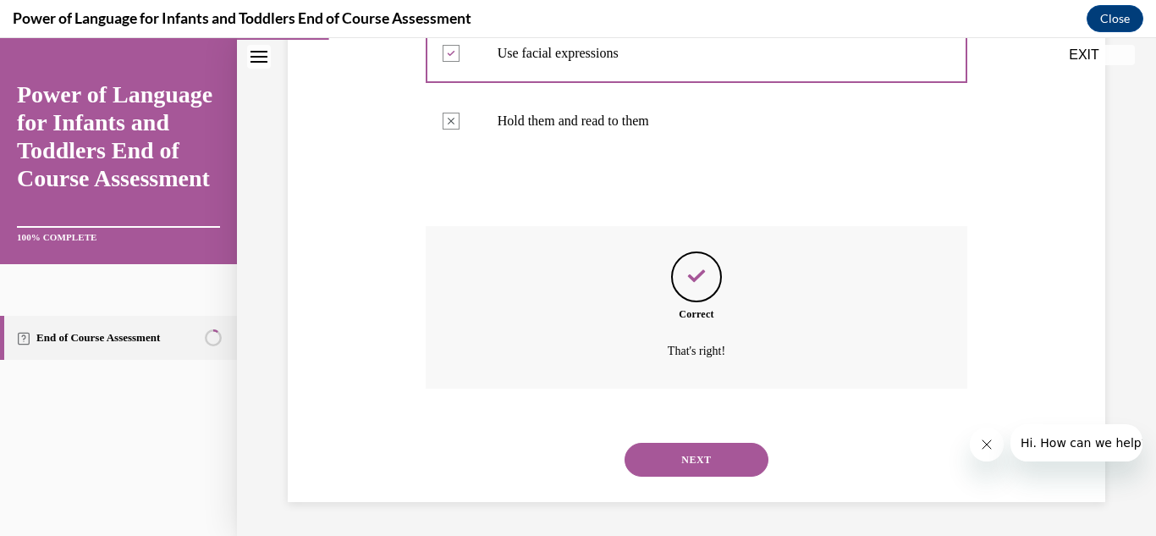
click at [684, 457] on button "NEXT" at bounding box center [697, 460] width 144 height 34
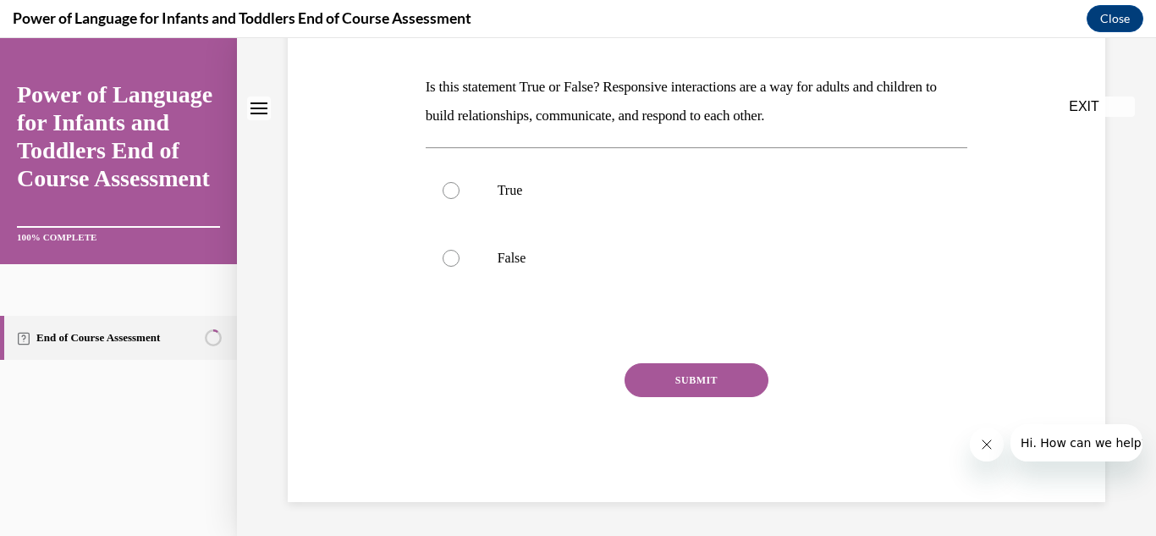
scroll to position [0, 0]
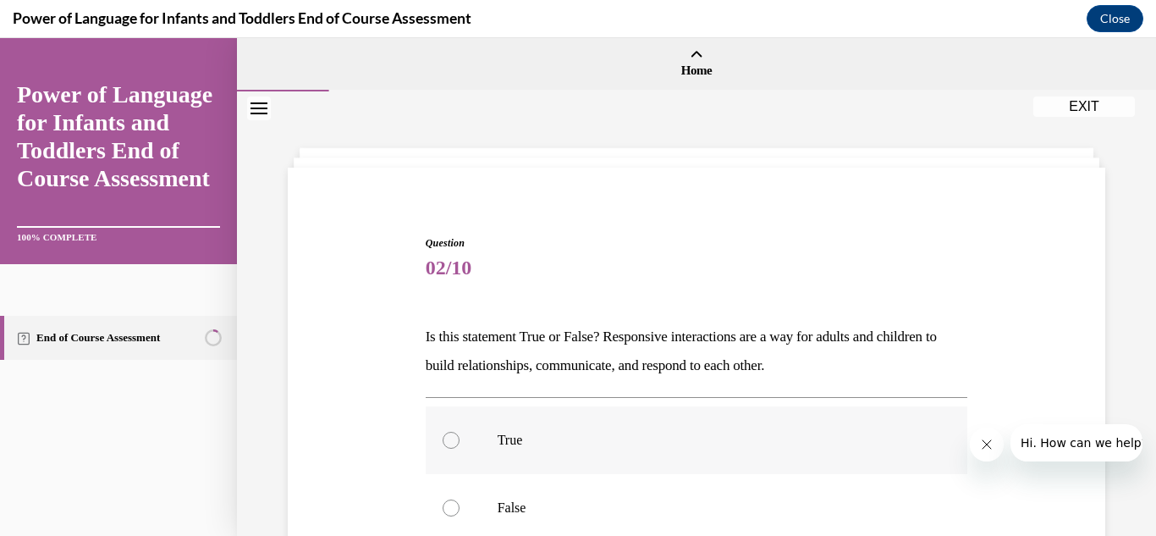
click at [453, 442] on div at bounding box center [451, 440] width 17 height 17
click at [453, 442] on input "True" at bounding box center [451, 440] width 17 height 17
radio input "true"
click at [345, 428] on div "Question 02/10 Is this statement True or False? Responsive interactions are a w…" at bounding box center [697, 468] width 826 height 567
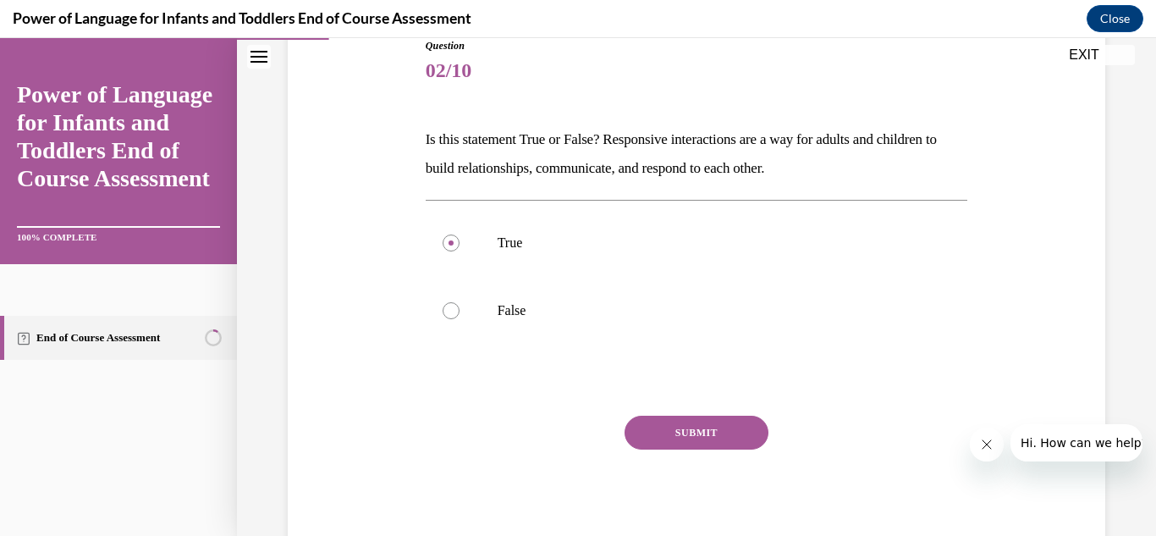
scroll to position [250, 0]
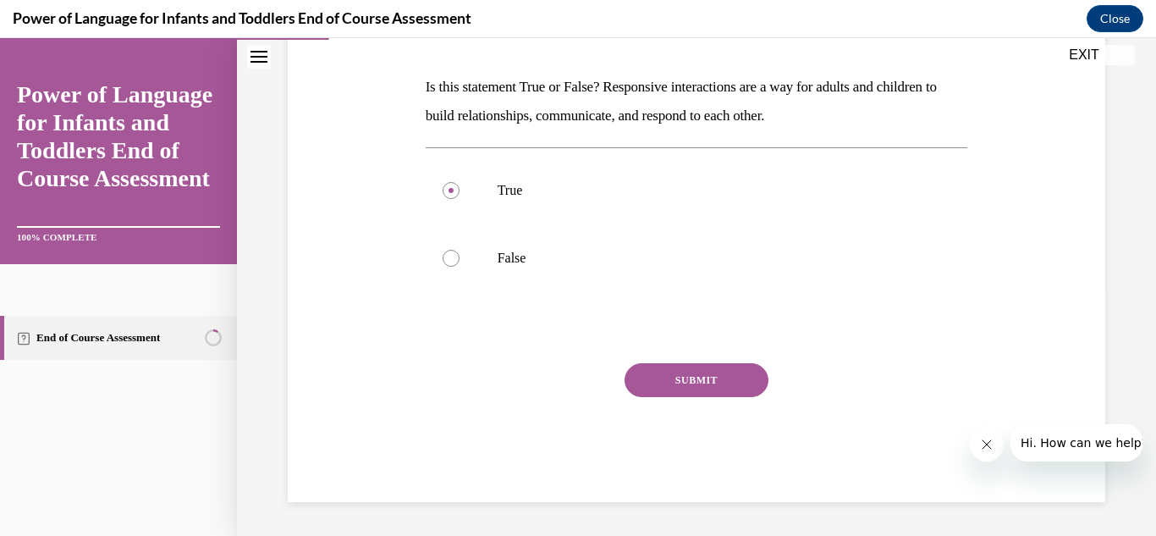
click at [681, 374] on button "SUBMIT" at bounding box center [697, 380] width 144 height 34
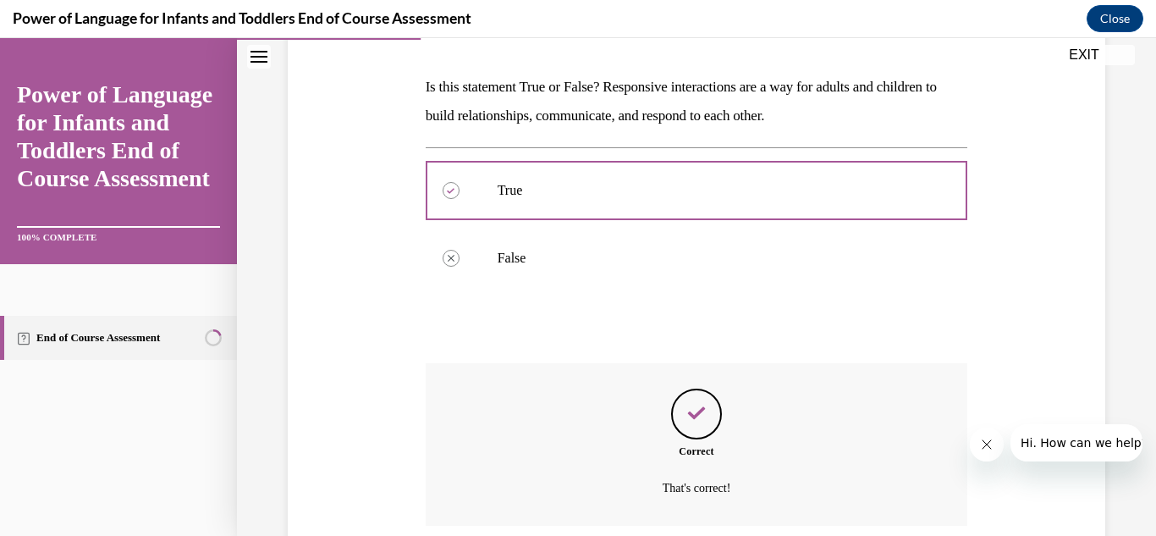
scroll to position [387, 0]
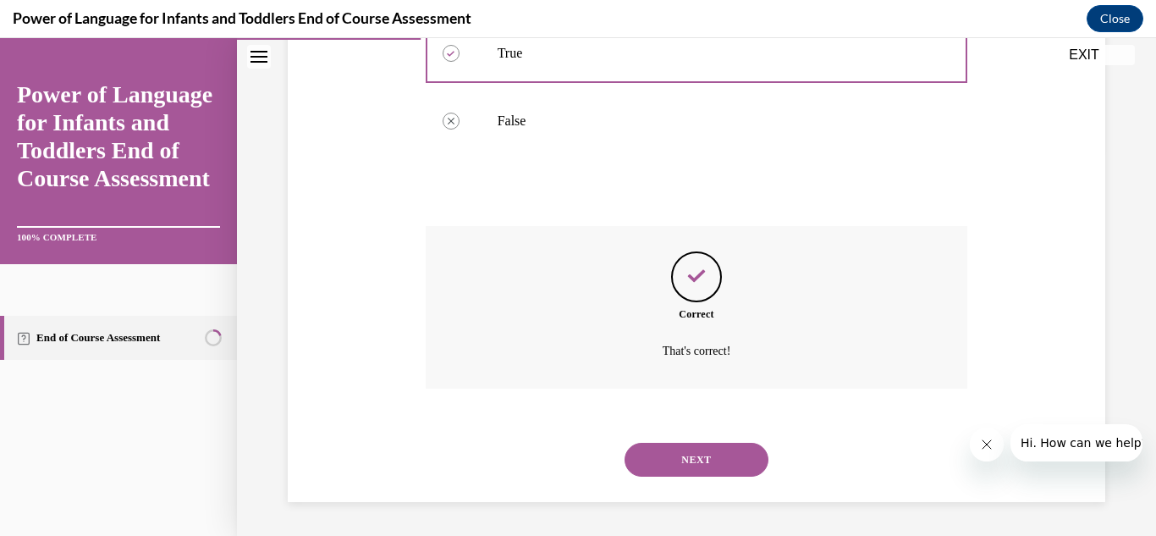
click at [687, 455] on button "NEXT" at bounding box center [697, 460] width 144 height 34
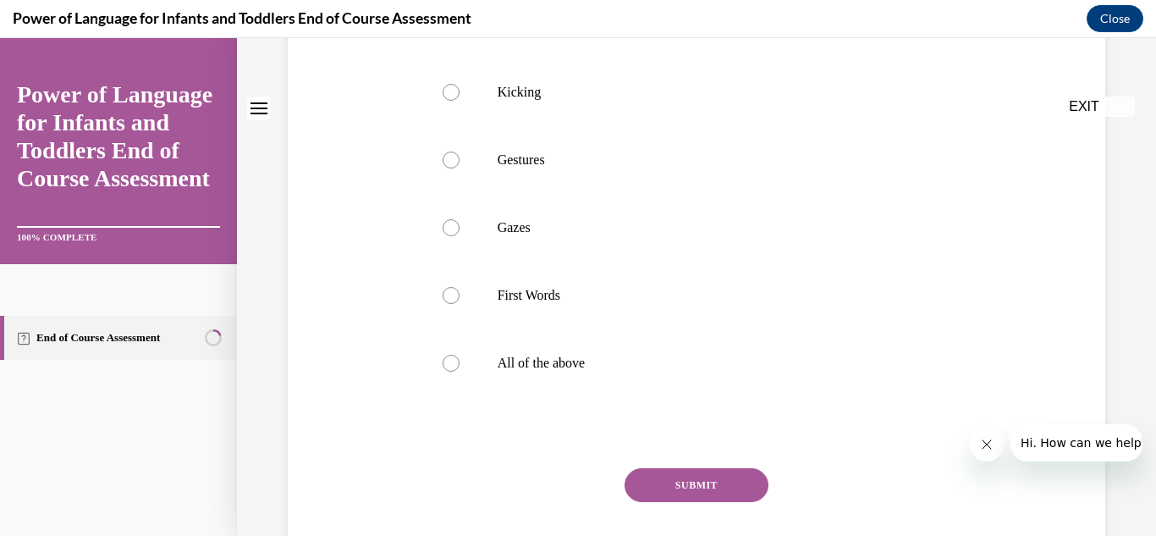
scroll to position [0, 0]
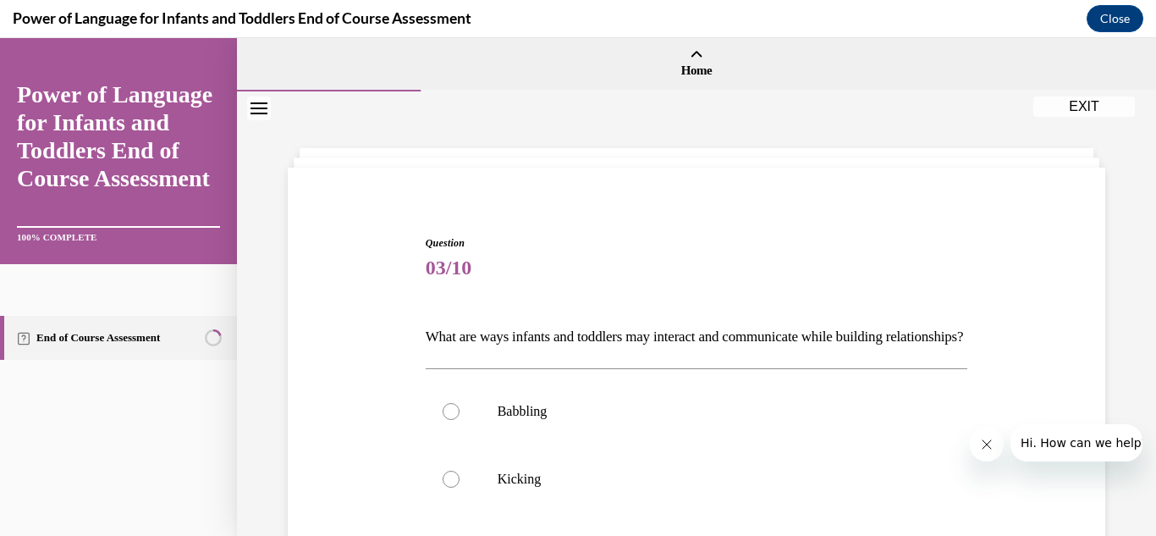
click at [661, 270] on span "03/10" at bounding box center [697, 268] width 543 height 34
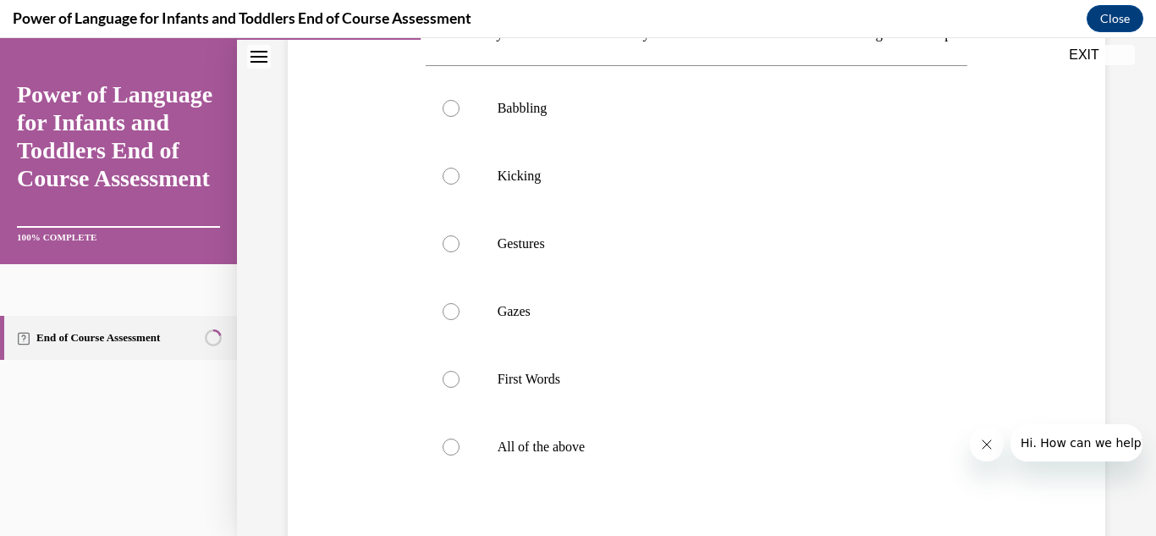
scroll to position [305, 0]
click at [451, 479] on label "All of the above" at bounding box center [697, 445] width 543 height 68
click at [451, 454] on input "All of the above" at bounding box center [451, 445] width 17 height 17
radio input "true"
click at [374, 465] on div "Question 03/10 What are ways infants and toddlers may interact and communicate …" at bounding box center [697, 284] width 826 height 809
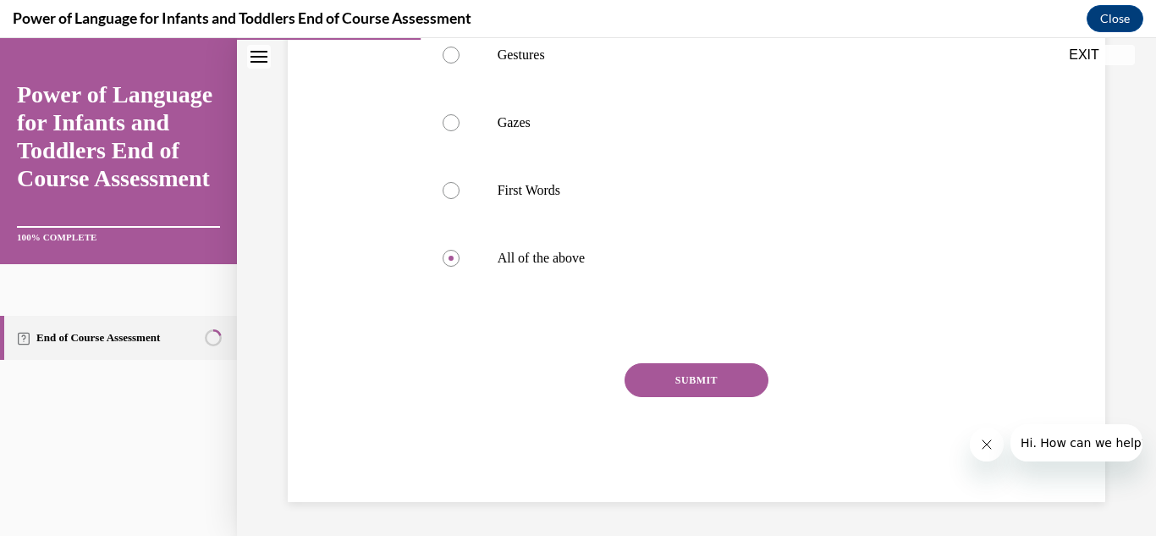
scroll to position [521, 0]
click at [679, 376] on button "SUBMIT" at bounding box center [697, 380] width 144 height 34
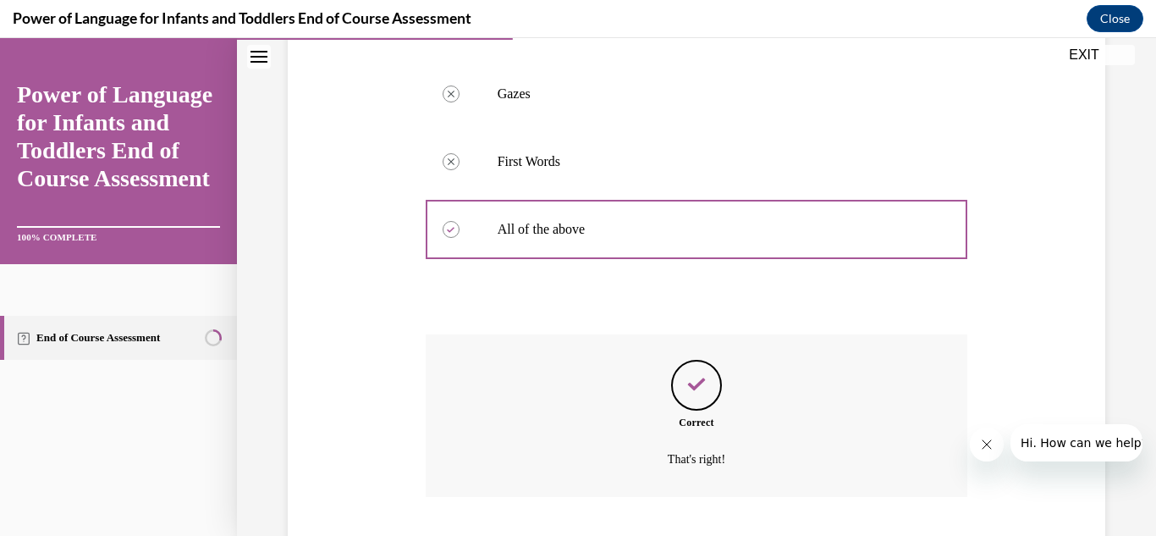
scroll to position [658, 0]
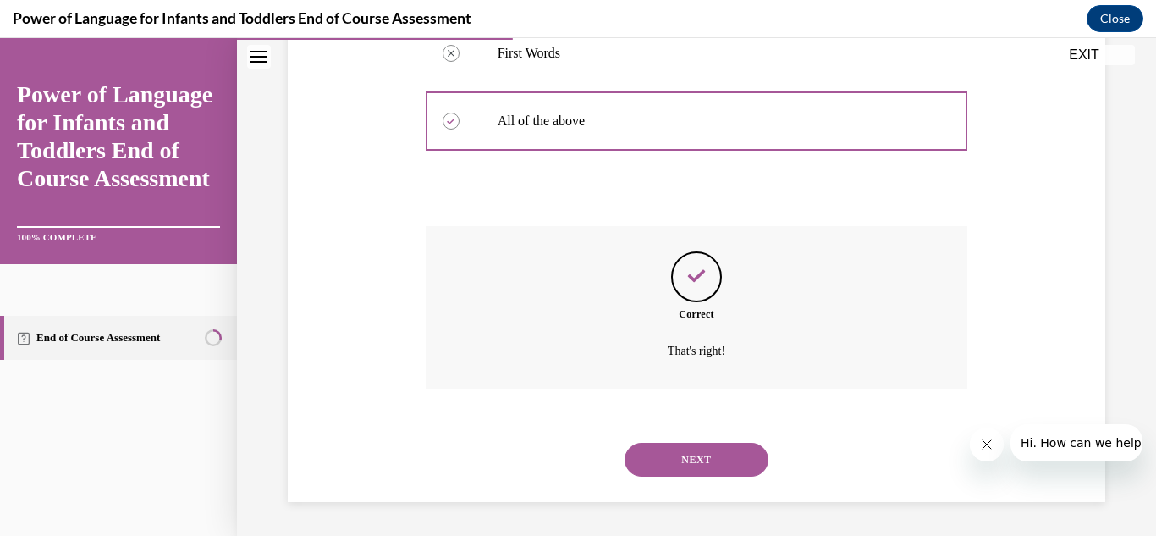
click at [688, 447] on button "NEXT" at bounding box center [697, 460] width 144 height 34
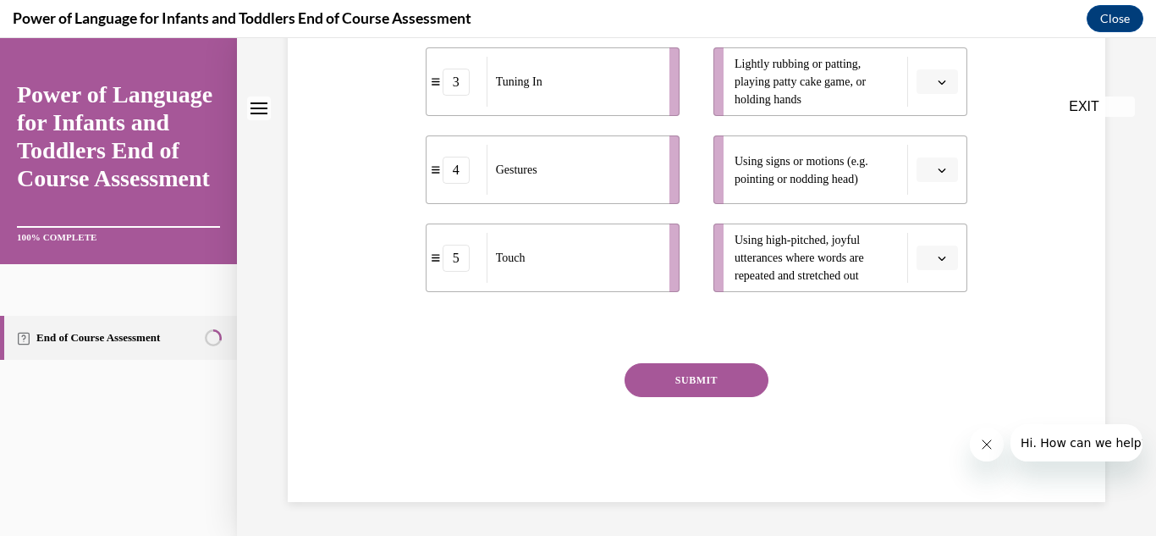
scroll to position [0, 0]
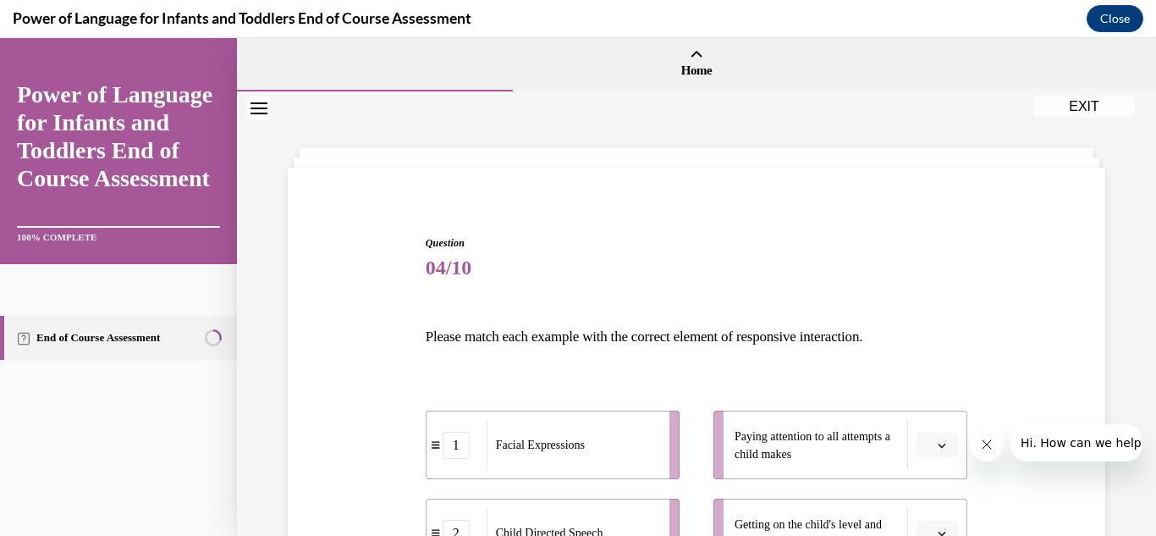
click at [686, 253] on span "04/10" at bounding box center [697, 268] width 543 height 34
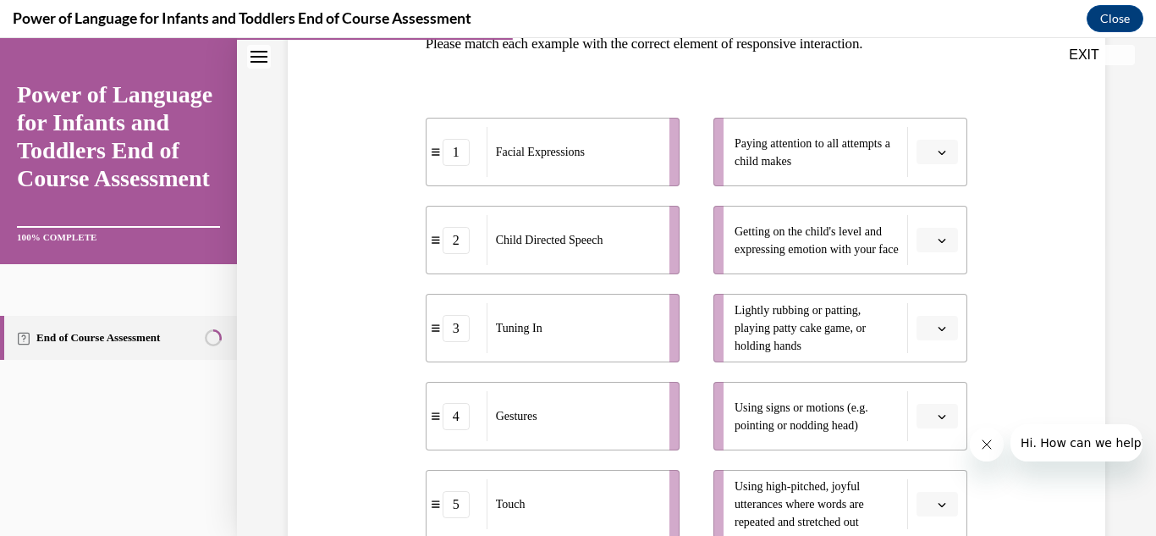
scroll to position [372, 0]
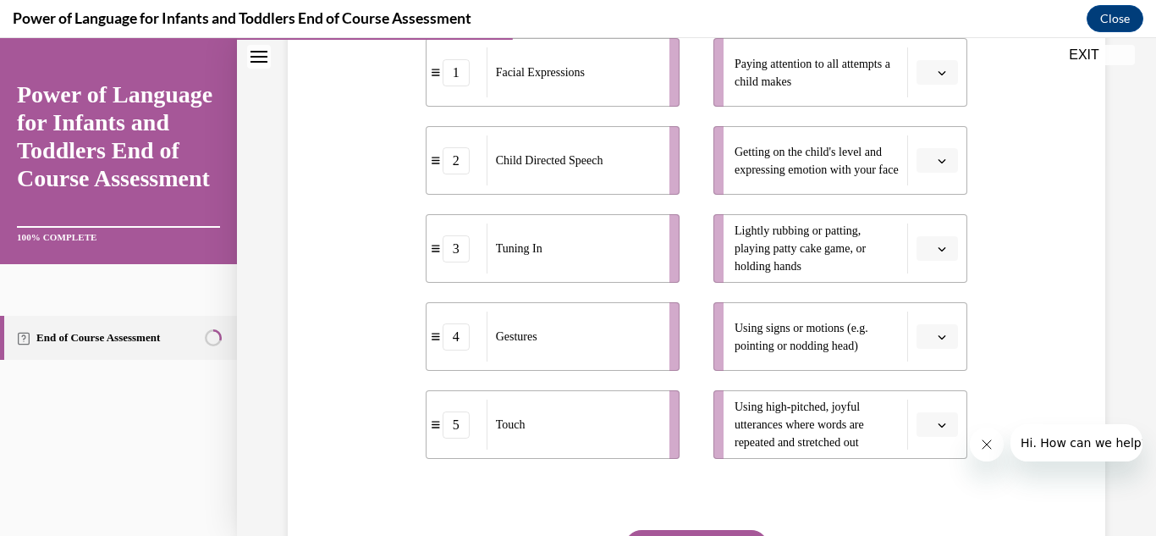
click at [938, 72] on icon "button" at bounding box center [942, 73] width 8 height 8
click at [920, 208] on span "3" at bounding box center [920, 212] width 6 height 14
click at [938, 157] on icon "button" at bounding box center [942, 161] width 8 height 8
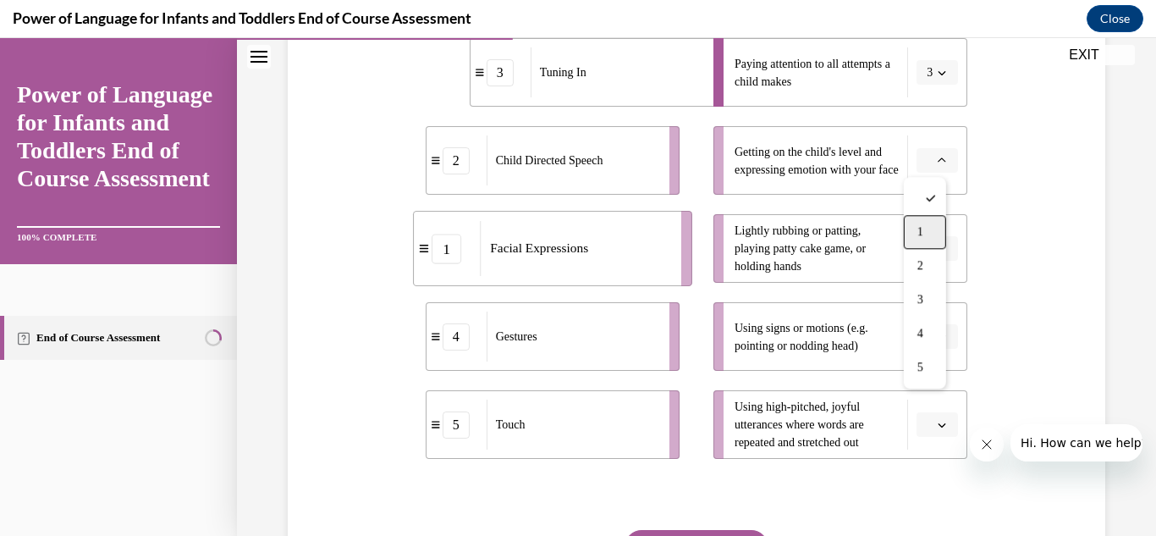
click at [915, 225] on div "1" at bounding box center [925, 232] width 42 height 34
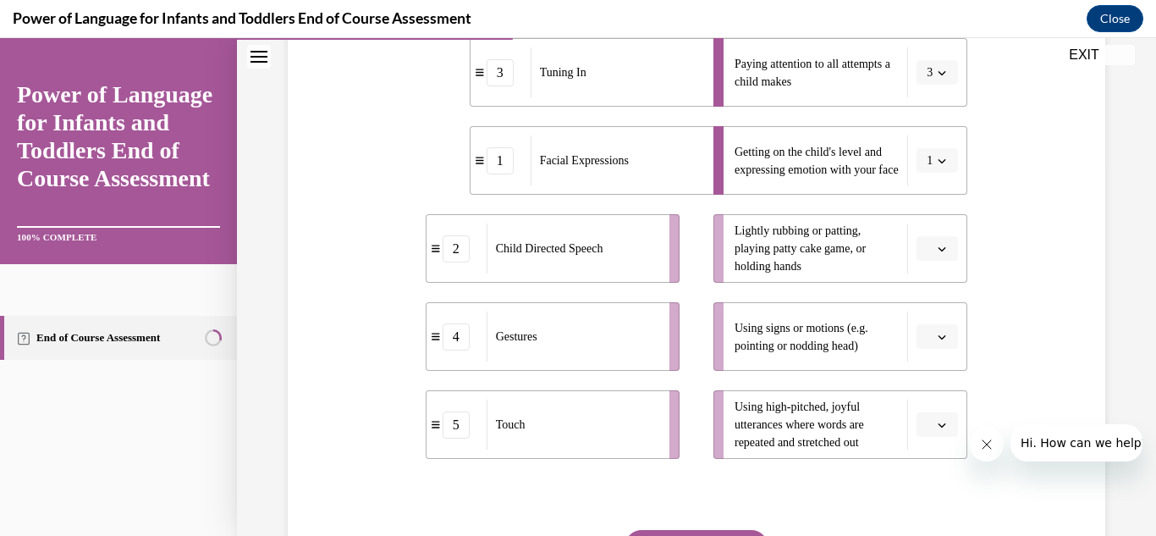
click at [939, 247] on icon "button" at bounding box center [943, 249] width 8 height 4
click at [931, 449] on div "5" at bounding box center [925, 455] width 42 height 34
click at [936, 341] on span "button" at bounding box center [942, 337] width 12 height 12
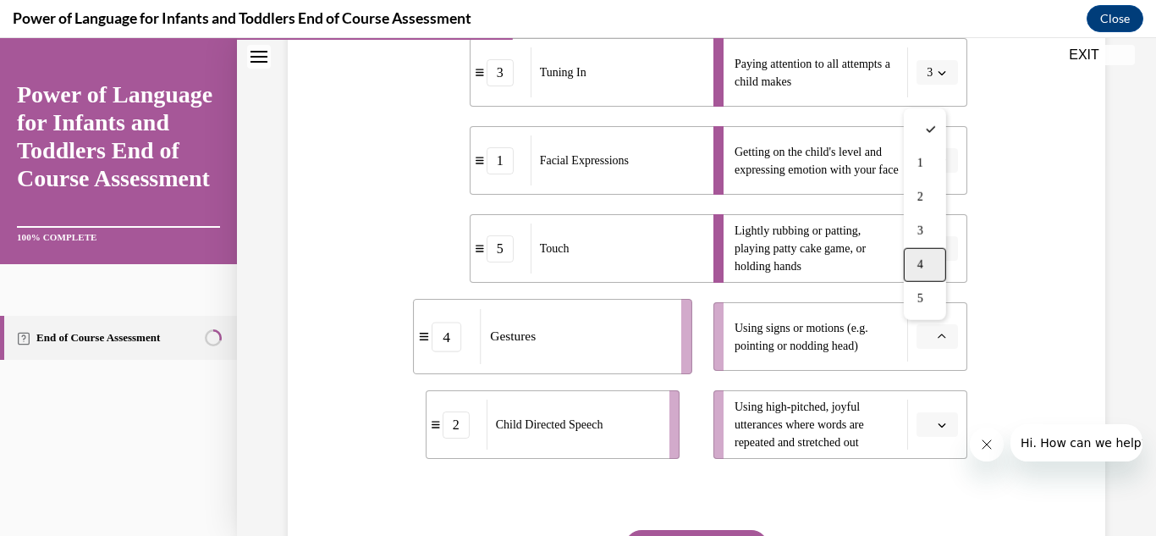
click at [922, 266] on span "4" at bounding box center [920, 265] width 6 height 14
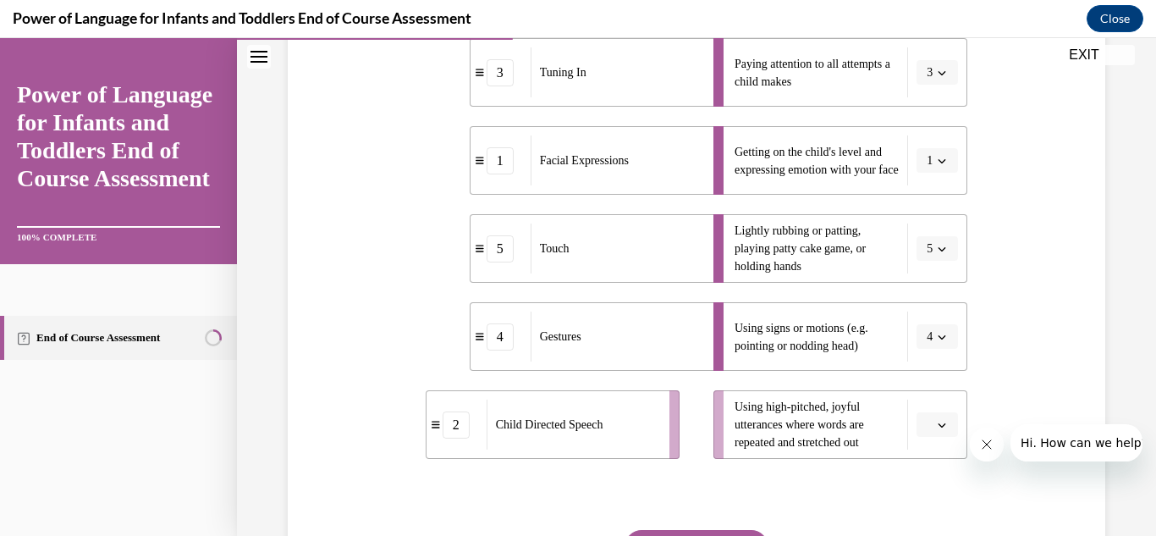
click at [938, 421] on icon "button" at bounding box center [942, 425] width 8 height 8
click at [928, 289] on div "2" at bounding box center [925, 285] width 42 height 34
click at [1078, 253] on div "Question 04/10 Please match each example with the correct element of responsive…" at bounding box center [697, 240] width 826 height 857
click at [1117, 246] on div "Question 04/10 Please match each example with the correct element of responsive…" at bounding box center [696, 210] width 919 height 983
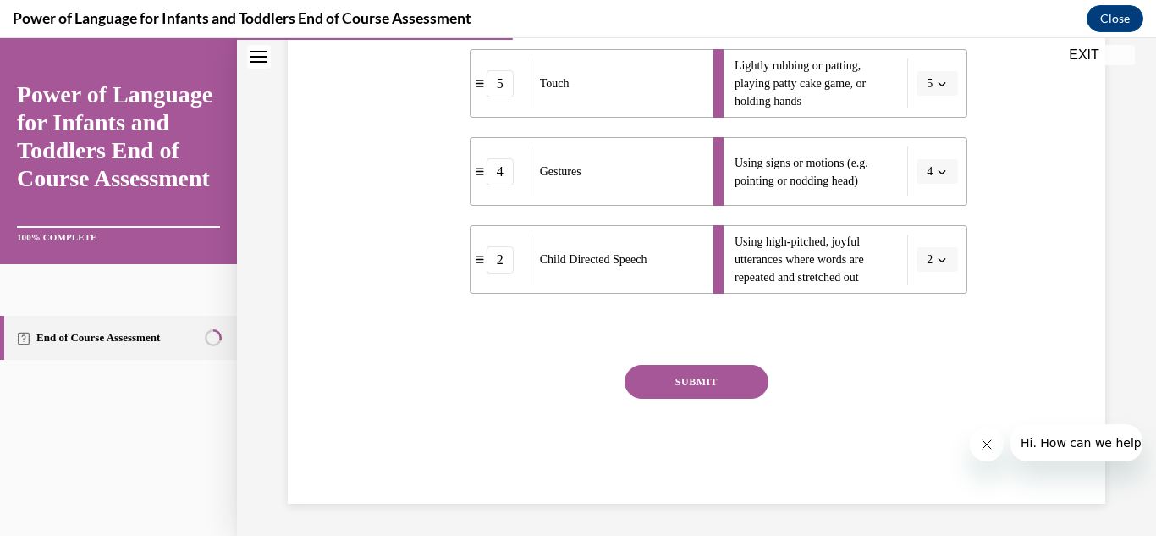
scroll to position [539, 0]
click at [693, 379] on button "SUBMIT" at bounding box center [697, 380] width 144 height 34
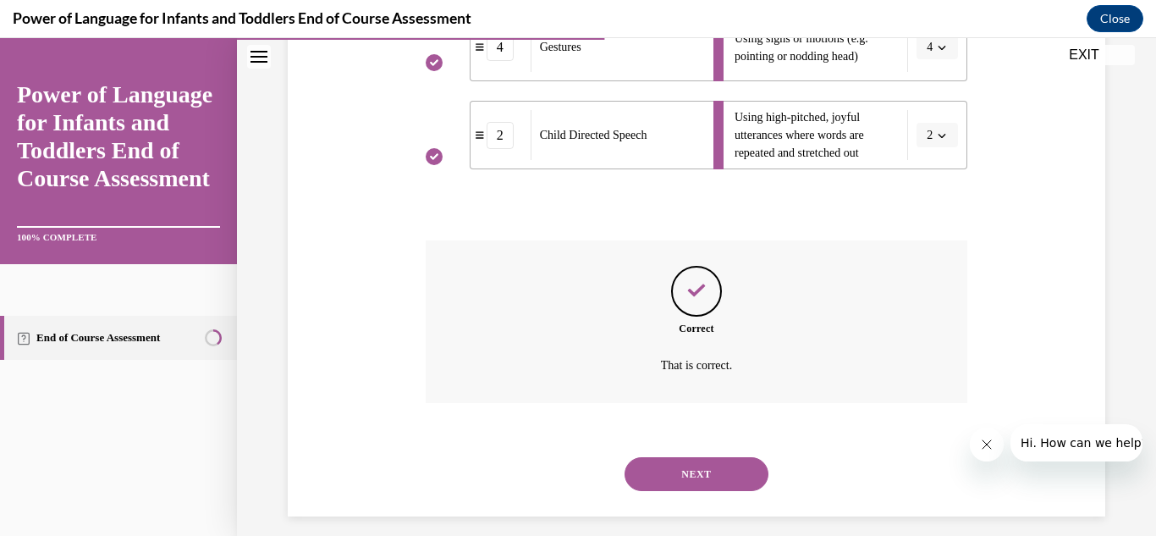
scroll to position [676, 0]
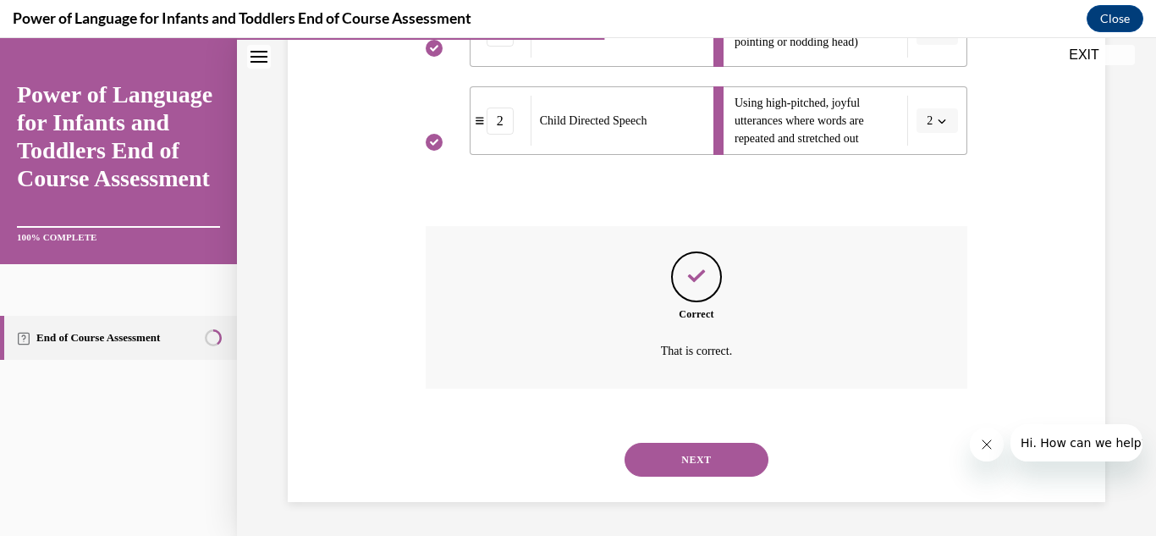
click at [693, 458] on button "NEXT" at bounding box center [697, 460] width 144 height 34
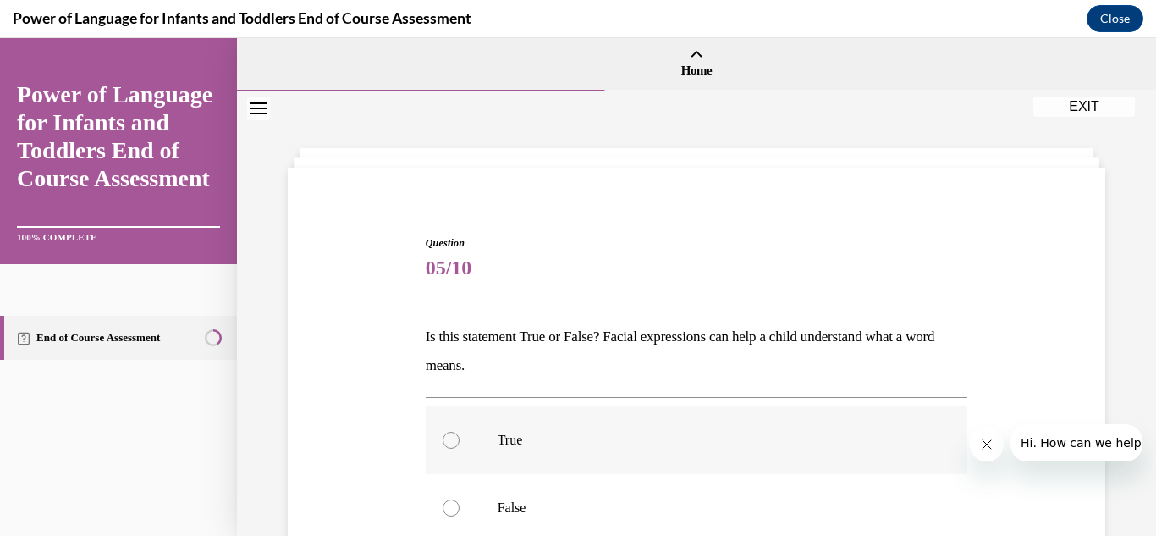
click at [449, 436] on div at bounding box center [451, 440] width 17 height 17
click at [449, 436] on input "True" at bounding box center [451, 440] width 17 height 17
radio input "true"
click at [362, 440] on div "Question 05/10 Is this statement True or False? Facial expressions can help a c…" at bounding box center [697, 468] width 826 height 567
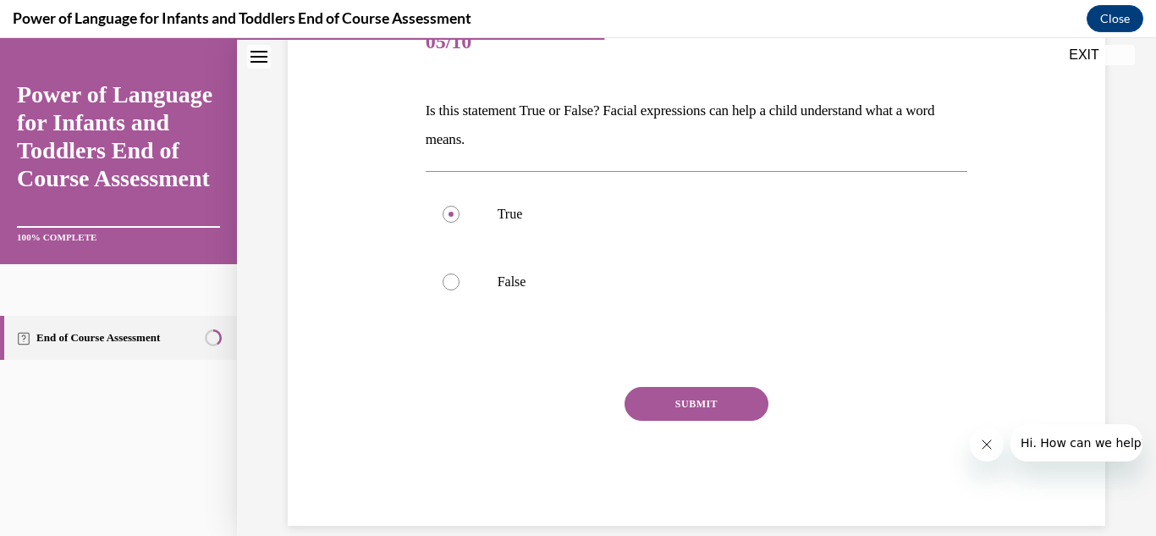
scroll to position [250, 0]
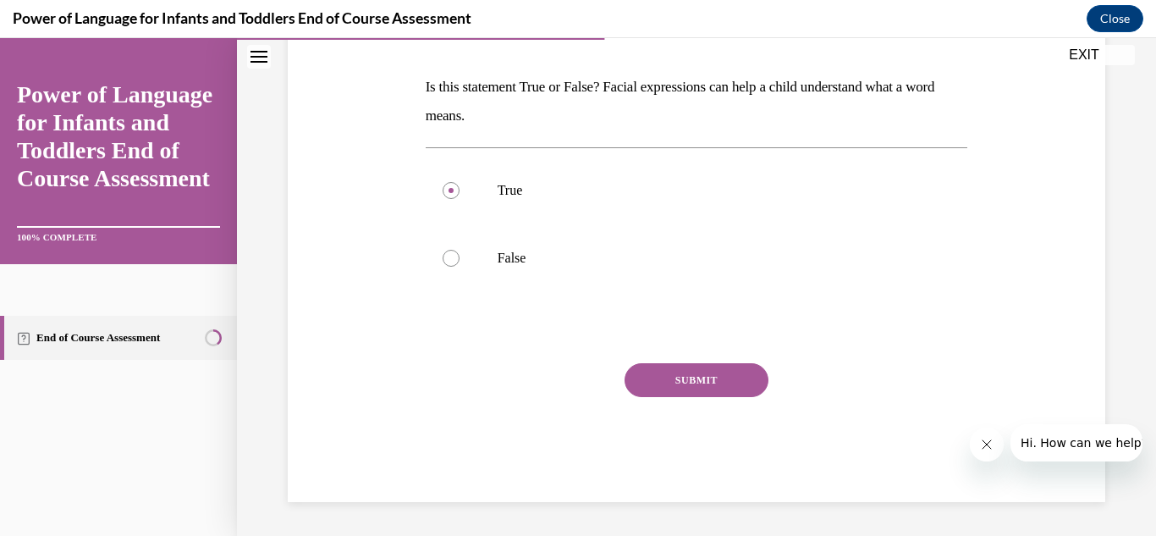
click at [691, 376] on button "SUBMIT" at bounding box center [697, 380] width 144 height 34
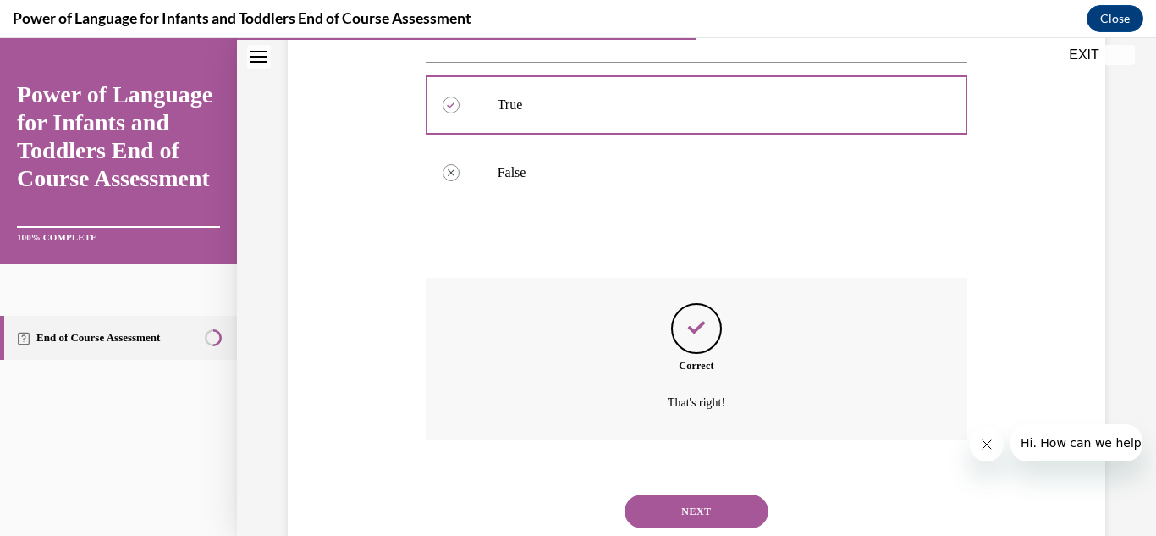
scroll to position [339, 0]
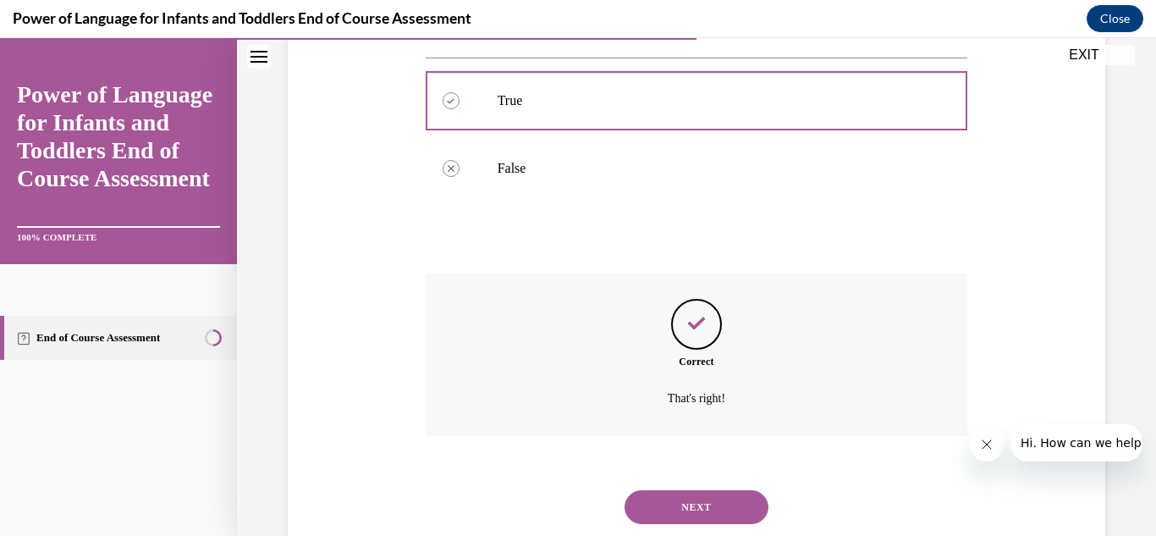
click at [679, 508] on button "NEXT" at bounding box center [697, 507] width 144 height 34
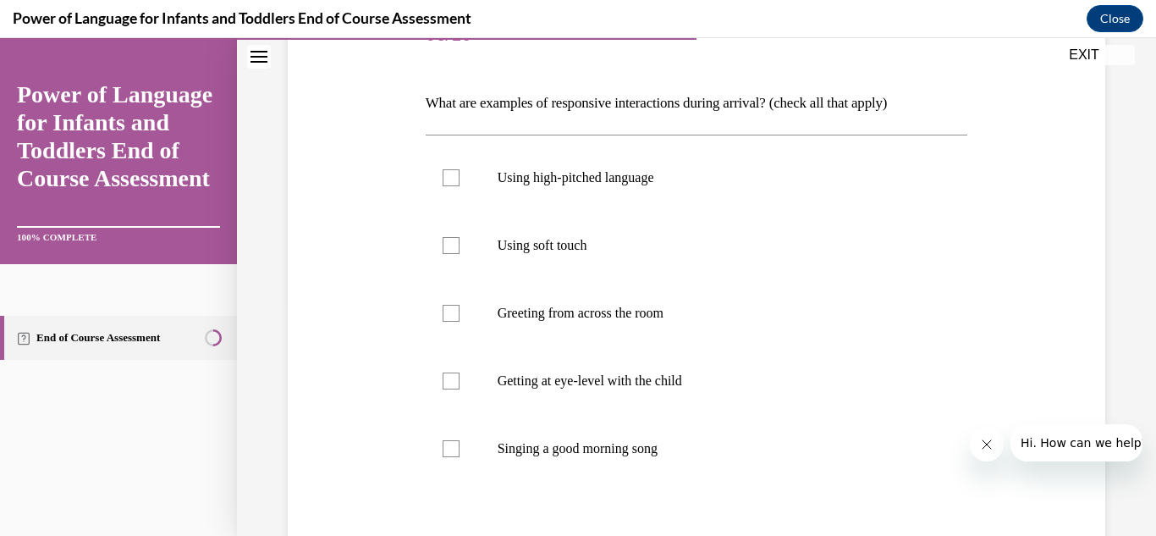
scroll to position [237, 0]
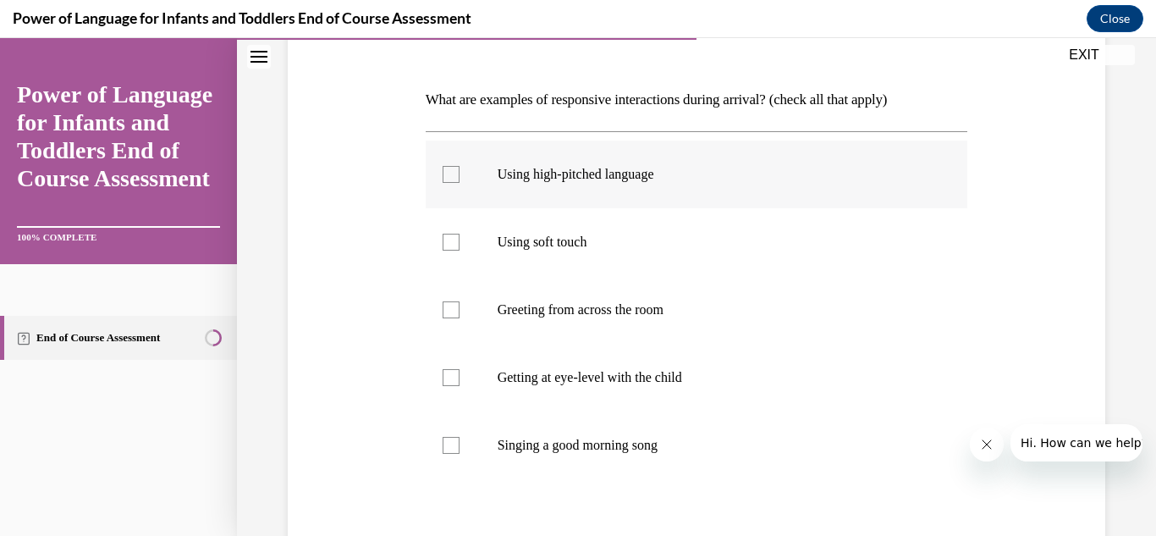
click at [451, 173] on div at bounding box center [451, 174] width 17 height 17
click at [451, 173] on input "Using high-pitched language" at bounding box center [451, 174] width 17 height 17
checkbox input "true"
click at [451, 240] on div at bounding box center [451, 242] width 17 height 17
click at [451, 240] on input "Using soft touch" at bounding box center [451, 242] width 17 height 17
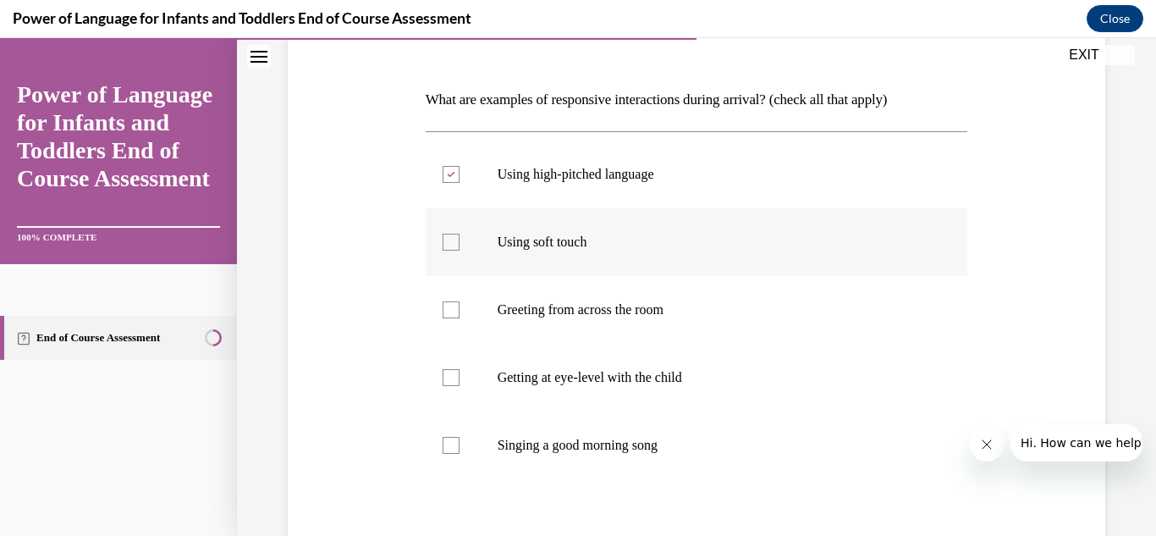
checkbox input "true"
click at [450, 376] on div at bounding box center [451, 377] width 17 height 17
click at [450, 376] on input "Getting at eye-level with the child" at bounding box center [451, 377] width 17 height 17
checkbox input "true"
click at [452, 445] on div at bounding box center [451, 445] width 17 height 17
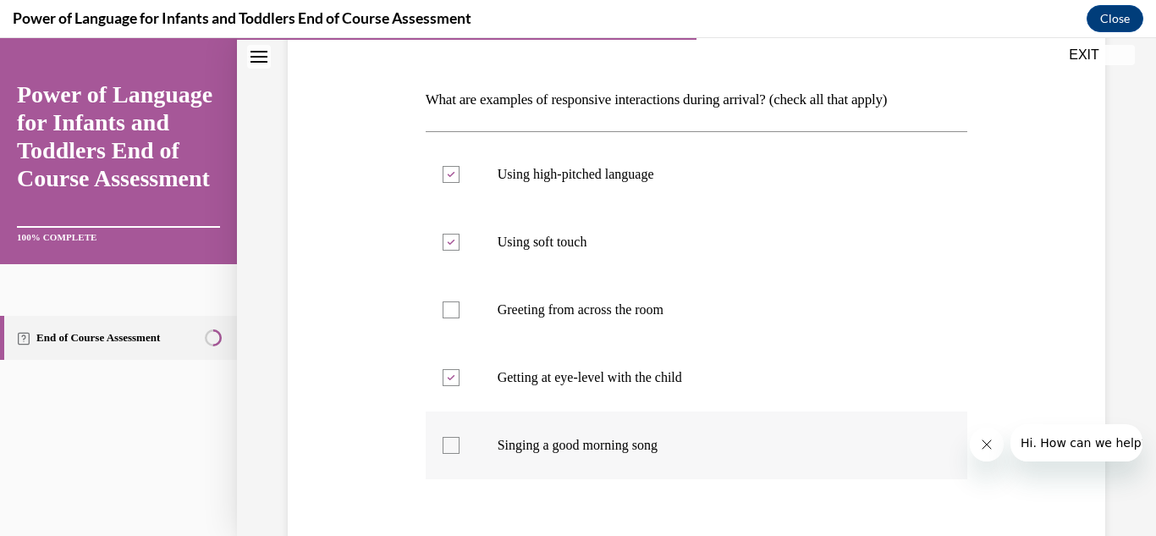
click at [452, 445] on input "Singing a good morning song" at bounding box center [451, 445] width 17 height 17
checkbox input "true"
click at [411, 447] on div "Question 06/10 What are examples of responsive interactions during arrival? (ch…" at bounding box center [697, 318] width 826 height 741
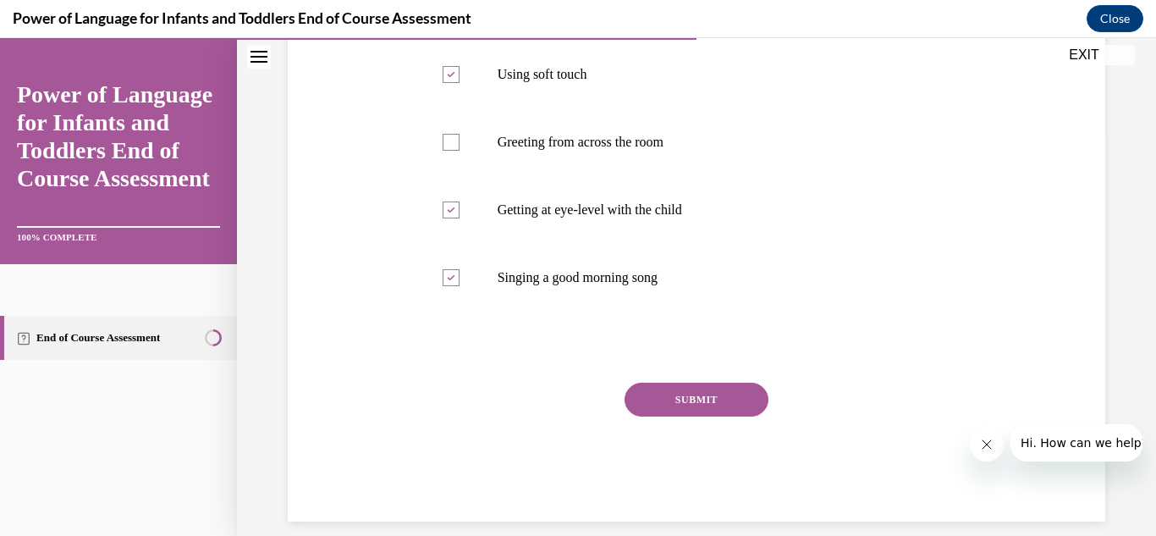
scroll to position [406, 0]
click at [686, 392] on button "SUBMIT" at bounding box center [697, 398] width 144 height 34
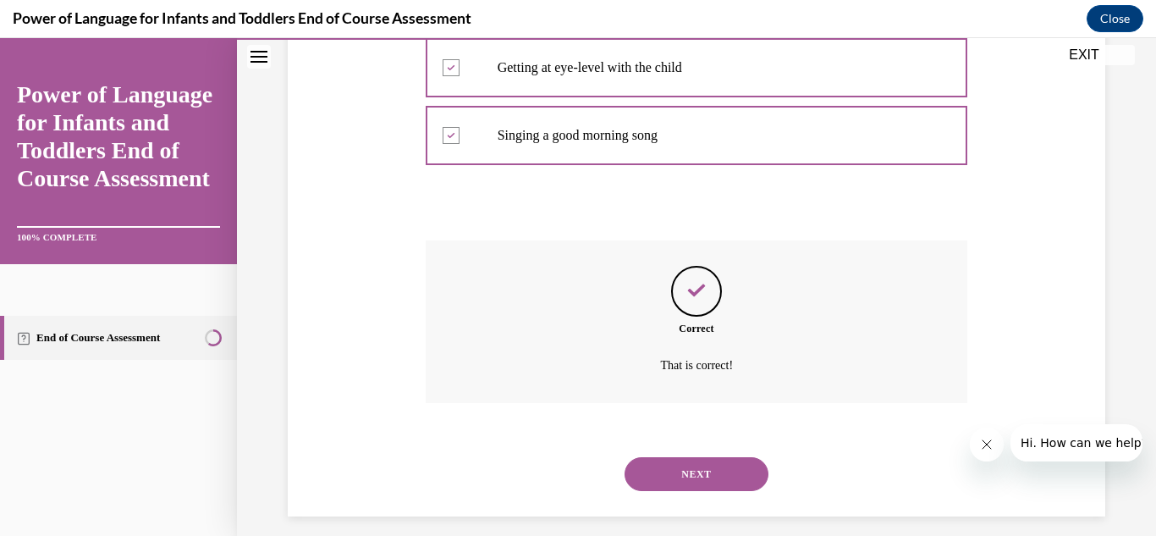
scroll to position [561, 0]
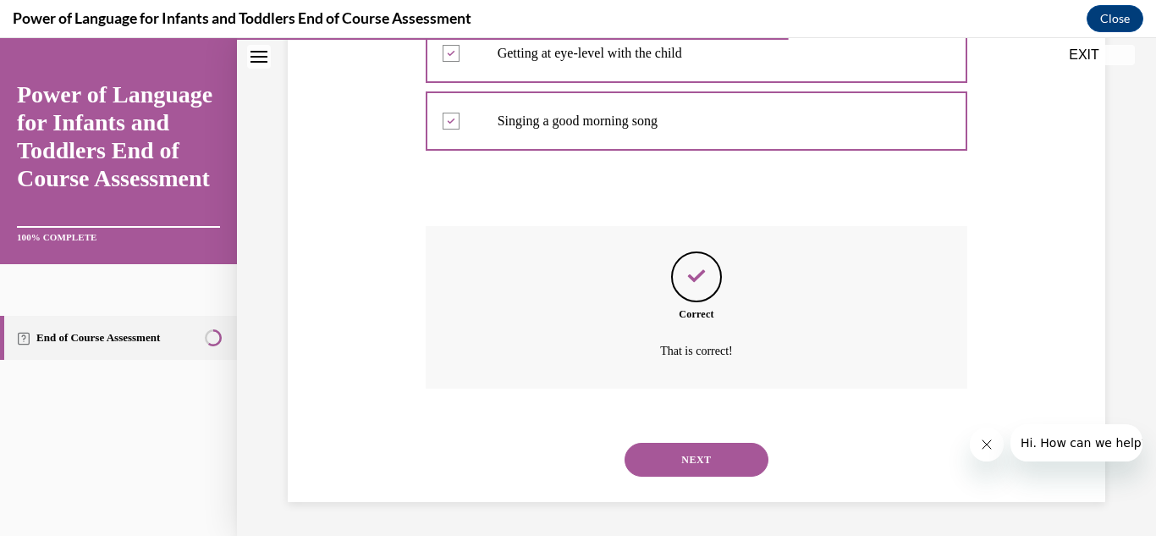
click at [693, 458] on button "NEXT" at bounding box center [697, 460] width 144 height 34
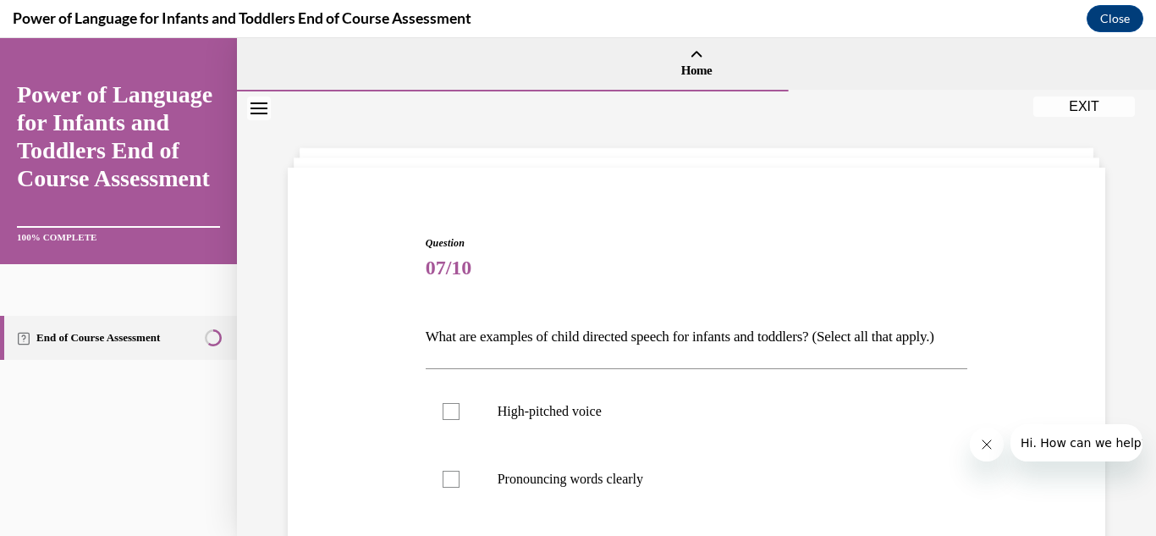
click at [363, 307] on div "Question 07/10 What are examples of child directed speech for infants and toddl…" at bounding box center [697, 522] width 826 height 674
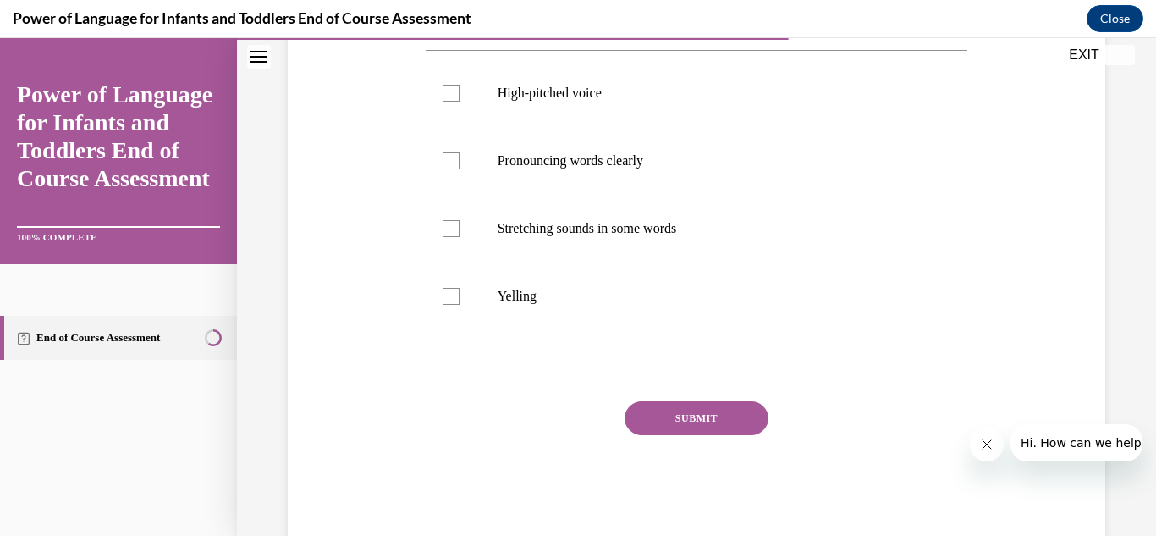
scroll to position [339, 0]
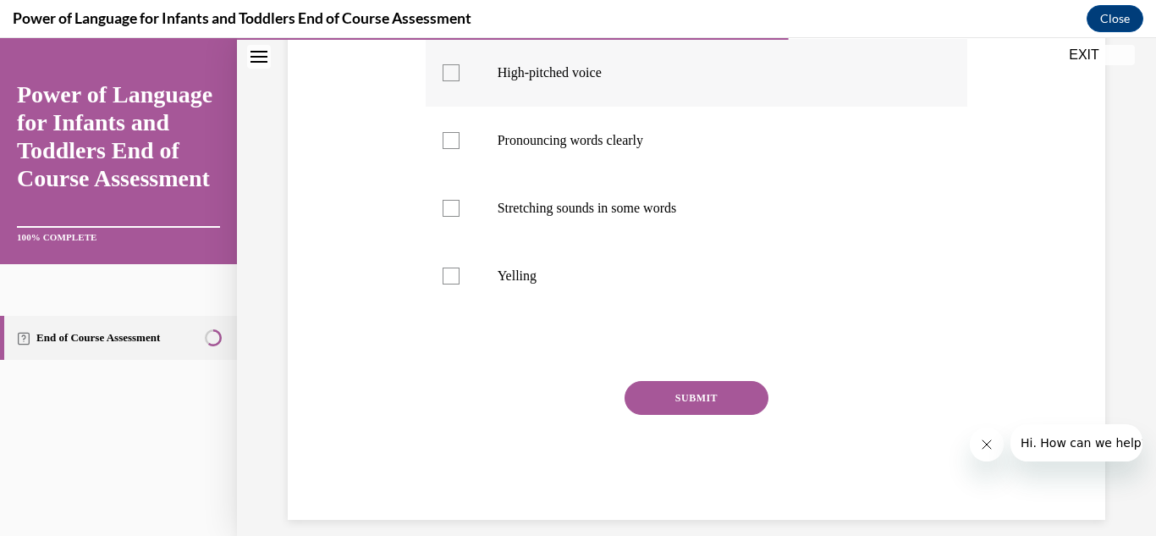
click at [445, 81] on div at bounding box center [451, 72] width 17 height 17
click at [445, 81] on input "High-pitched voice" at bounding box center [451, 72] width 17 height 17
checkbox input "true"
click at [446, 149] on div at bounding box center [451, 140] width 17 height 17
click at [446, 149] on input "Pronouncing words clearly" at bounding box center [451, 140] width 17 height 17
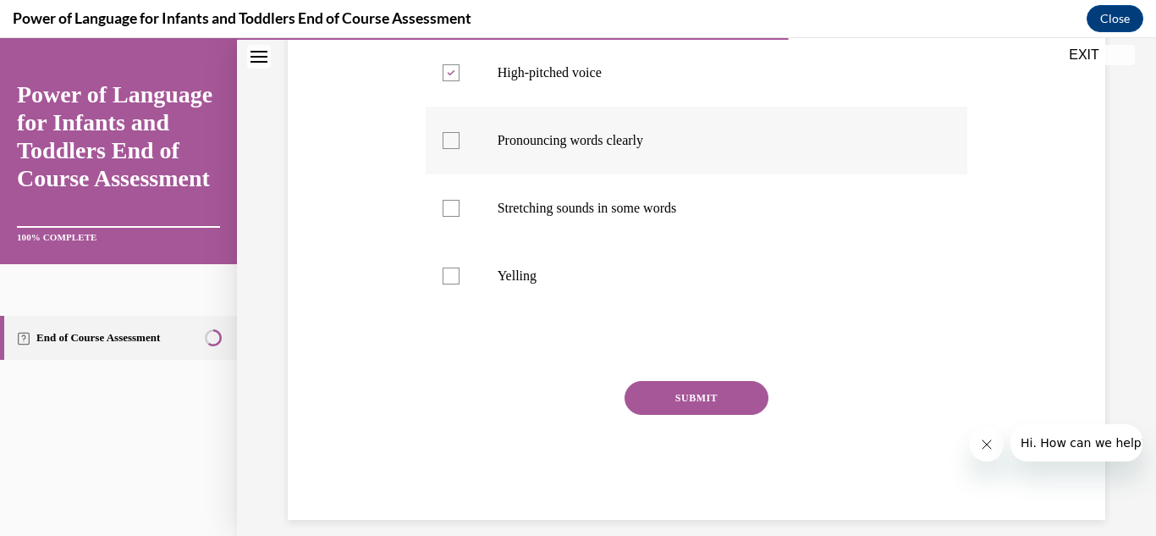
checkbox input "true"
click at [452, 217] on div at bounding box center [451, 208] width 17 height 17
click at [452, 217] on input "Stretching sounds in some words" at bounding box center [451, 208] width 17 height 17
checkbox input "true"
click at [677, 415] on button "SUBMIT" at bounding box center [697, 398] width 144 height 34
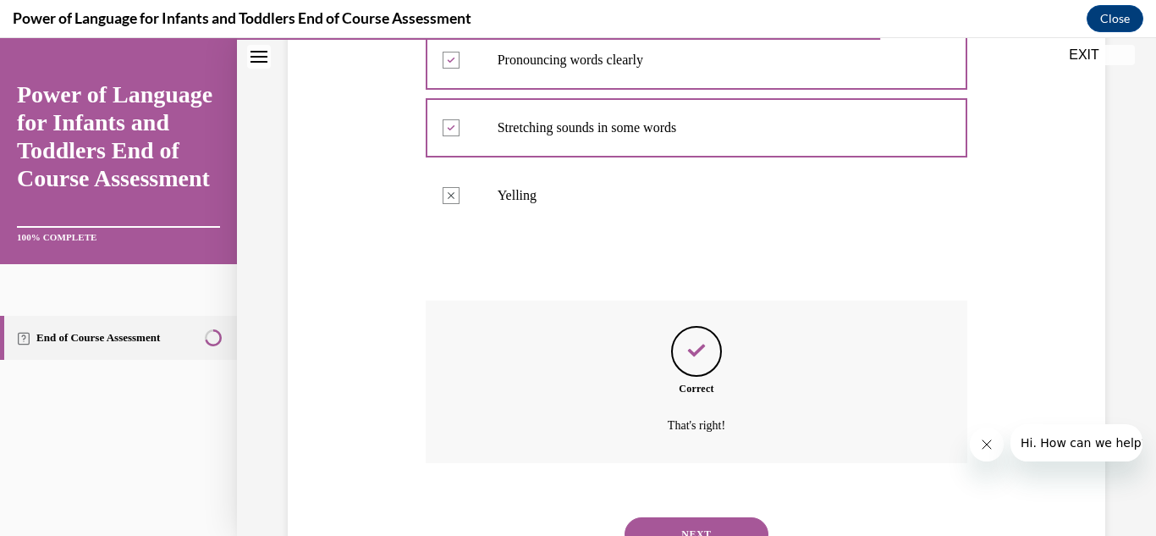
scroll to position [522, 0]
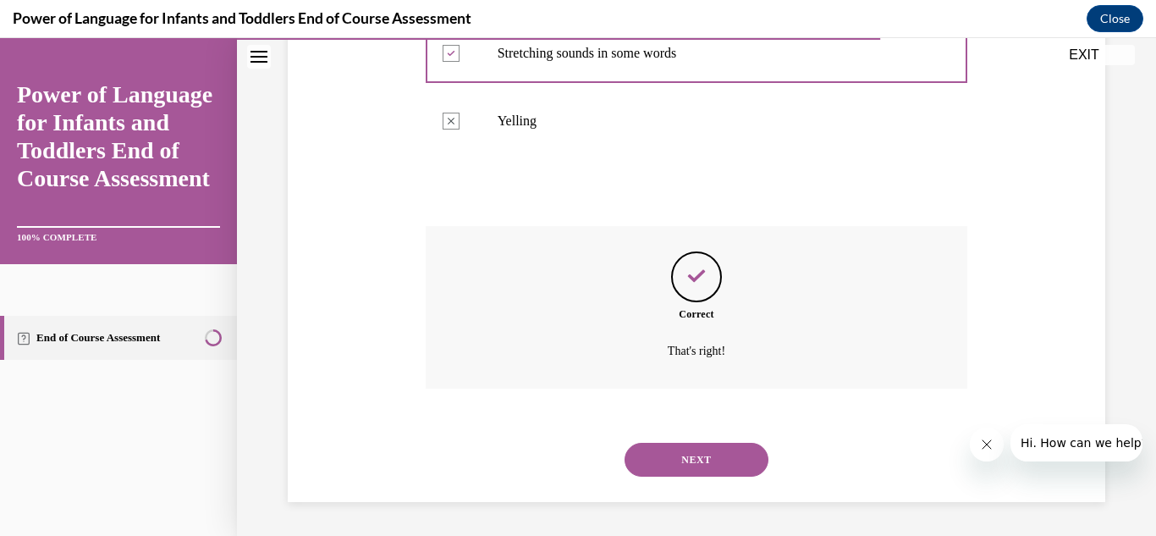
click at [691, 459] on button "NEXT" at bounding box center [697, 460] width 144 height 34
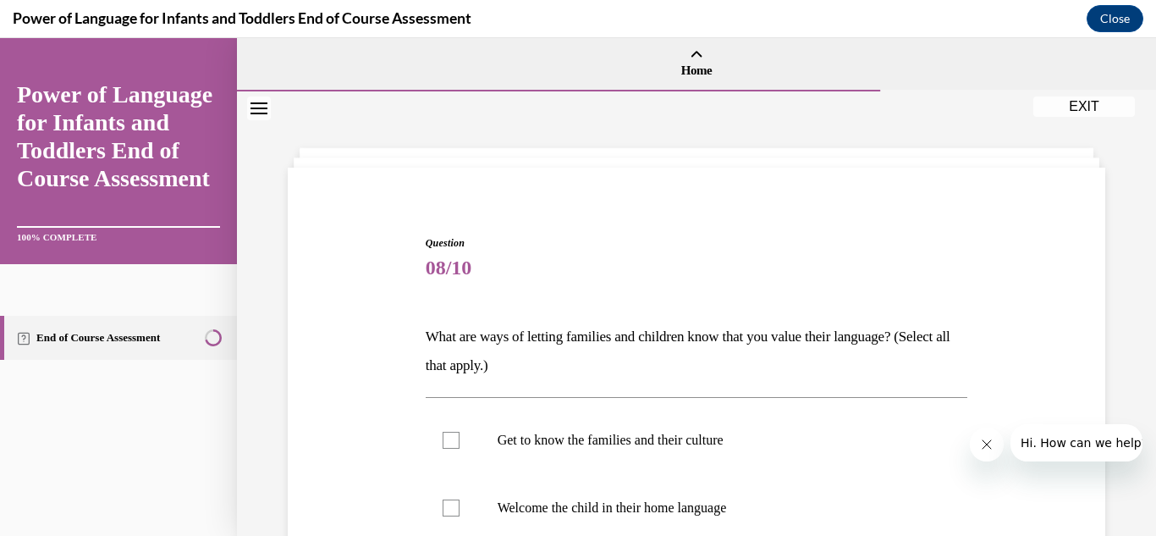
click at [379, 333] on div "Question 08/10 What are ways of letting families and children know that you val…" at bounding box center [697, 536] width 826 height 702
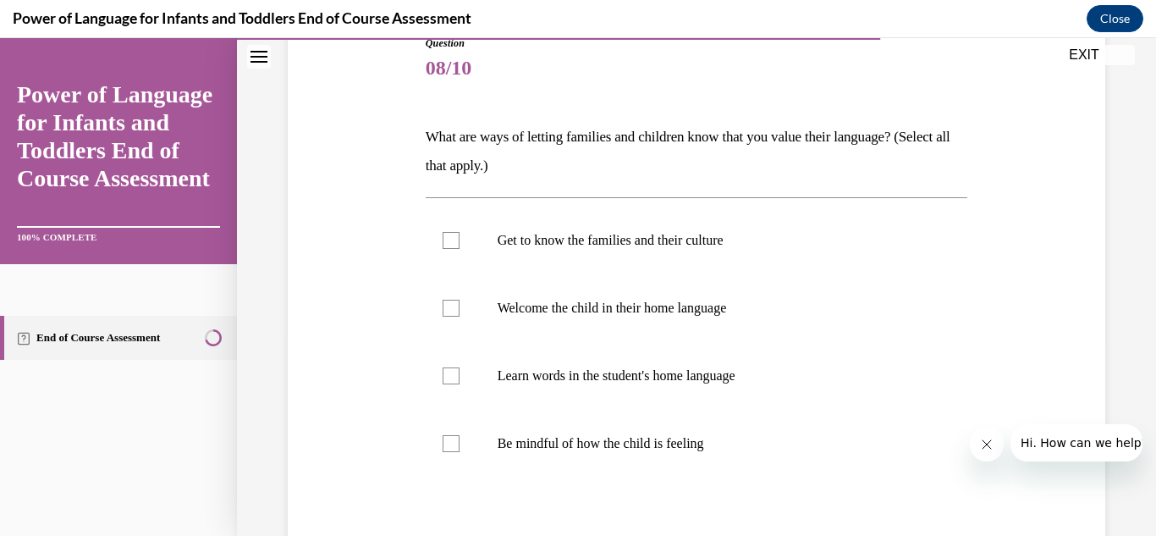
scroll to position [271, 0]
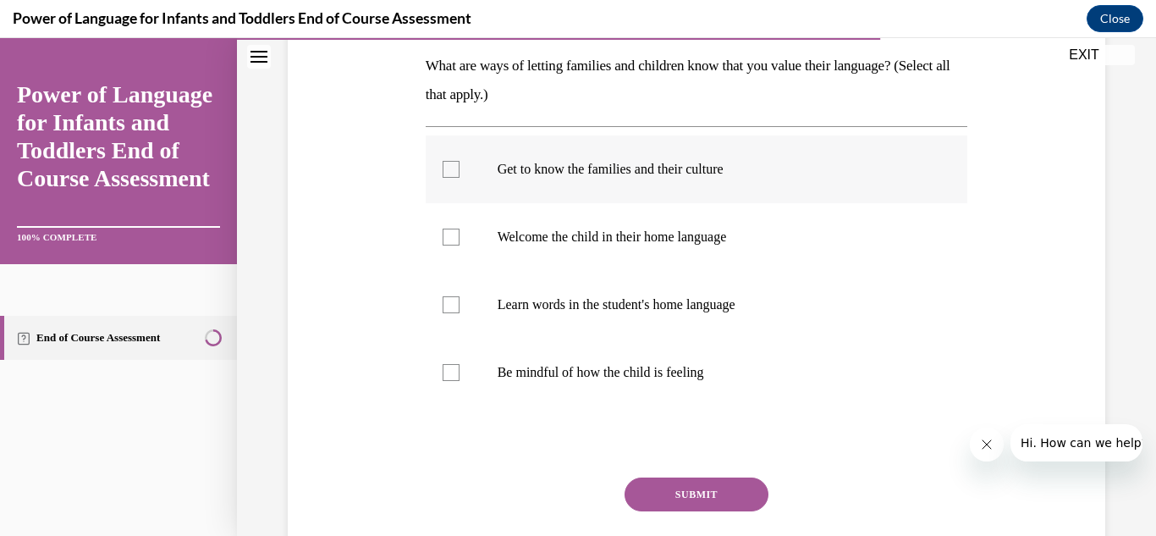
click at [448, 169] on div at bounding box center [451, 169] width 17 height 17
click at [448, 169] on input "Get to know the families and their culture" at bounding box center [451, 169] width 17 height 17
checkbox input "true"
click at [448, 239] on div at bounding box center [451, 237] width 17 height 17
click at [448, 239] on input "Welcome the child in their home language" at bounding box center [451, 237] width 17 height 17
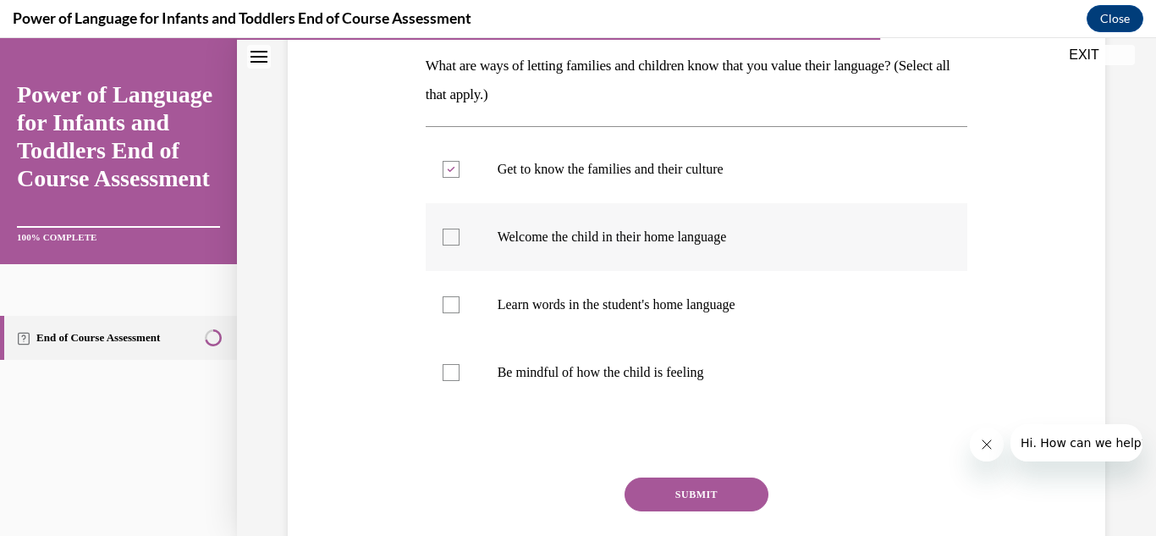
checkbox input "true"
click at [451, 308] on div at bounding box center [451, 304] width 17 height 17
click at [451, 308] on input "Learn words in the student's home language" at bounding box center [451, 304] width 17 height 17
checkbox input "true"
click at [446, 376] on div at bounding box center [451, 372] width 17 height 17
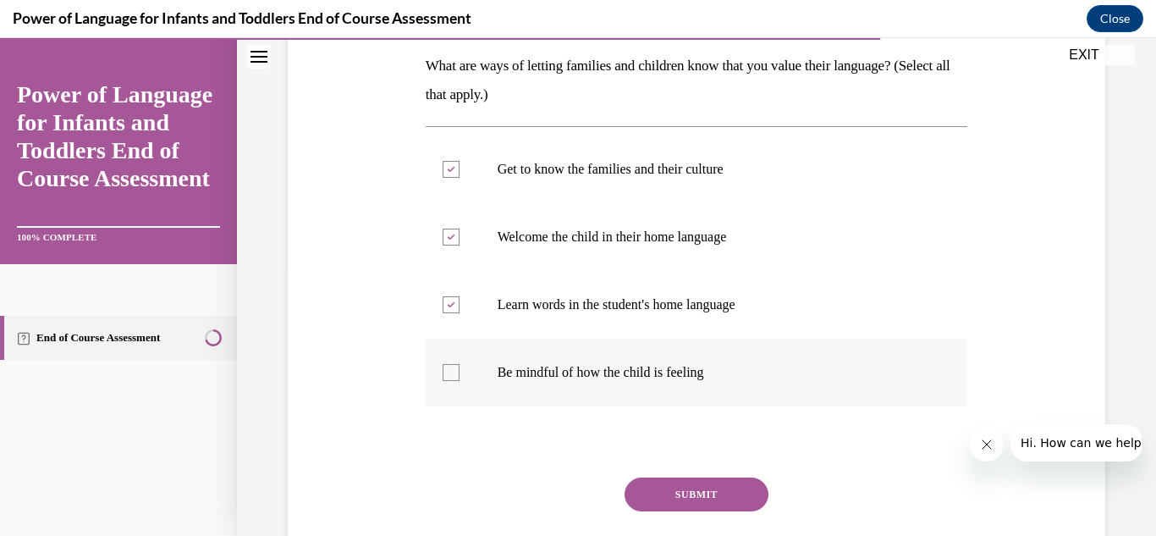
click at [446, 376] on input "Be mindful of how the child is feeling" at bounding box center [451, 372] width 17 height 17
checkbox input "true"
click at [669, 498] on button "SUBMIT" at bounding box center [697, 494] width 144 height 34
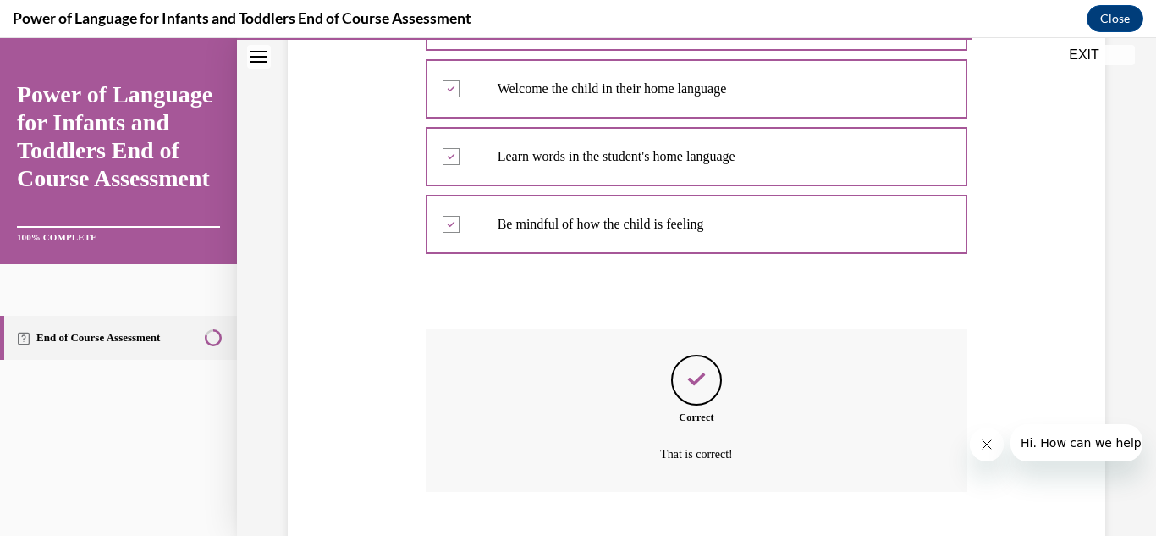
scroll to position [522, 0]
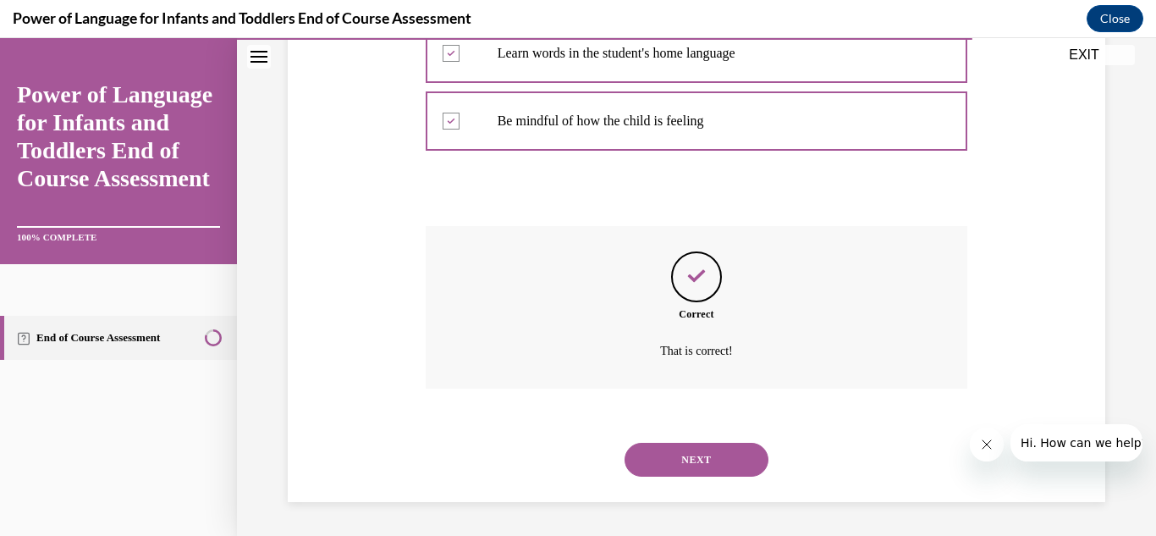
click at [674, 454] on button "NEXT" at bounding box center [697, 460] width 144 height 34
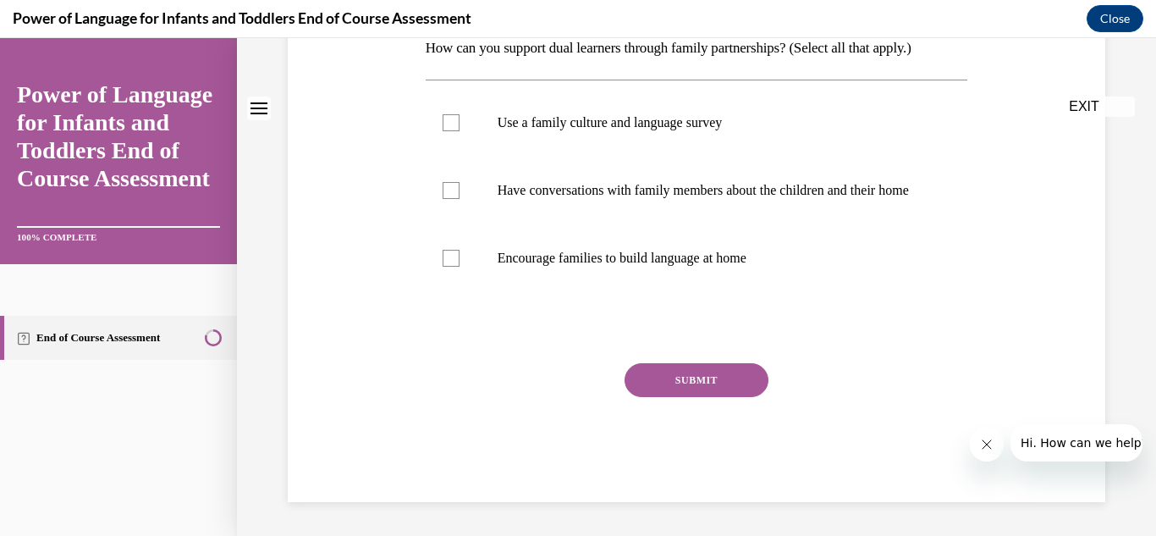
scroll to position [0, 0]
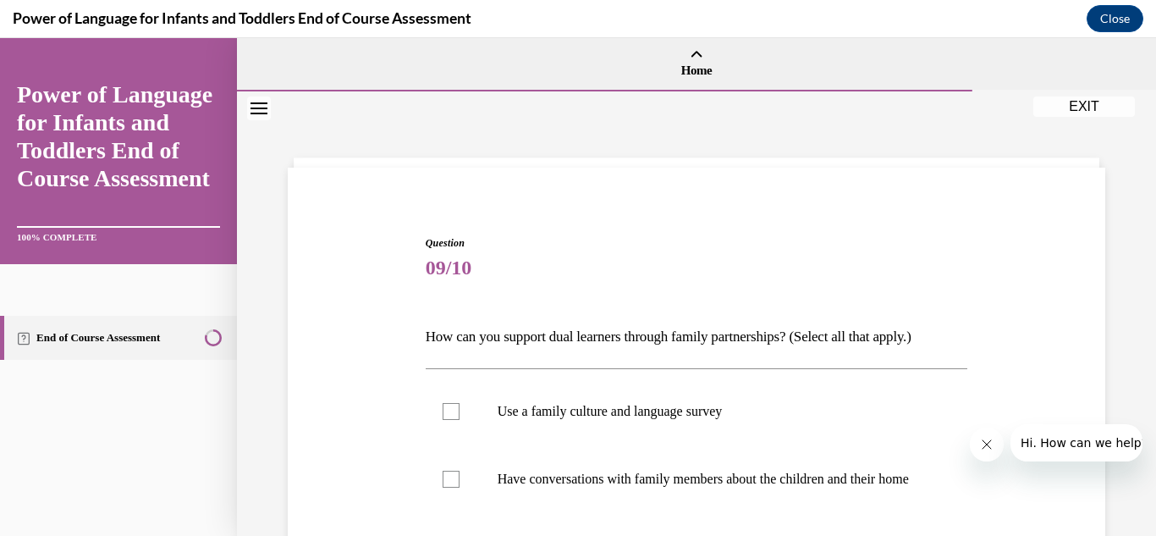
click at [388, 330] on div "Question 09/10 How can you support dual learners through family partnerships? (…" at bounding box center [697, 488] width 826 height 606
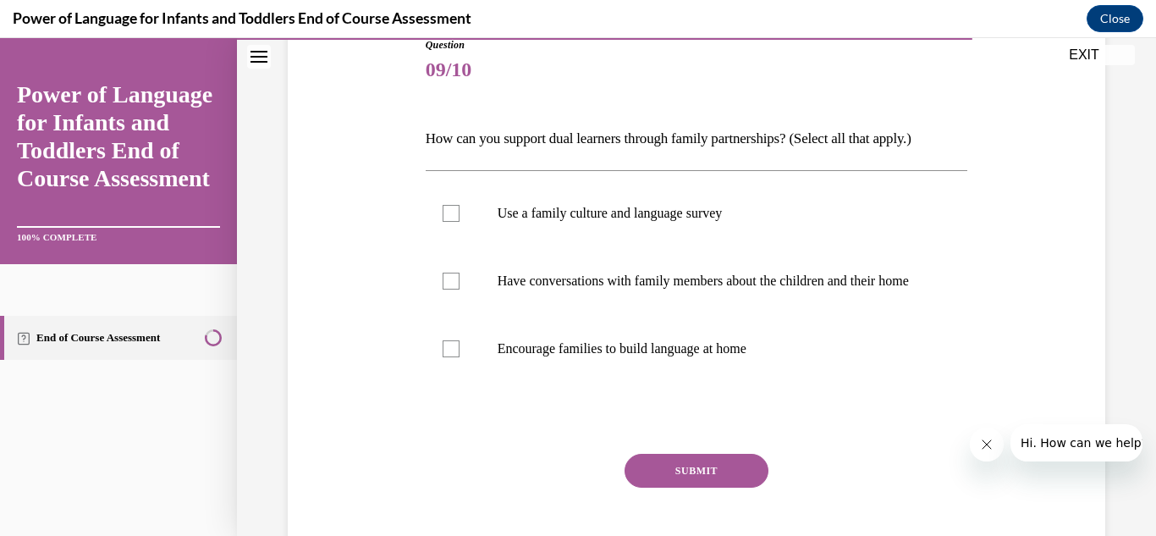
scroll to position [271, 0]
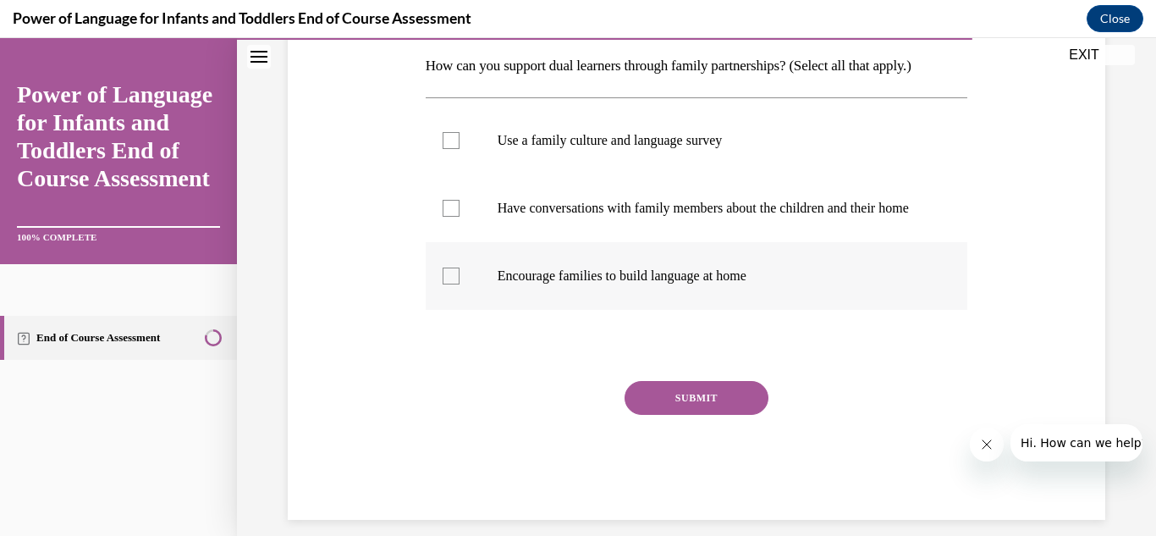
click at [448, 284] on div at bounding box center [451, 275] width 17 height 17
click at [448, 284] on input "Encourage families to build language at home" at bounding box center [451, 275] width 17 height 17
checkbox input "true"
click at [448, 217] on div at bounding box center [451, 208] width 17 height 17
click at [448, 217] on input "Have conversations with family members about the children and their home" at bounding box center [451, 208] width 17 height 17
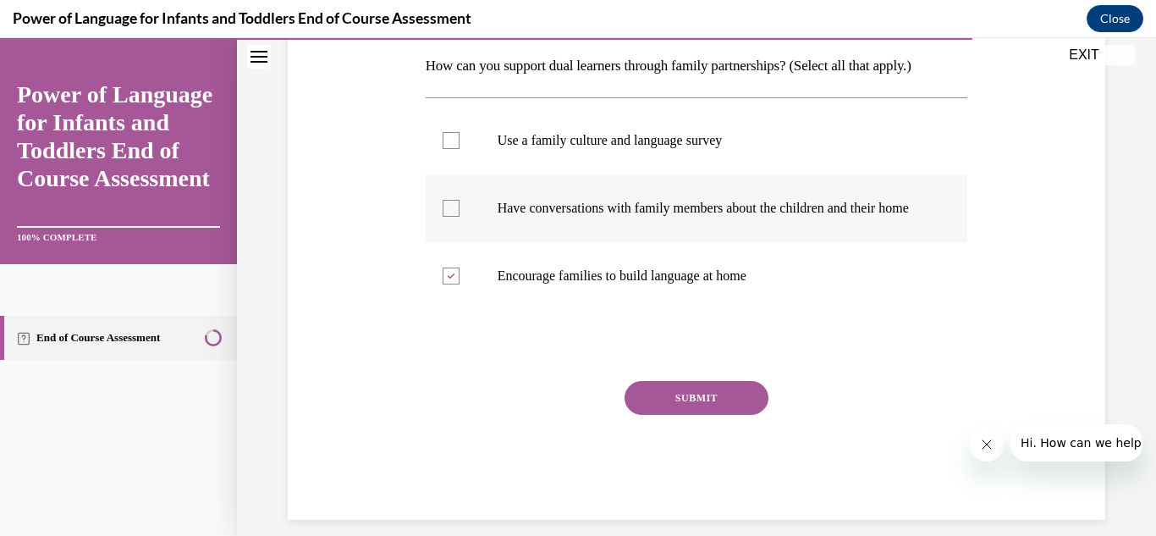
checkbox input "true"
click at [447, 141] on div at bounding box center [451, 140] width 17 height 17
click at [447, 141] on input "Use a family culture and language survey" at bounding box center [451, 140] width 17 height 17
checkbox input "true"
click at [675, 410] on button "SUBMIT" at bounding box center [697, 398] width 144 height 34
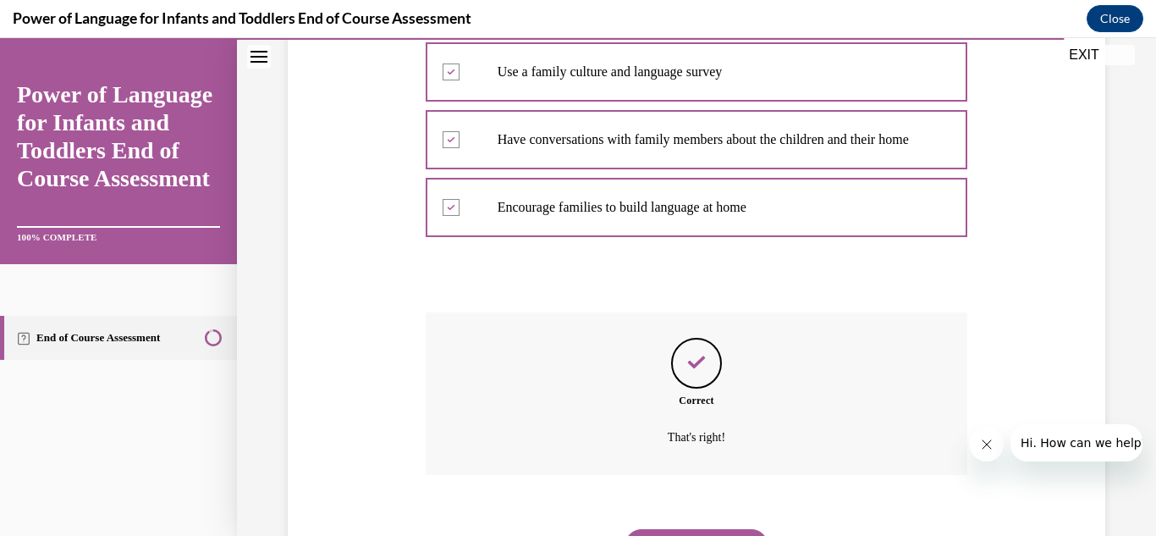
scroll to position [443, 0]
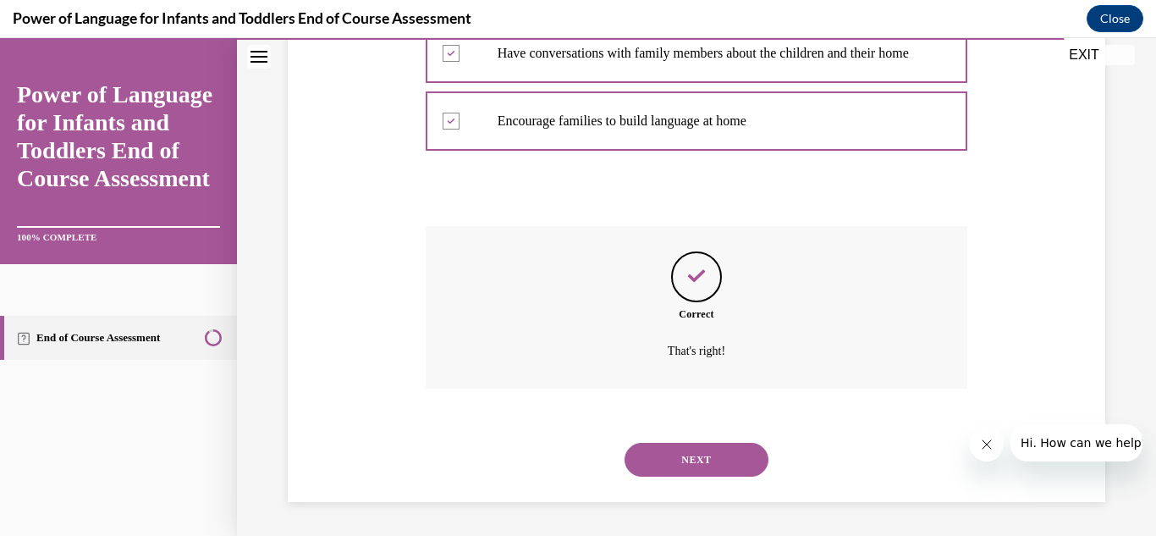
click at [691, 461] on button "NEXT" at bounding box center [697, 460] width 144 height 34
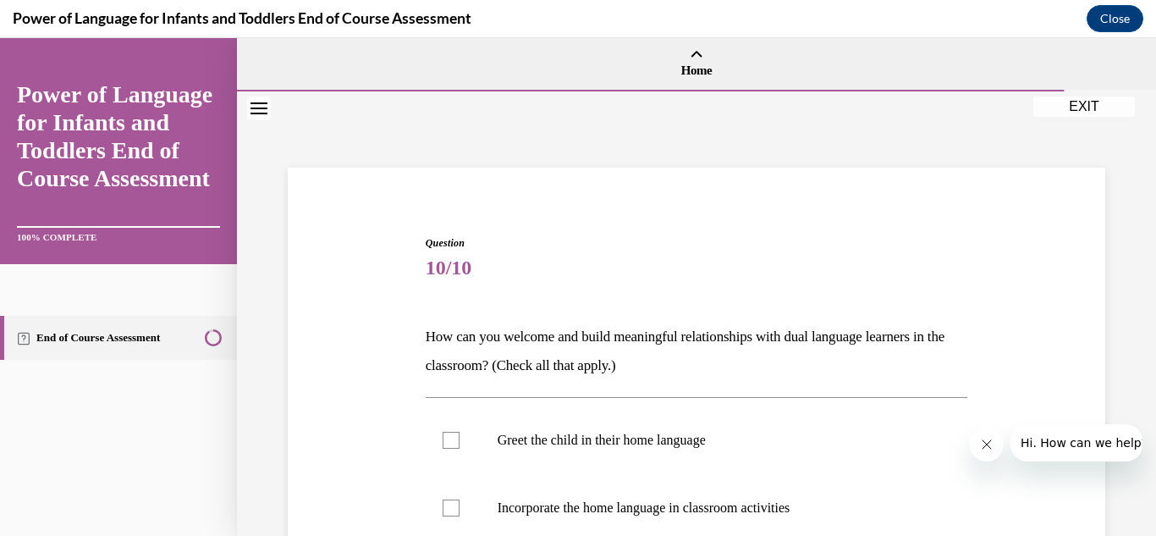
click at [324, 395] on div "Question 10/10 How can you welcome and build meaningful relationships with dual…" at bounding box center [697, 536] width 826 height 702
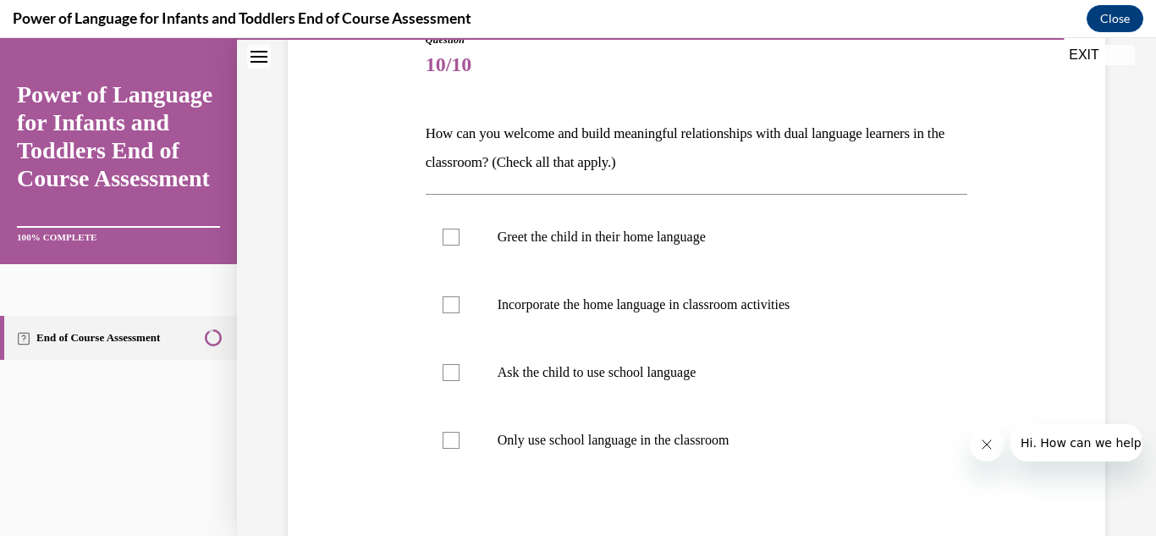
scroll to position [237, 0]
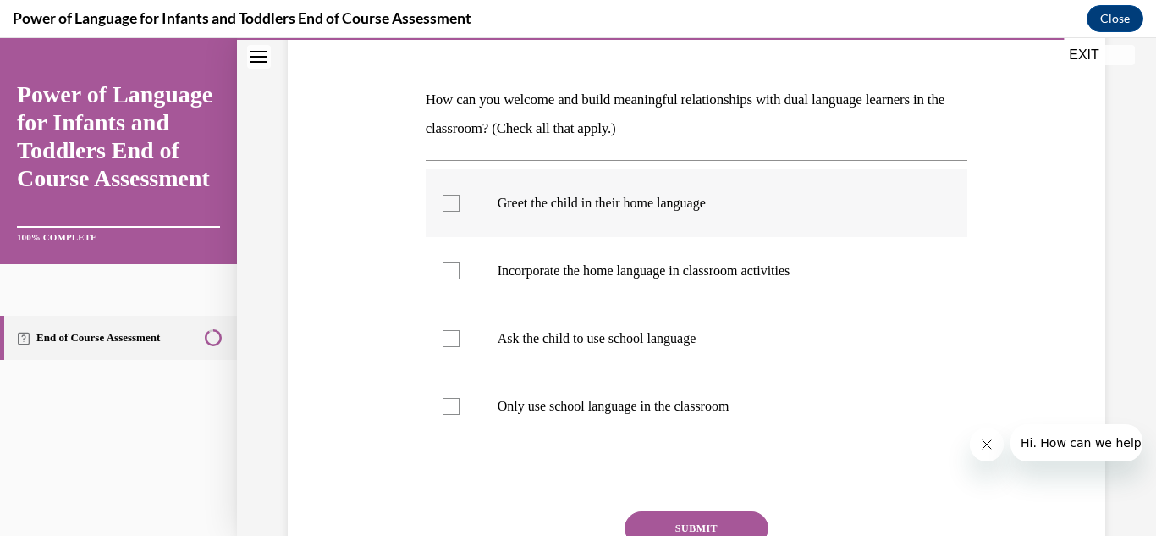
click at [453, 197] on div at bounding box center [451, 203] width 17 height 17
click at [453, 197] on input "Greet the child in their home language" at bounding box center [451, 203] width 17 height 17
checkbox input "true"
click at [449, 268] on div at bounding box center [451, 270] width 17 height 17
click at [449, 268] on input "Incorporate the home language in classroom activities" at bounding box center [451, 270] width 17 height 17
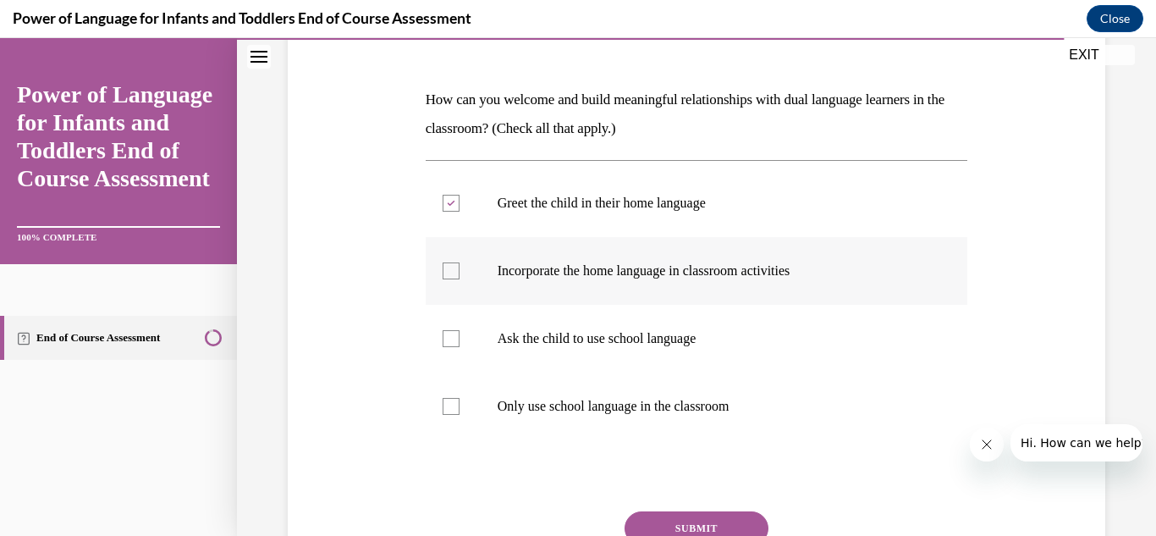
checkbox input "true"
click at [384, 297] on div "Question 10/10 How can you welcome and build meaningful relationships with dual…" at bounding box center [697, 299] width 826 height 702
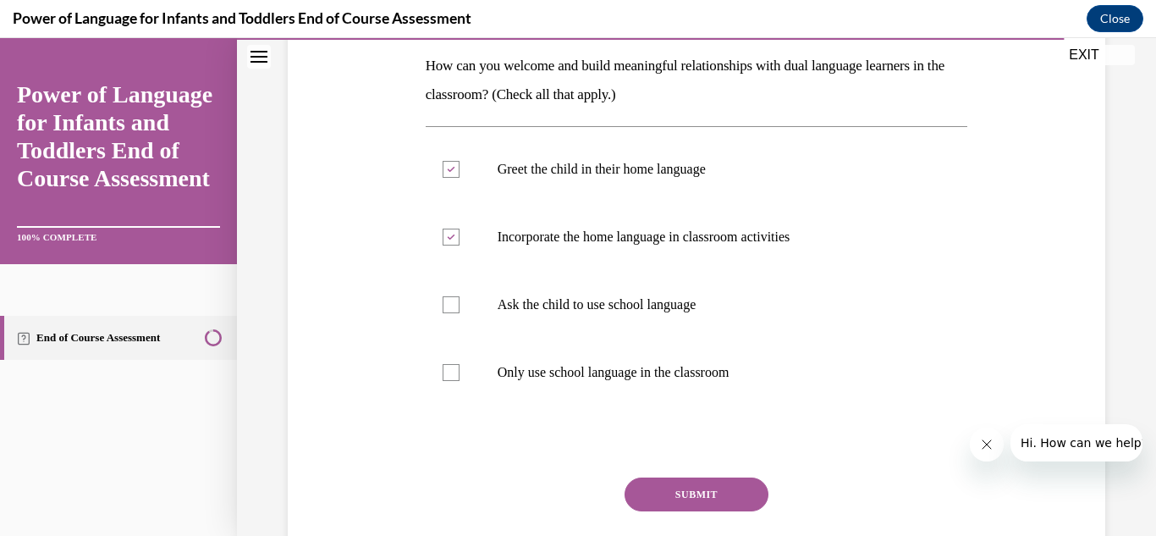
scroll to position [372, 0]
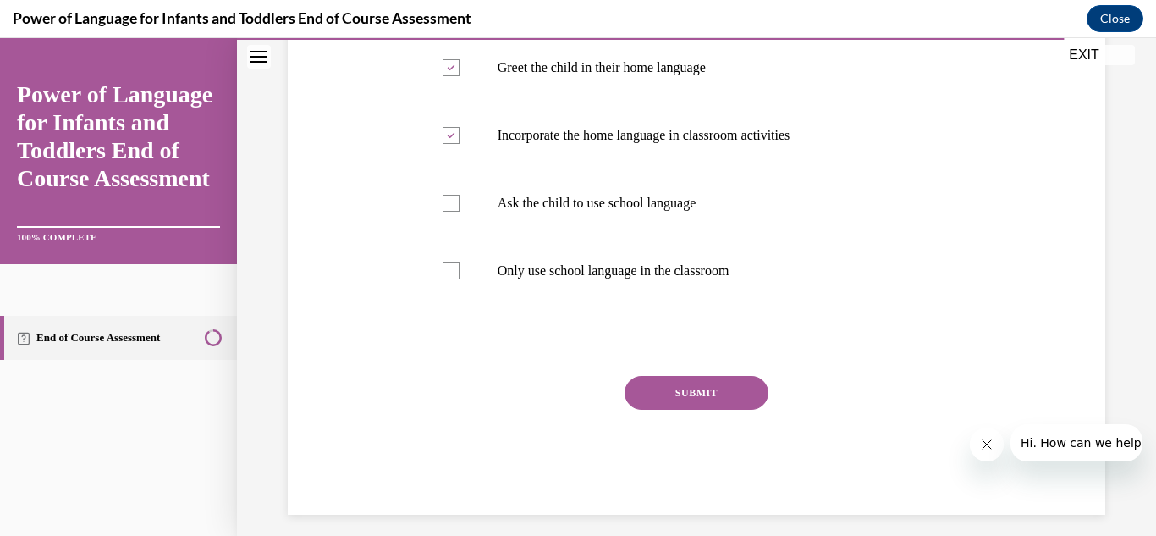
click at [664, 384] on button "SUBMIT" at bounding box center [697, 393] width 144 height 34
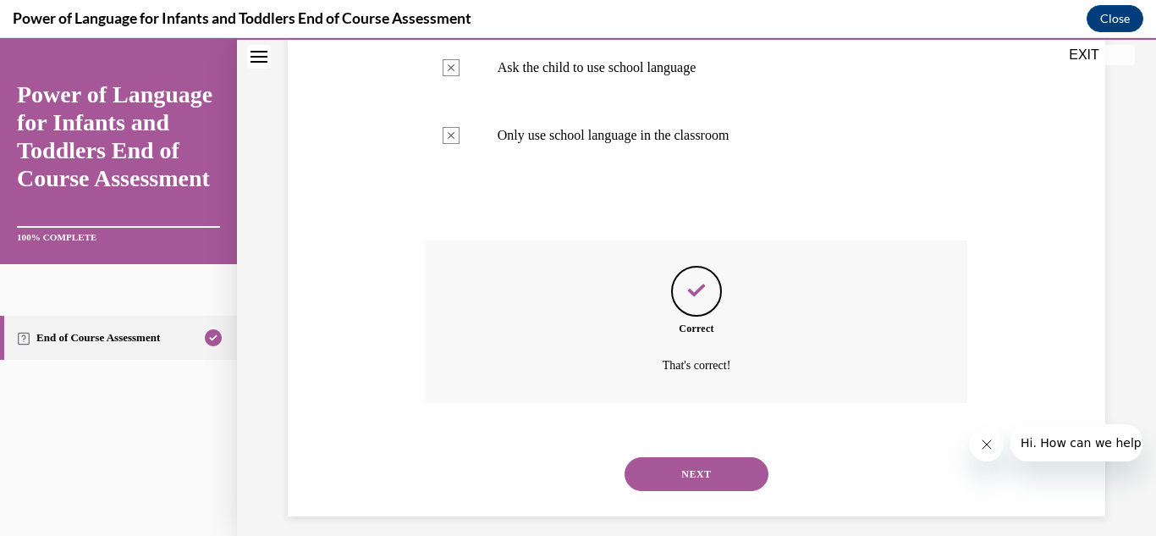
scroll to position [522, 0]
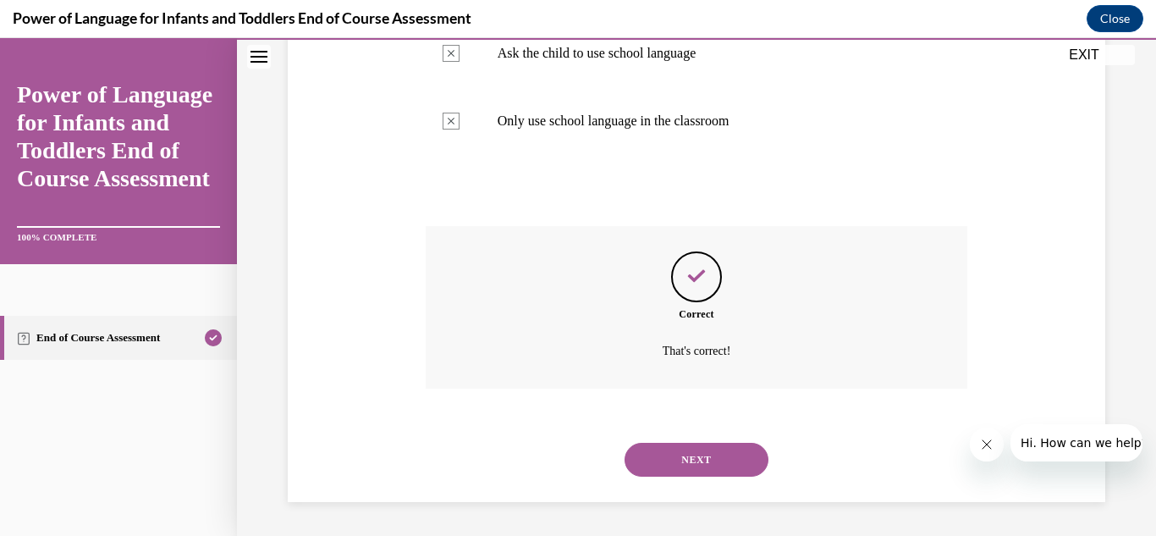
click at [686, 457] on button "NEXT" at bounding box center [697, 460] width 144 height 34
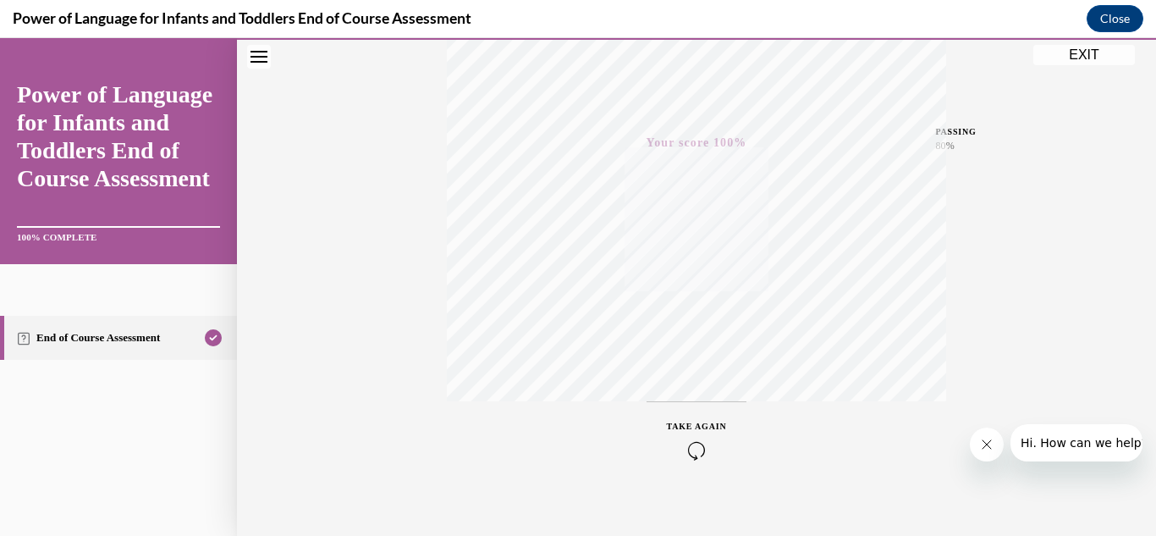
click at [504, 393] on div "Quiz Results PASSING 80% Your score 100% Passed PASSING 80% Your score Your sco…" at bounding box center [696, 146] width 499 height 662
click at [1084, 51] on button "EXIT" at bounding box center [1084, 55] width 102 height 20
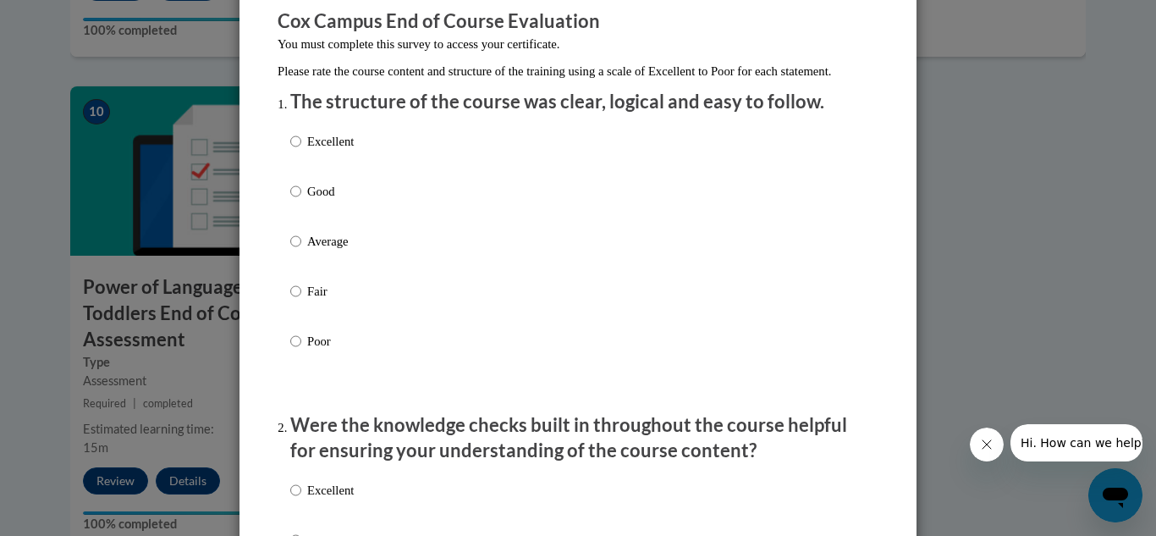
scroll to position [171, 0]
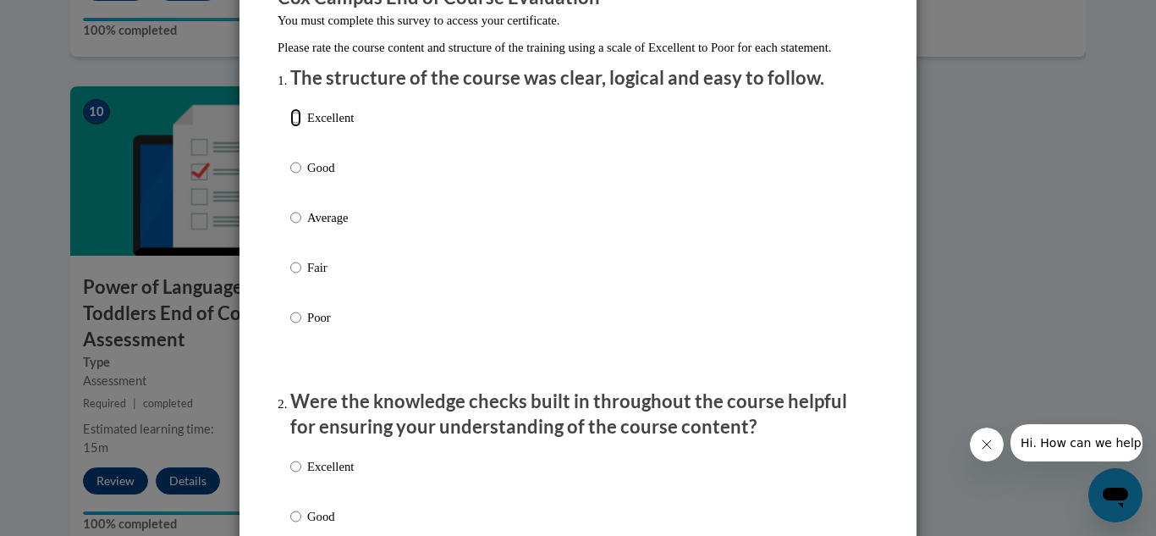
click at [290, 127] on input "Excellent" at bounding box center [295, 117] width 11 height 19
radio input "true"
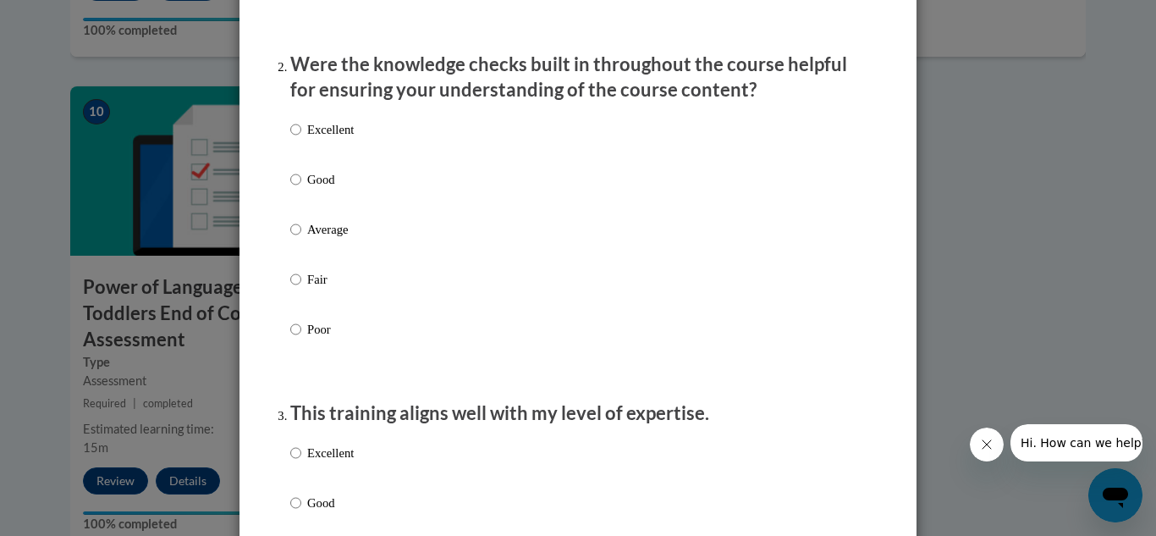
scroll to position [509, 0]
drag, startPoint x: 253, startPoint y: 149, endPoint x: 311, endPoint y: 140, distance: 59.1
click at [290, 137] on input "Excellent" at bounding box center [295, 127] width 11 height 19
radio input "true"
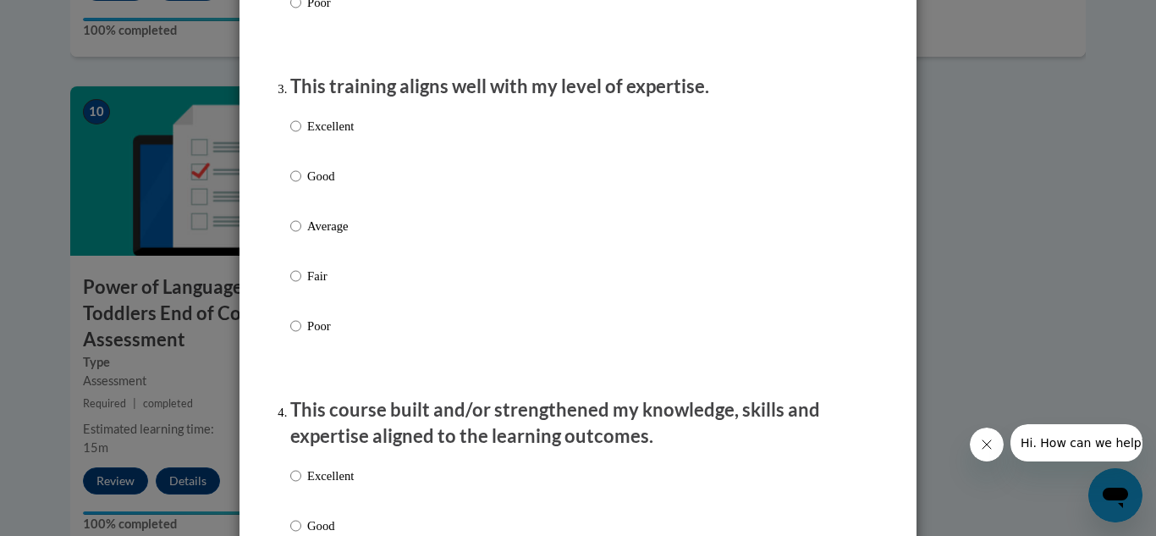
scroll to position [882, 0]
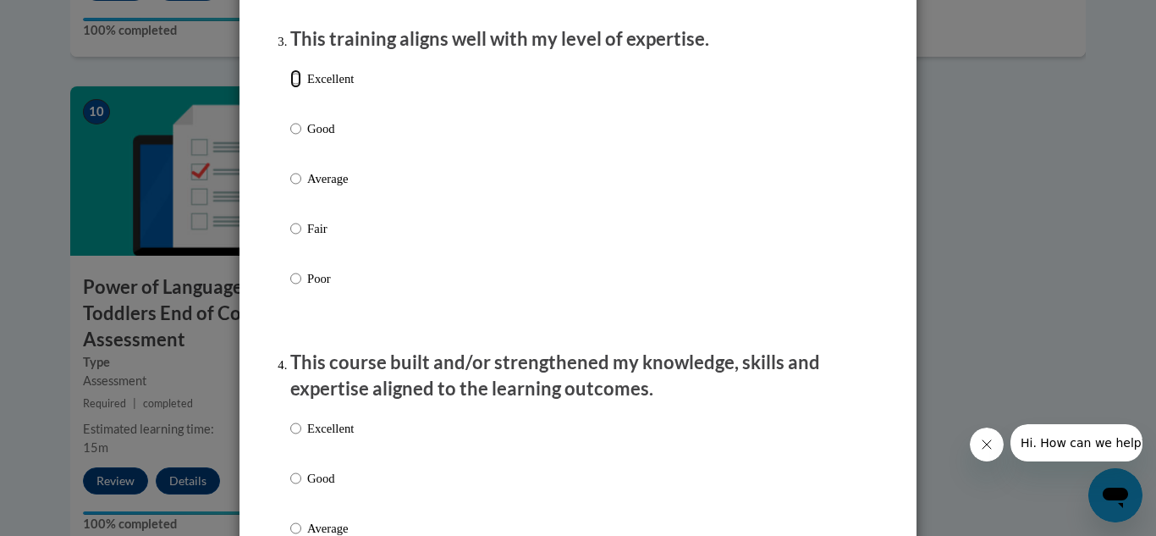
click at [290, 88] on input "Excellent" at bounding box center [295, 78] width 11 height 19
radio input "true"
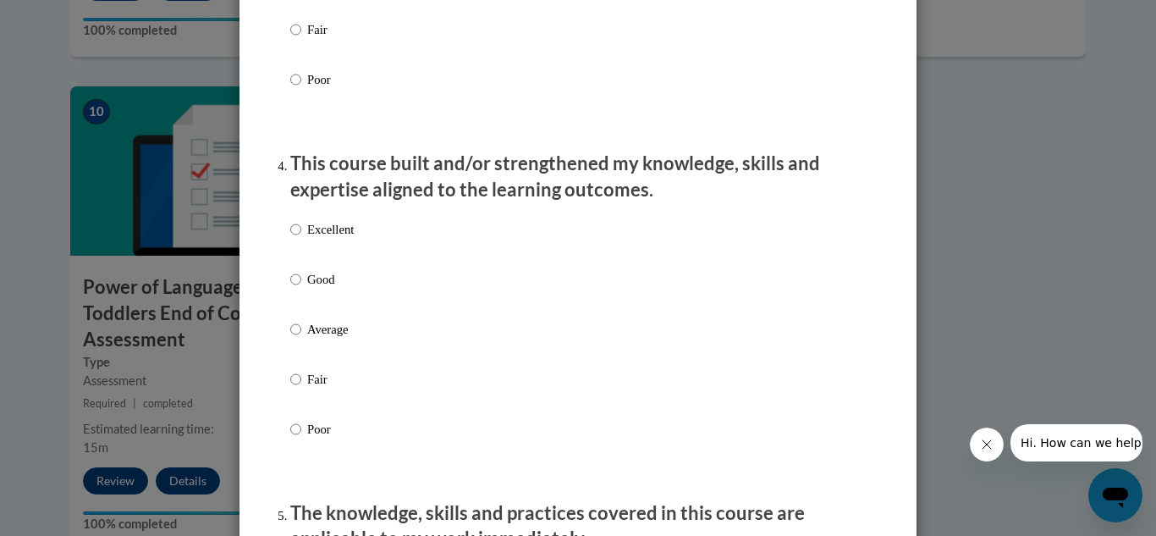
scroll to position [1119, 0]
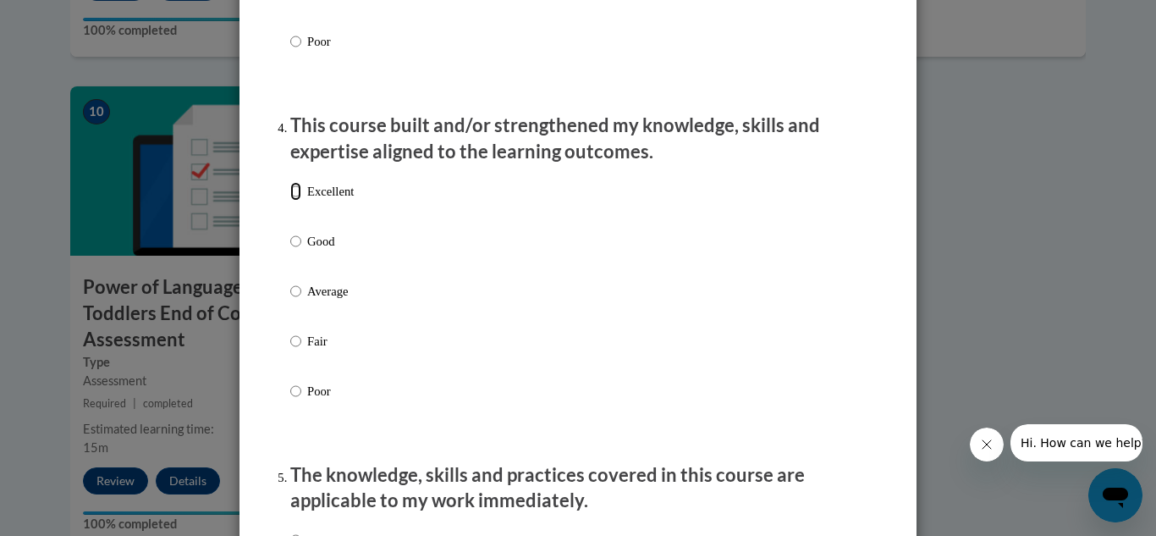
click at [292, 201] on input "Excellent" at bounding box center [295, 191] width 11 height 19
radio input "true"
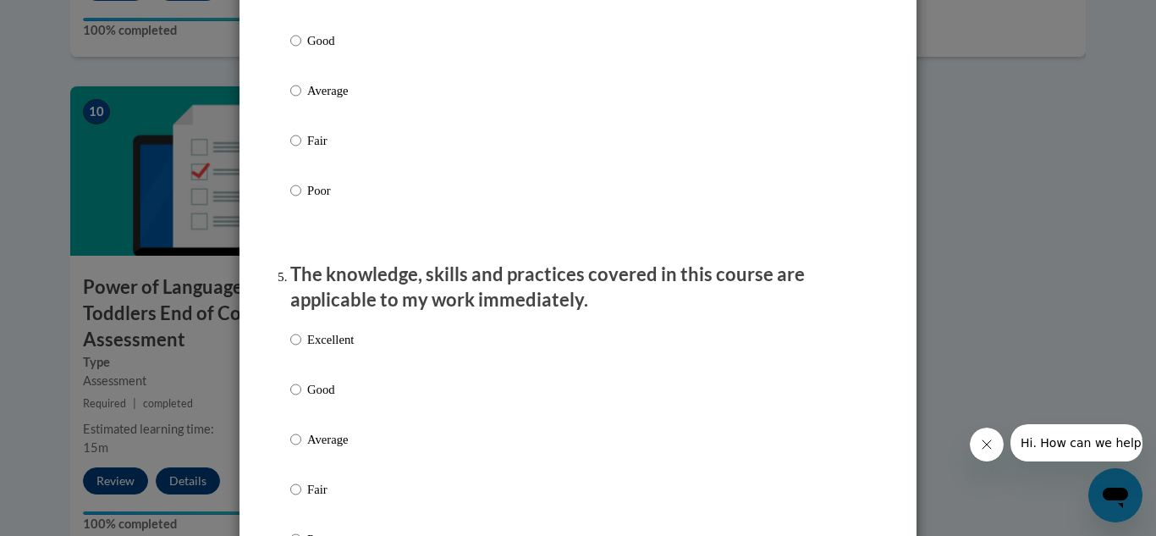
scroll to position [1491, 0]
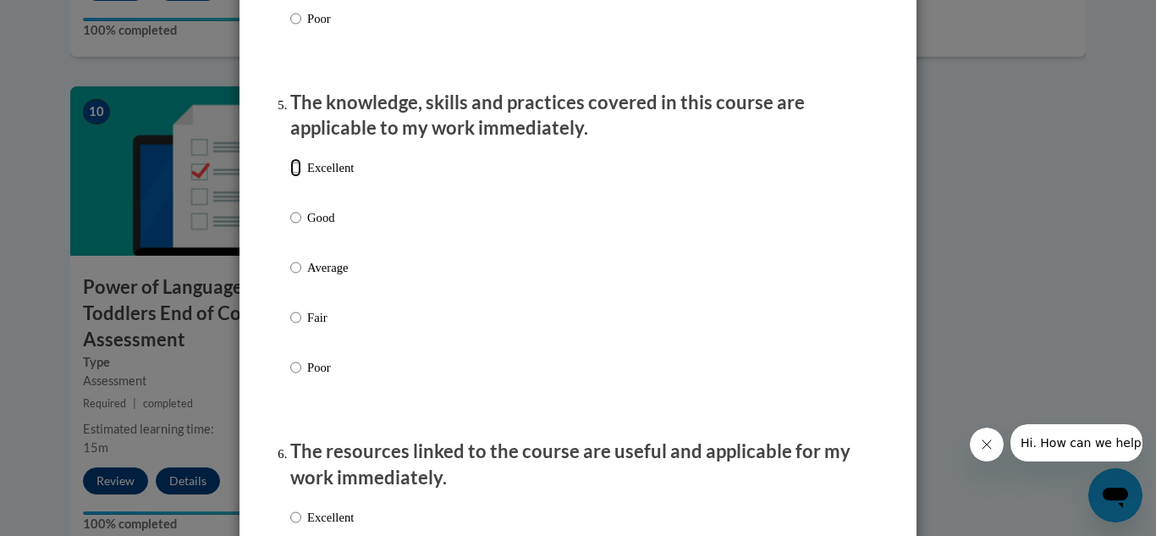
click at [290, 177] on input "Excellent" at bounding box center [295, 167] width 11 height 19
radio input "true"
click at [256, 240] on div "Feedback Questionnaire Rate Course Comments Cox Campus End of Course Evaluation…" at bounding box center [578, 307] width 677 height 3491
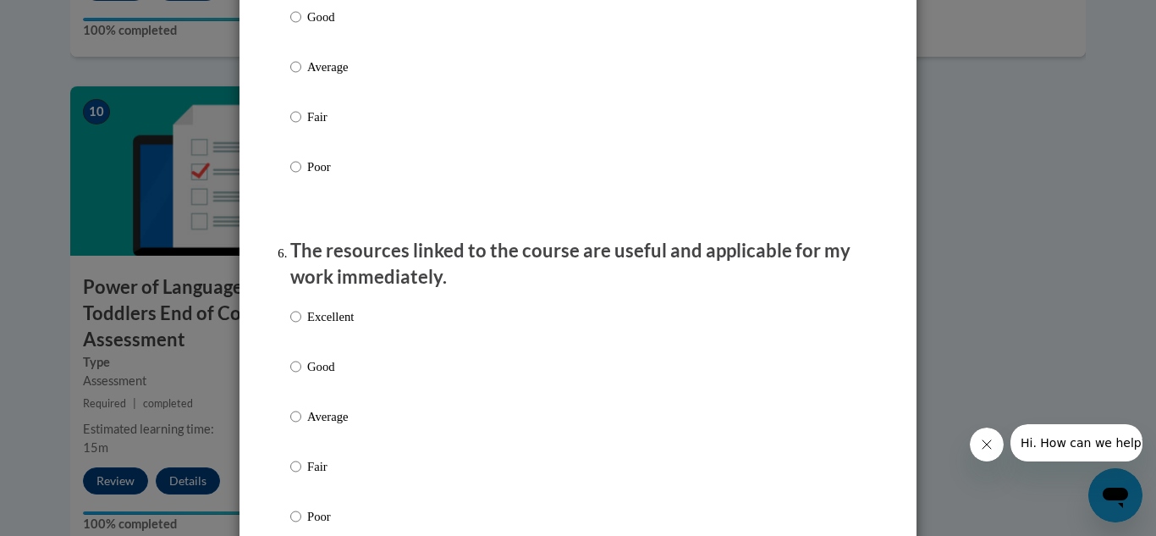
scroll to position [1796, 0]
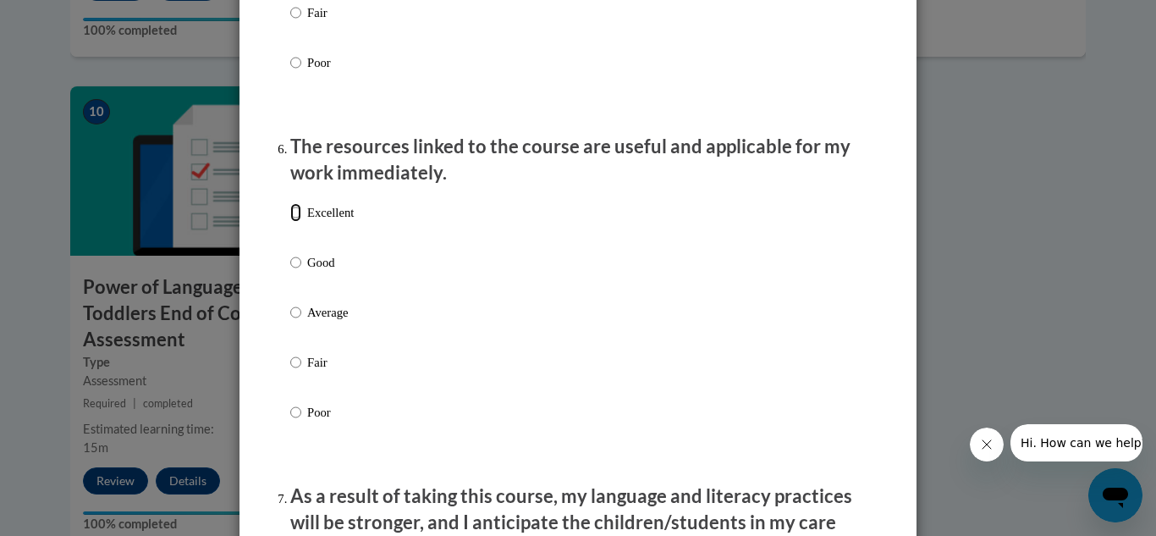
click at [291, 222] on input "Excellent" at bounding box center [295, 212] width 11 height 19
radio input "true"
click at [269, 291] on div "Feedback Questionnaire Rate Course Comments Cox Campus End of Course Evaluation…" at bounding box center [578, 3] width 626 height 3440
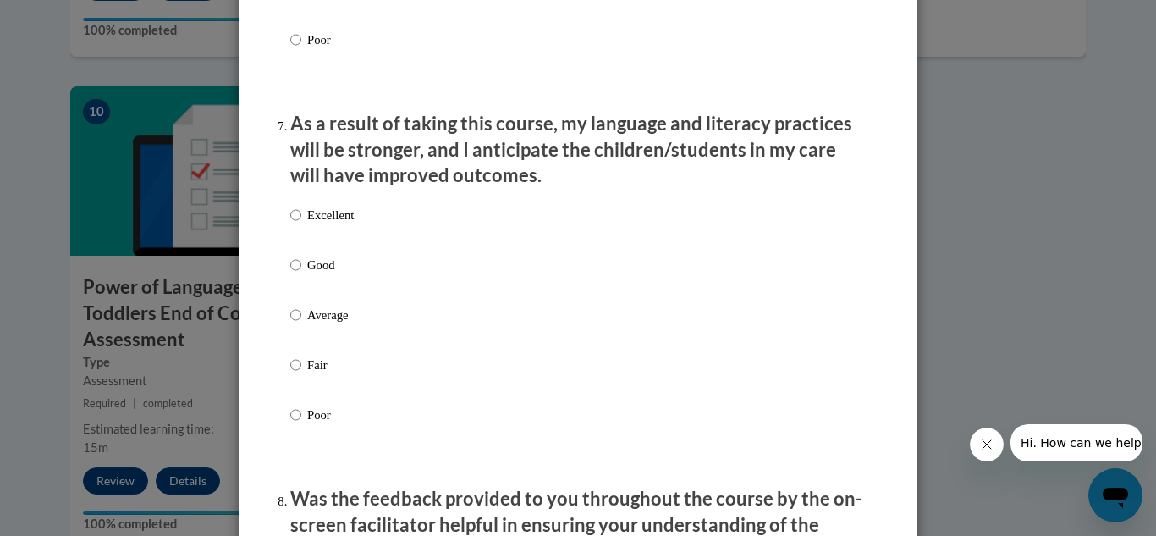
scroll to position [2202, 0]
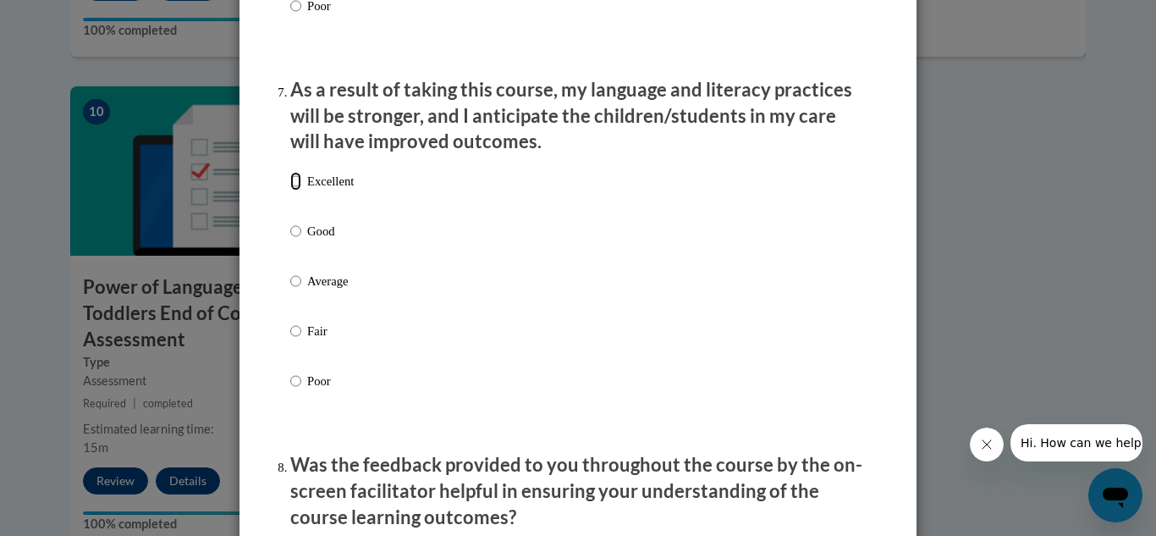
click at [290, 190] on input "Excellent" at bounding box center [295, 181] width 11 height 19
radio input "true"
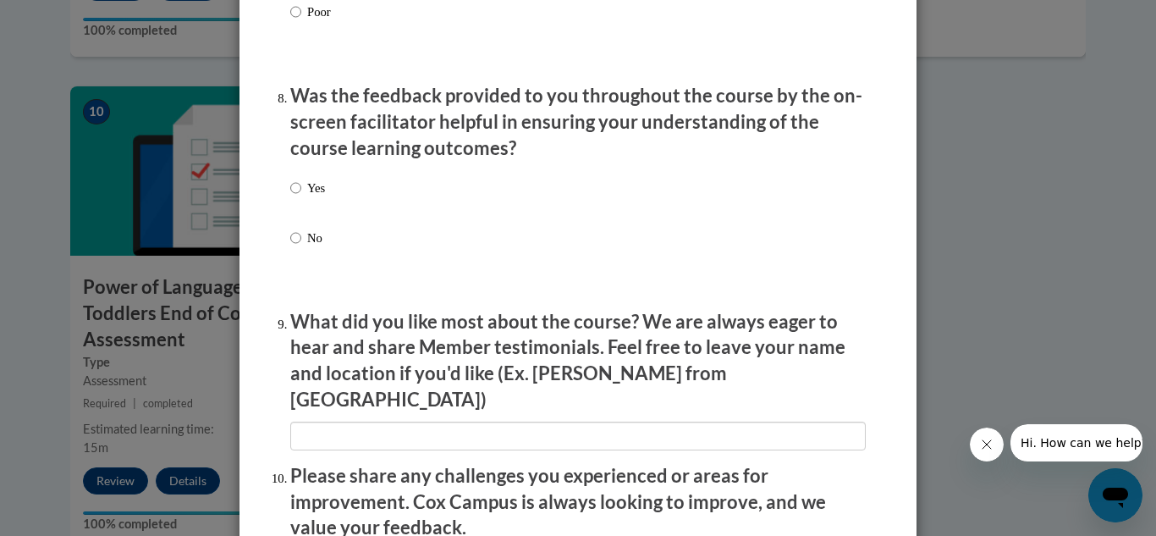
scroll to position [2575, 0]
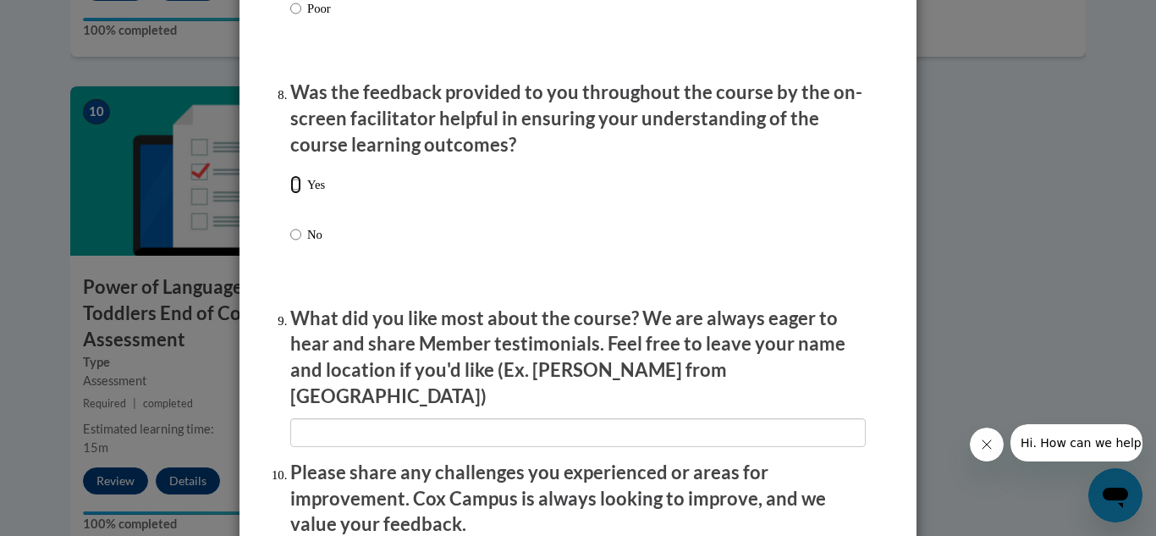
click at [290, 194] on input "Yes" at bounding box center [295, 184] width 11 height 19
radio input "true"
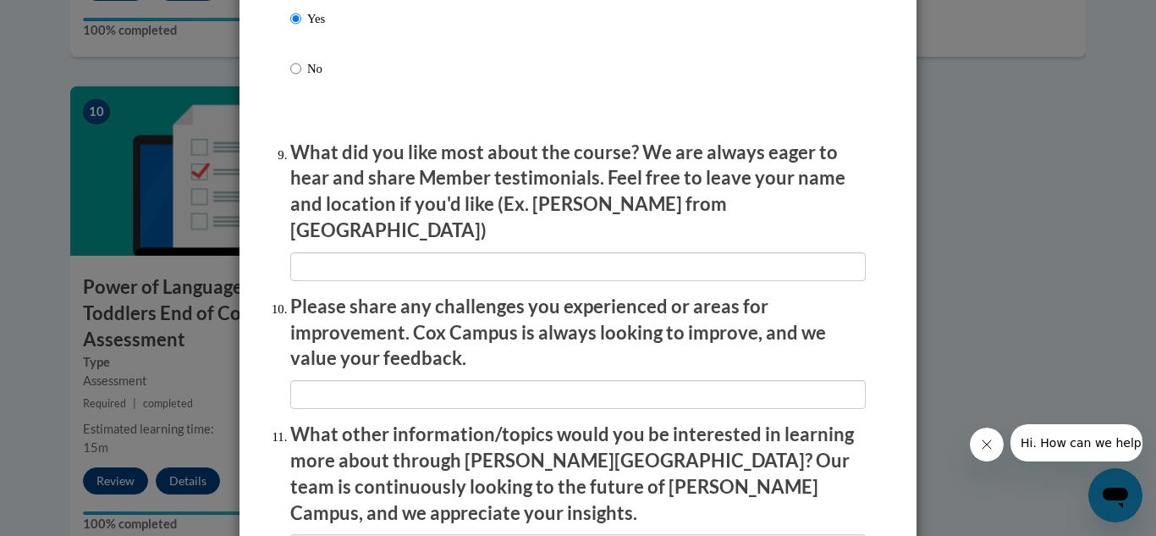
scroll to position [2744, 0]
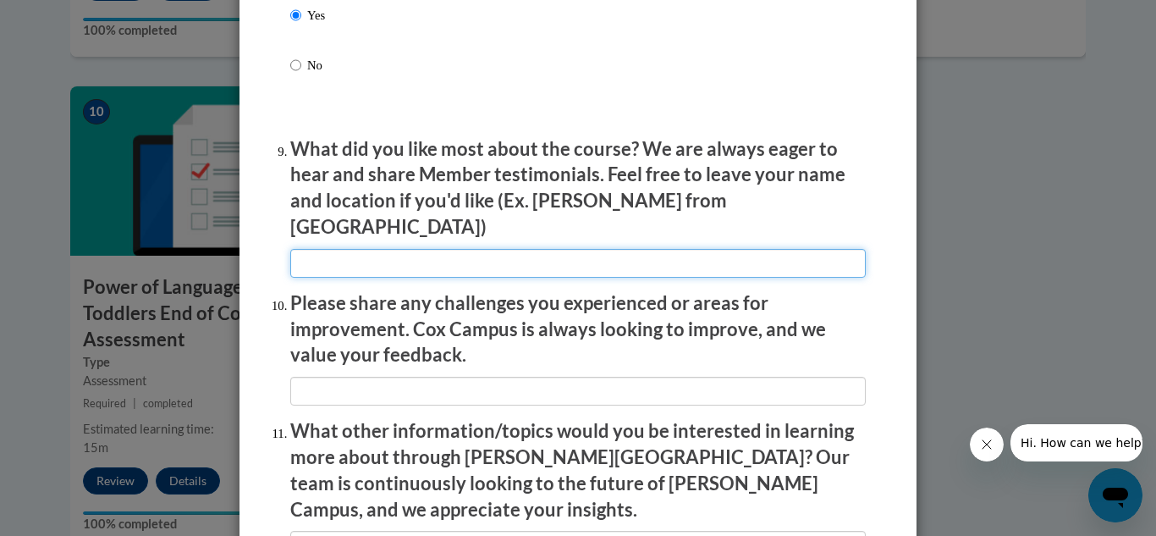
click at [307, 256] on input "textbox" at bounding box center [578, 263] width 576 height 29
type input "The video demonstrations were very helpful."
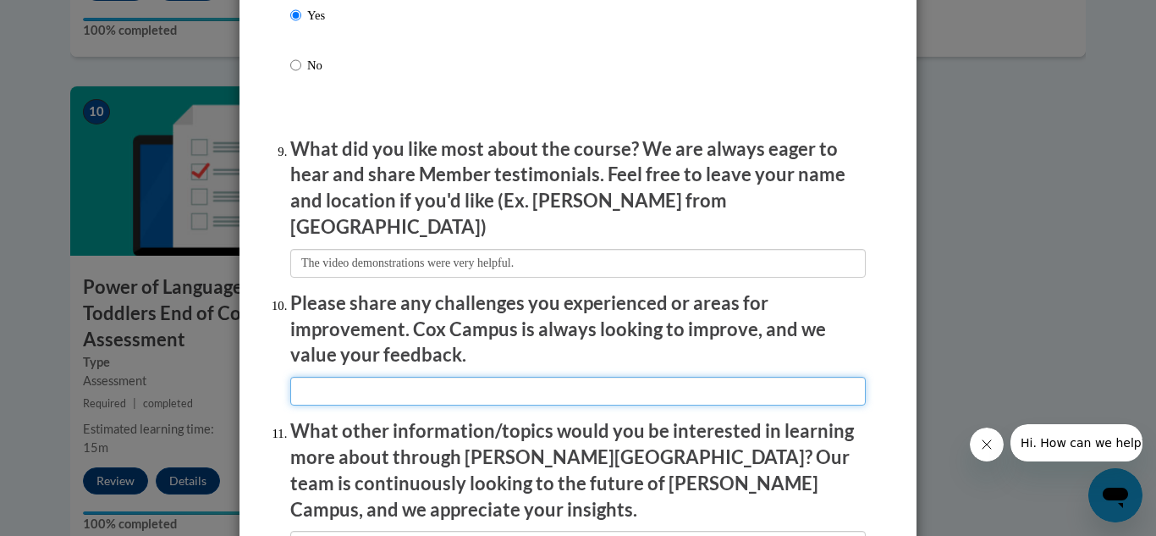
click at [321, 377] on input "textbox" at bounding box center [578, 391] width 576 height 29
type input "none"
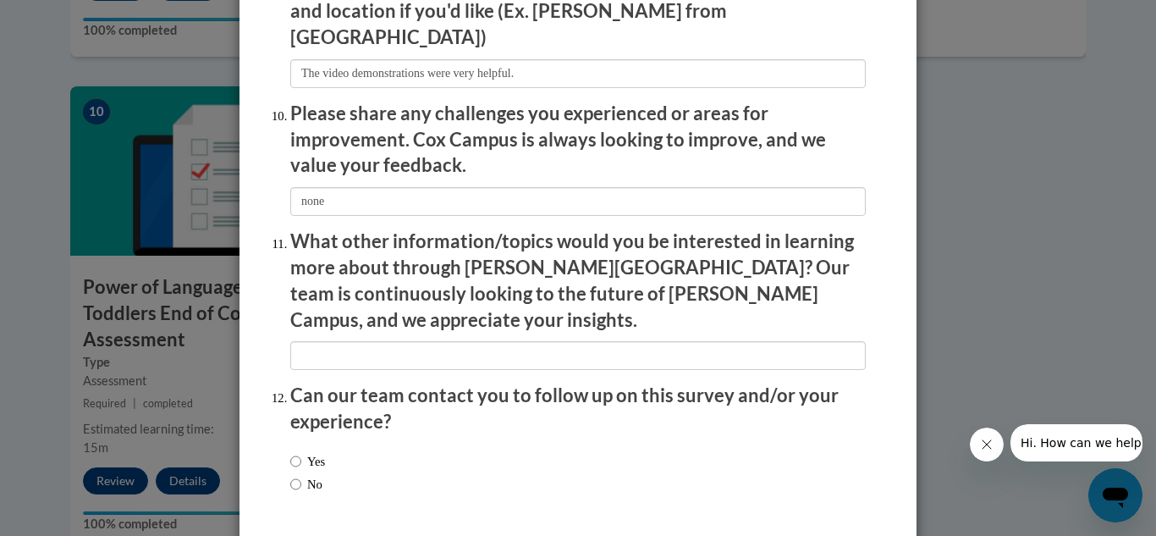
scroll to position [2947, 0]
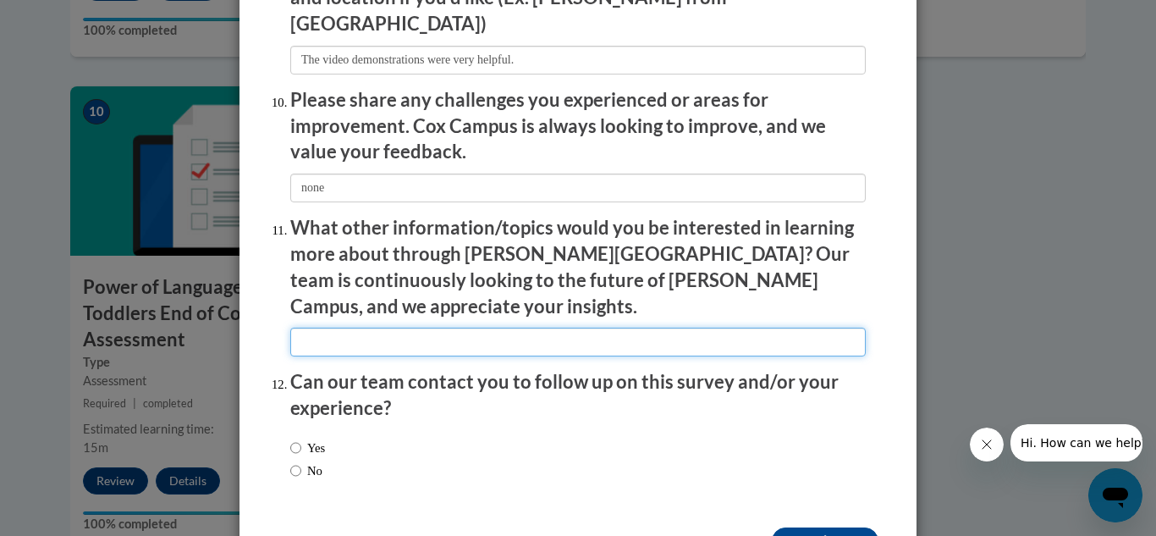
click at [315, 328] on input "textbox" at bounding box center [578, 342] width 576 height 29
click at [298, 328] on input "textbox" at bounding box center [578, 342] width 576 height 29
type input "The provided sessions are informative."
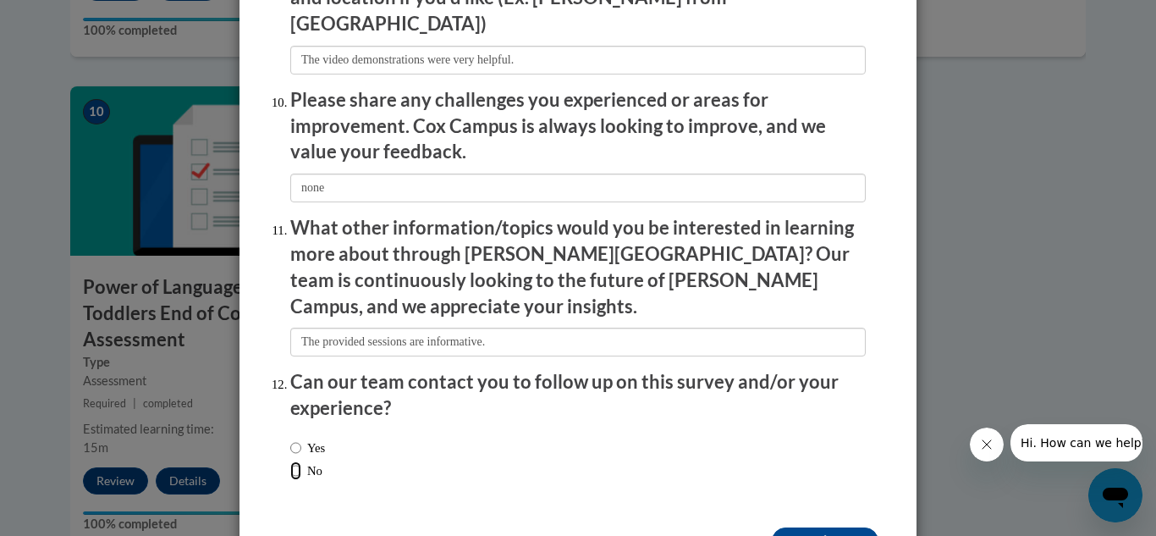
click at [290, 461] on input "No" at bounding box center [295, 470] width 11 height 19
radio input "true"
click at [784, 527] on input "Submit feedback" at bounding box center [825, 540] width 107 height 27
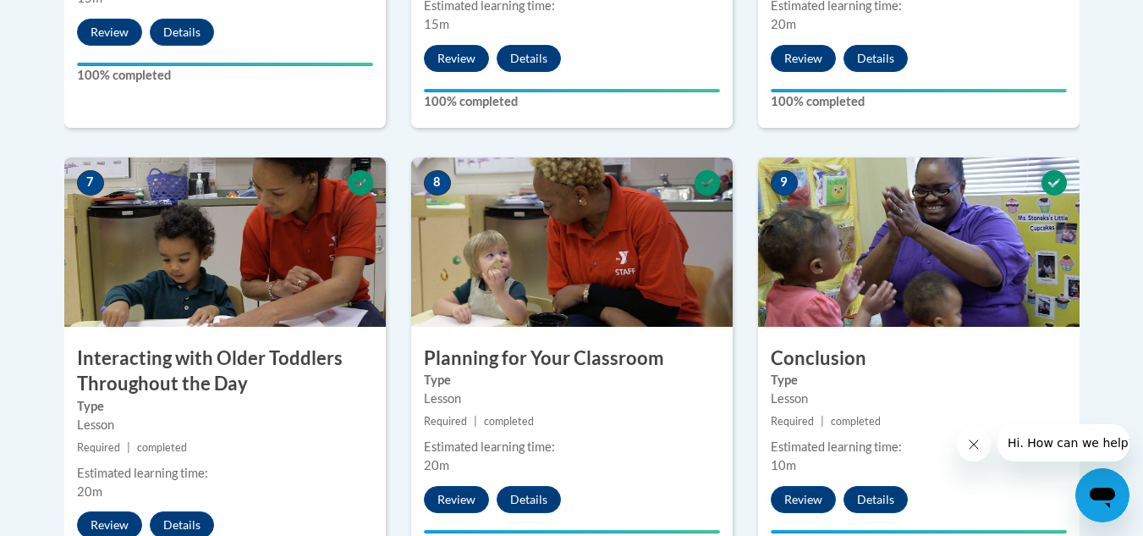
scroll to position [1366, 0]
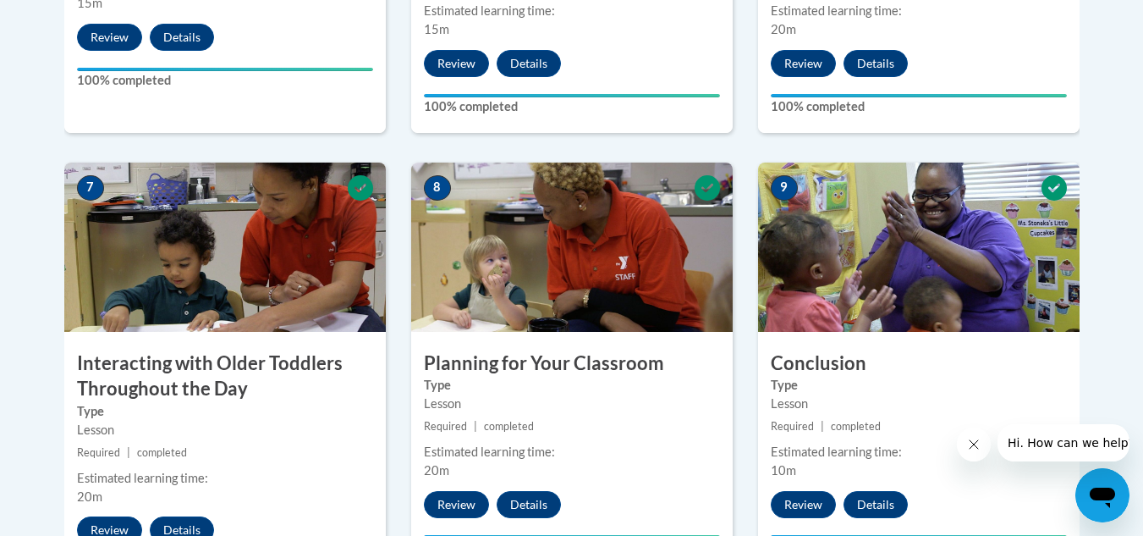
drag, startPoint x: 1140, startPoint y: 269, endPoint x: 1155, endPoint y: 266, distance: 15.6
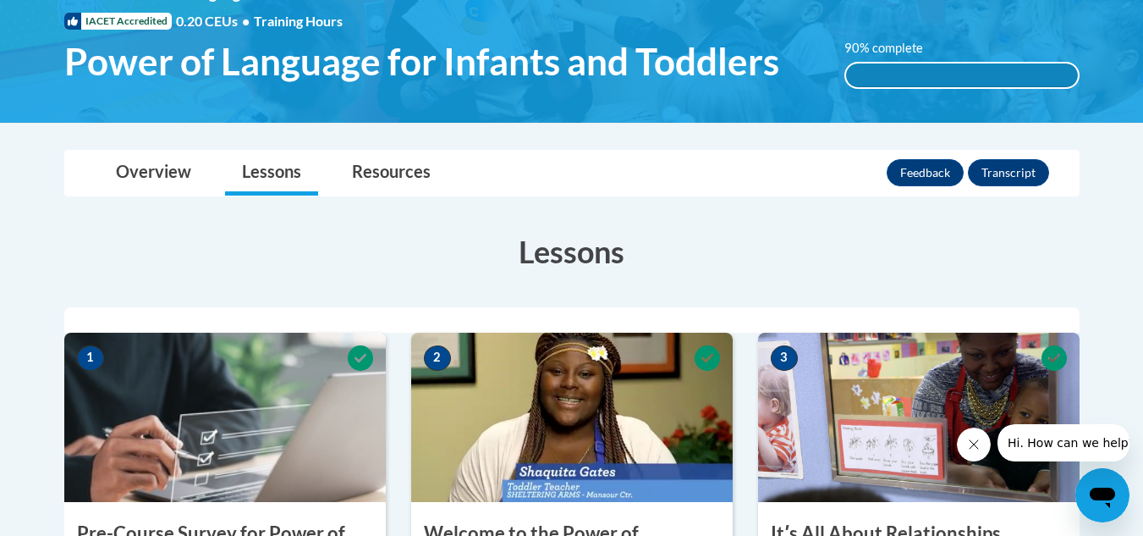
scroll to position [0, 0]
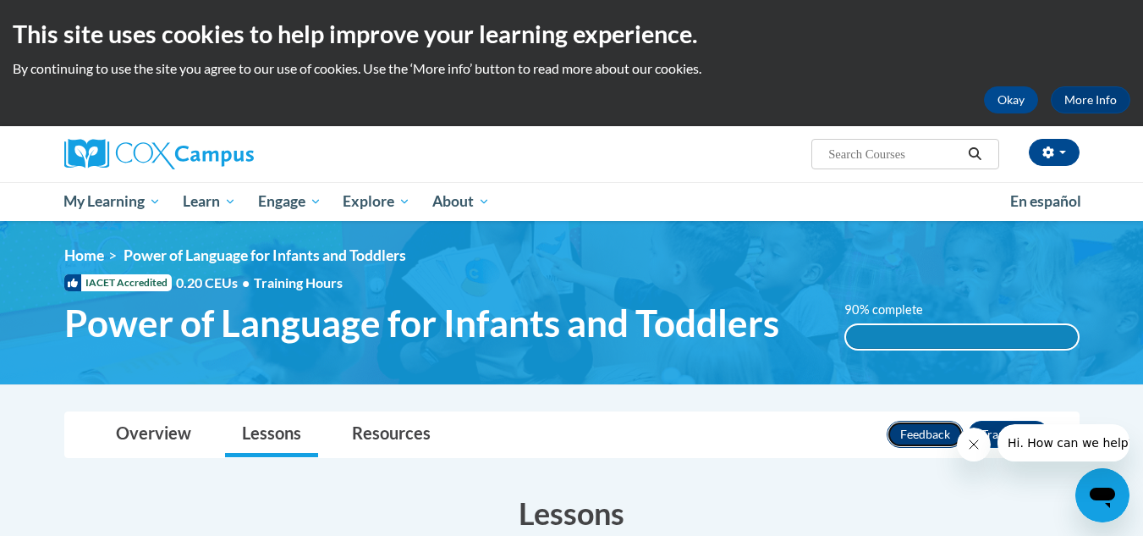
click at [939, 429] on button "Feedback" at bounding box center [925, 434] width 77 height 27
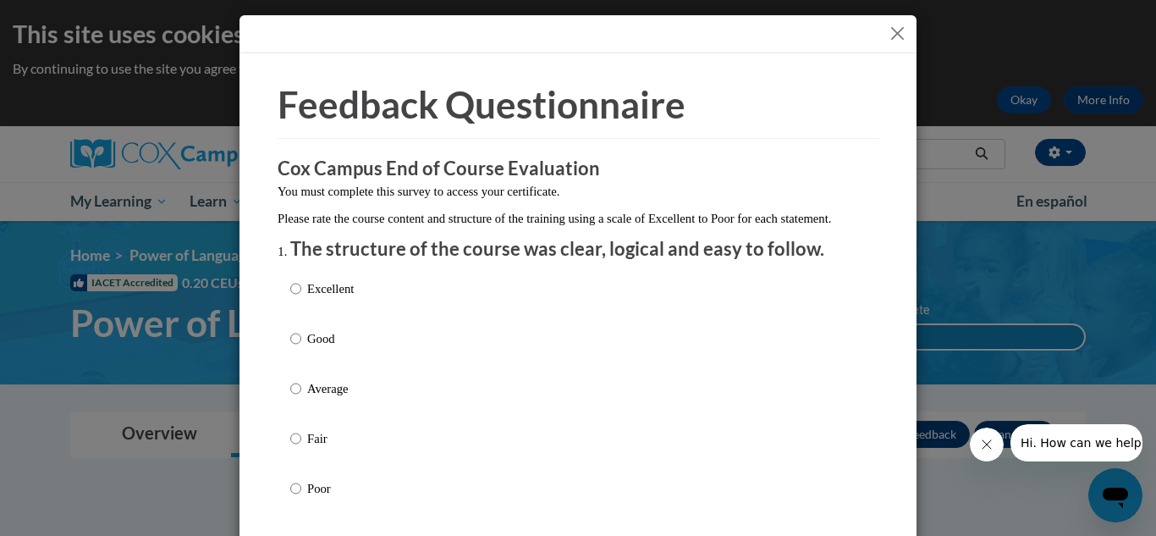
click at [1007, 431] on div at bounding box center [1056, 442] width 173 height 37
click at [891, 30] on button "Close" at bounding box center [897, 33] width 21 height 21
